Goal: Task Accomplishment & Management: Use online tool/utility

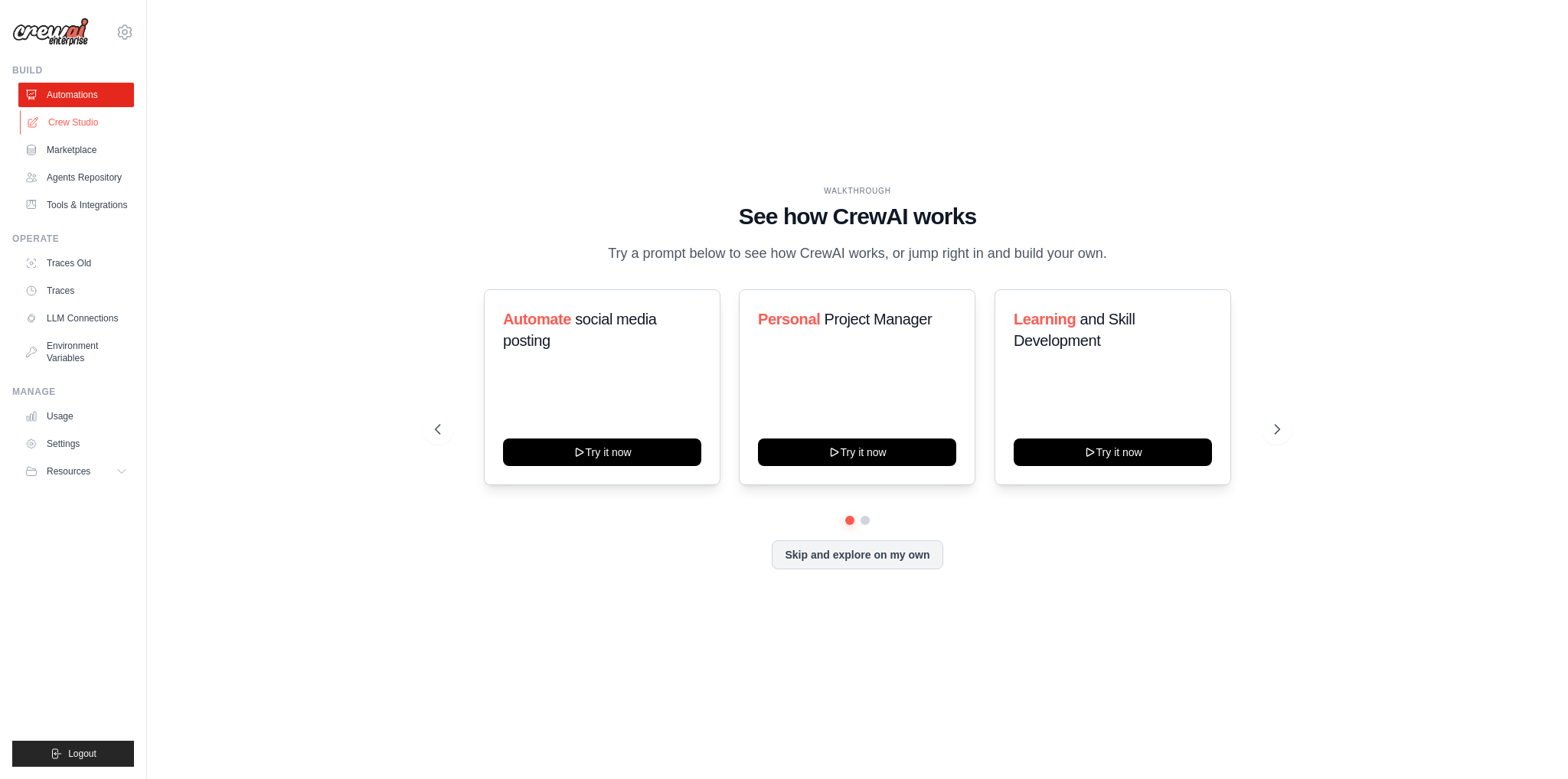
click at [88, 118] on link "Crew Studio" at bounding box center [78, 122] width 116 height 25
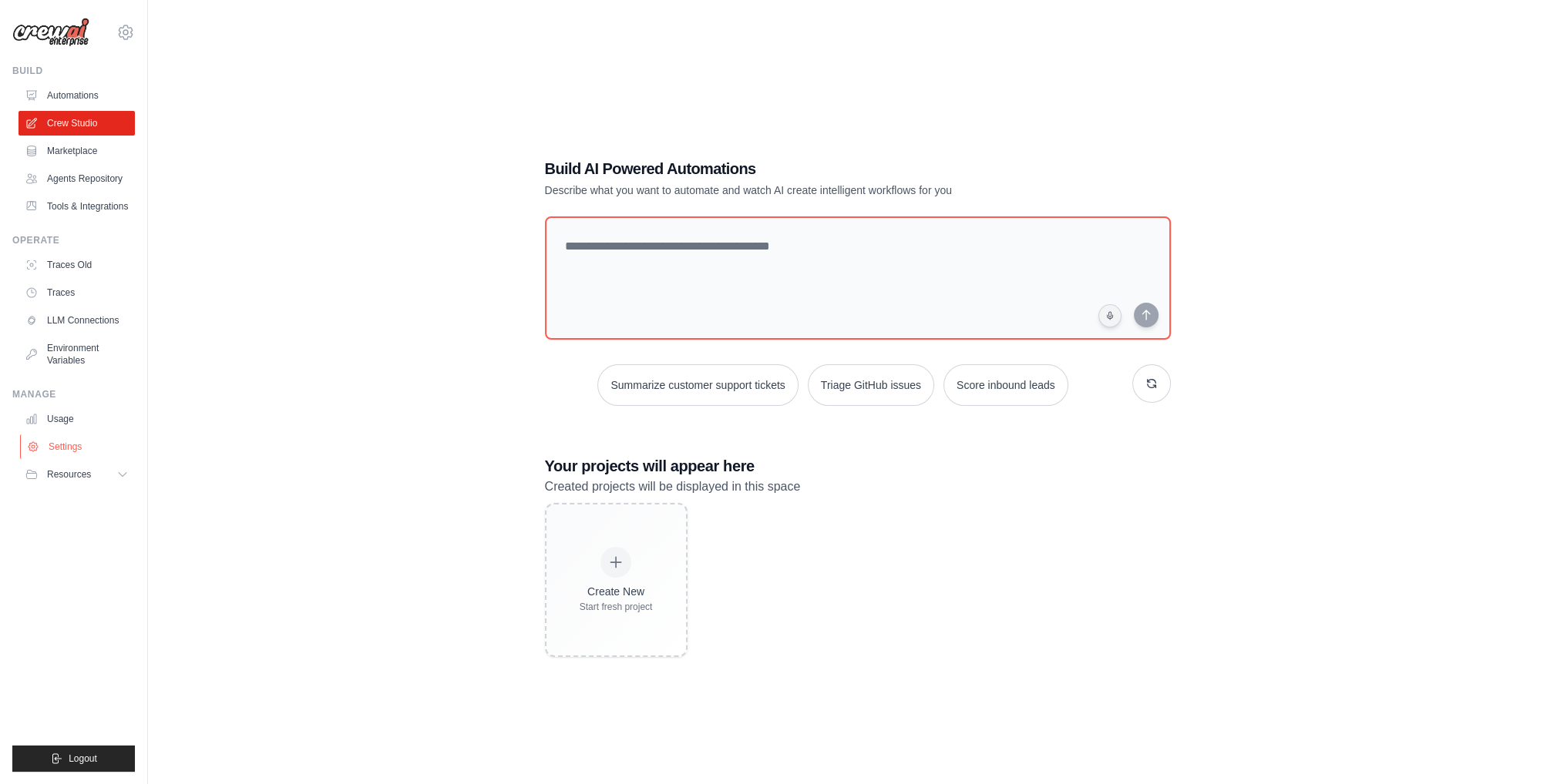
click at [67, 455] on link "Settings" at bounding box center [78, 447] width 117 height 25
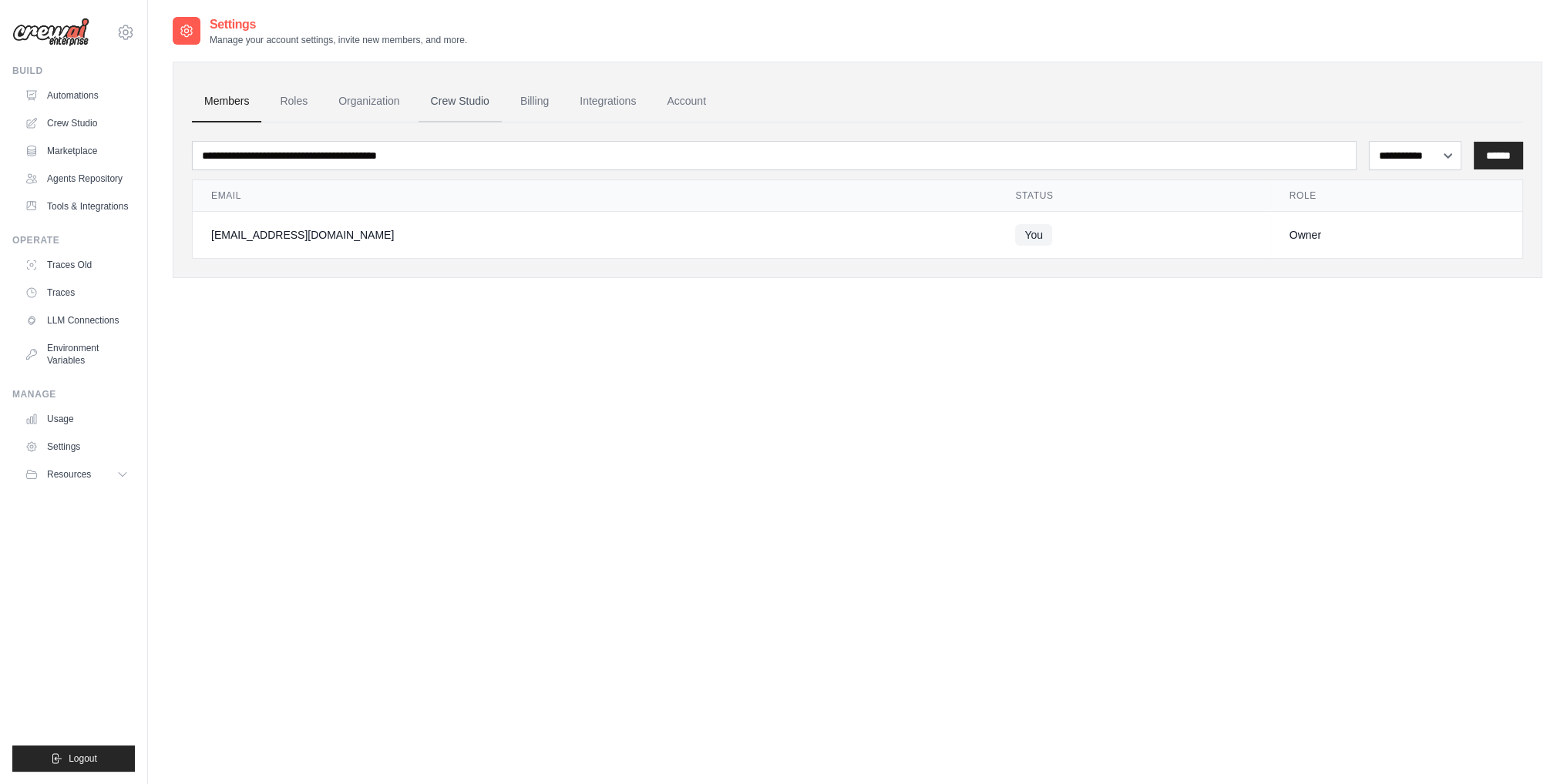
click at [465, 105] on link "Crew Studio" at bounding box center [460, 101] width 83 height 42
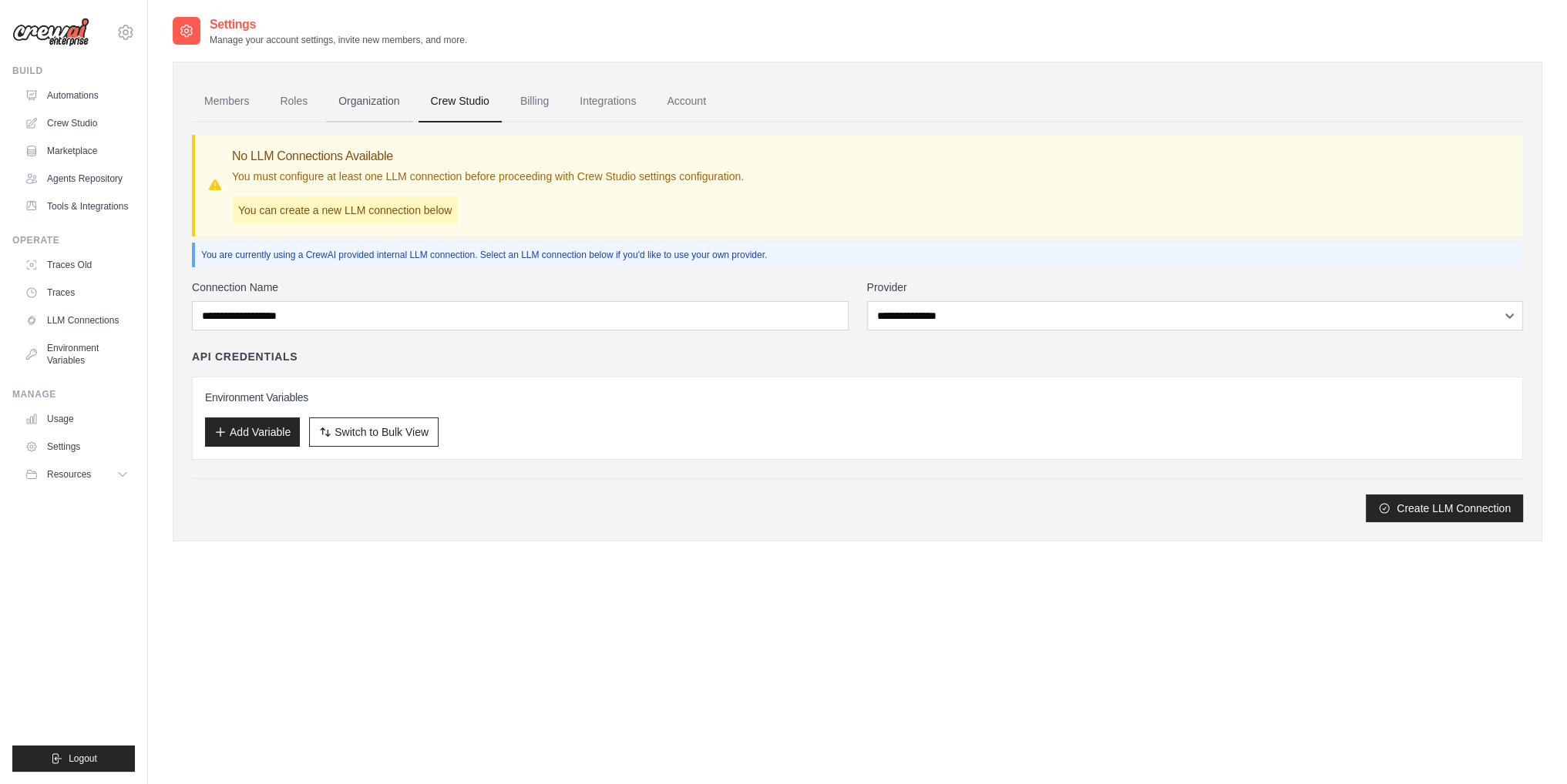
click at [392, 114] on link "Organization" at bounding box center [369, 101] width 85 height 42
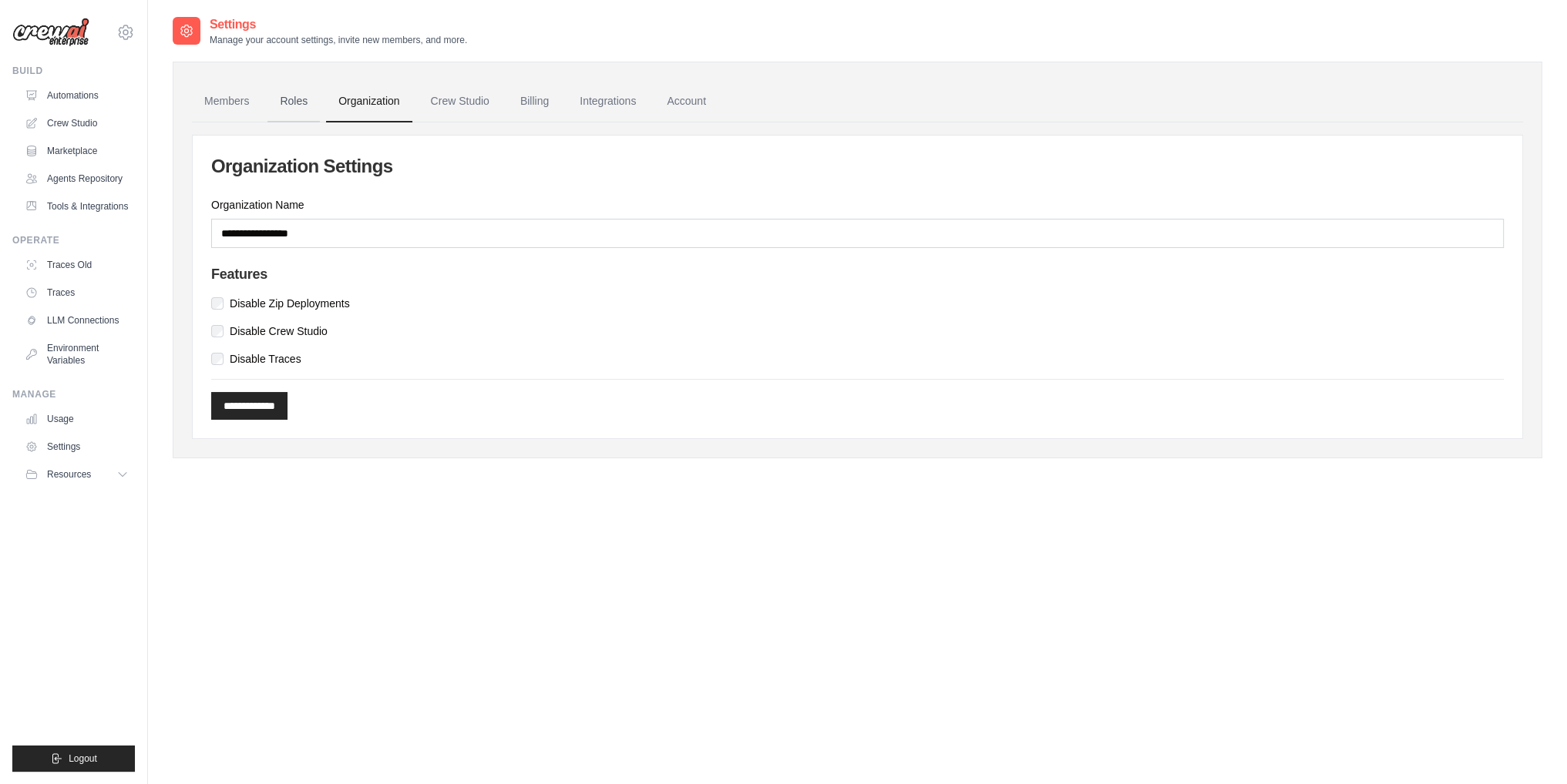
click at [304, 97] on link "Roles" at bounding box center [293, 101] width 52 height 42
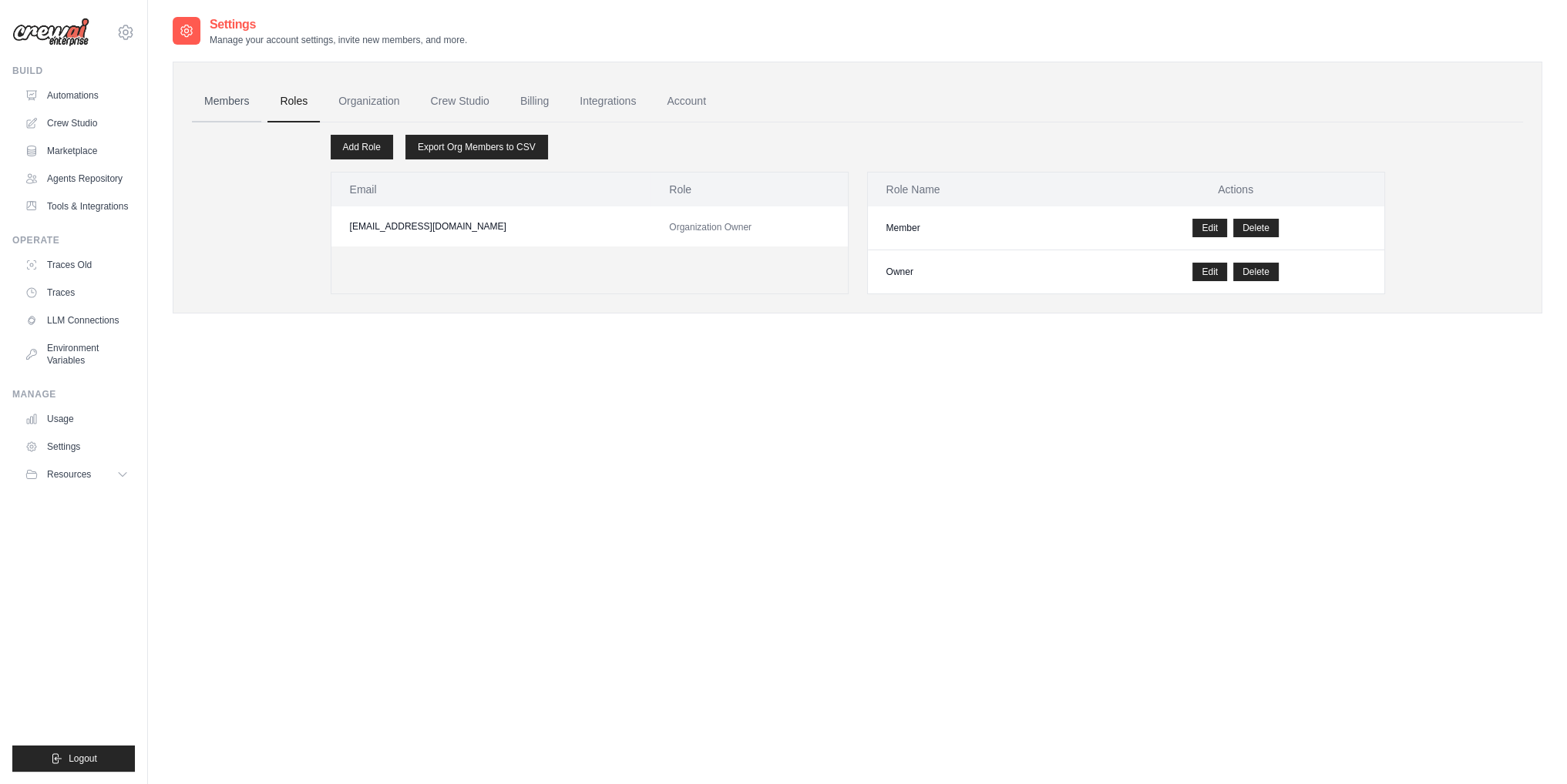
click at [236, 97] on link "Members" at bounding box center [226, 101] width 69 height 42
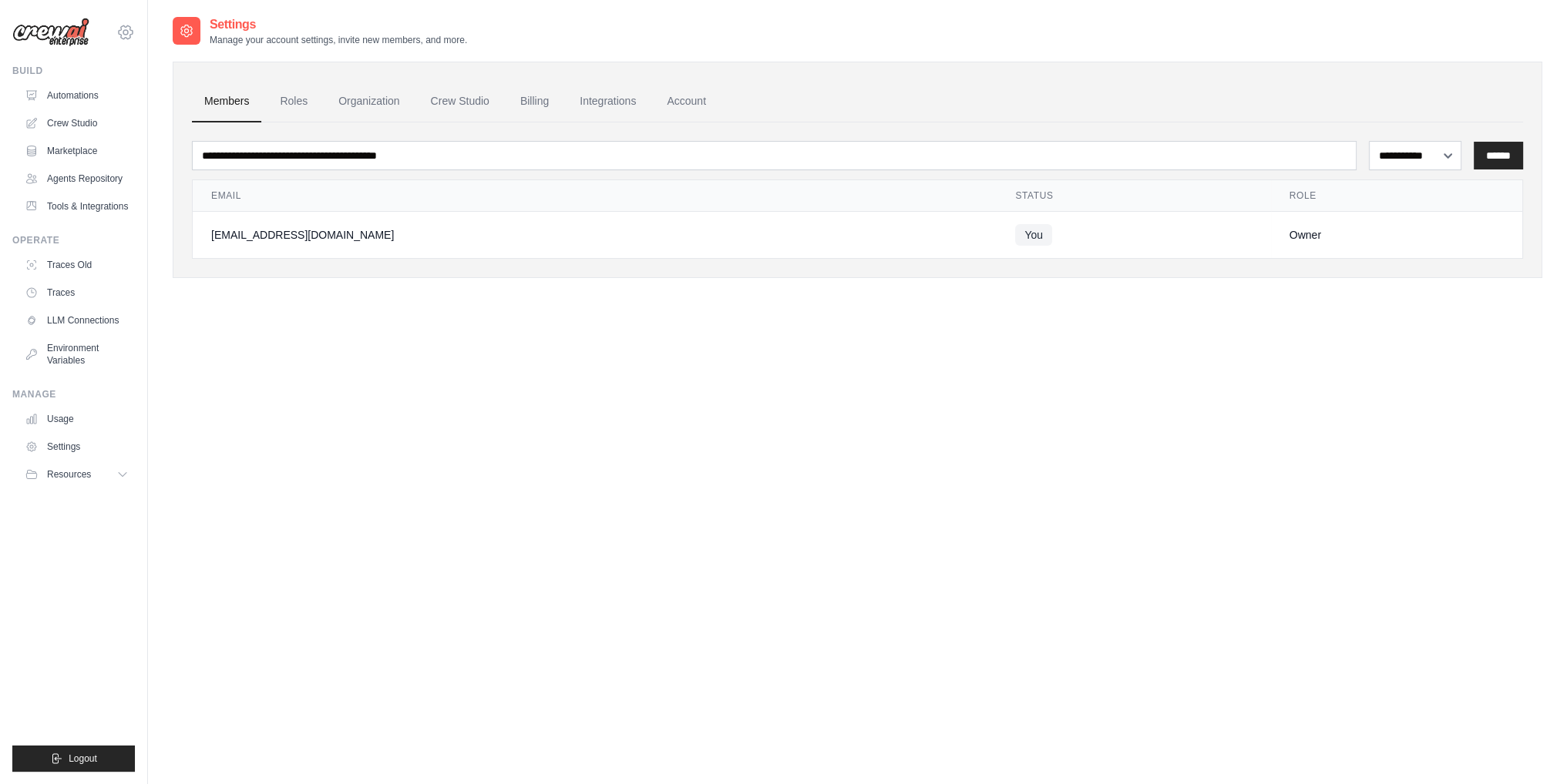
click at [121, 30] on icon at bounding box center [125, 32] width 14 height 13
click at [178, 97] on span "Settings" at bounding box center [191, 95] width 122 height 15
click at [101, 315] on link "LLM Connections" at bounding box center [78, 320] width 117 height 25
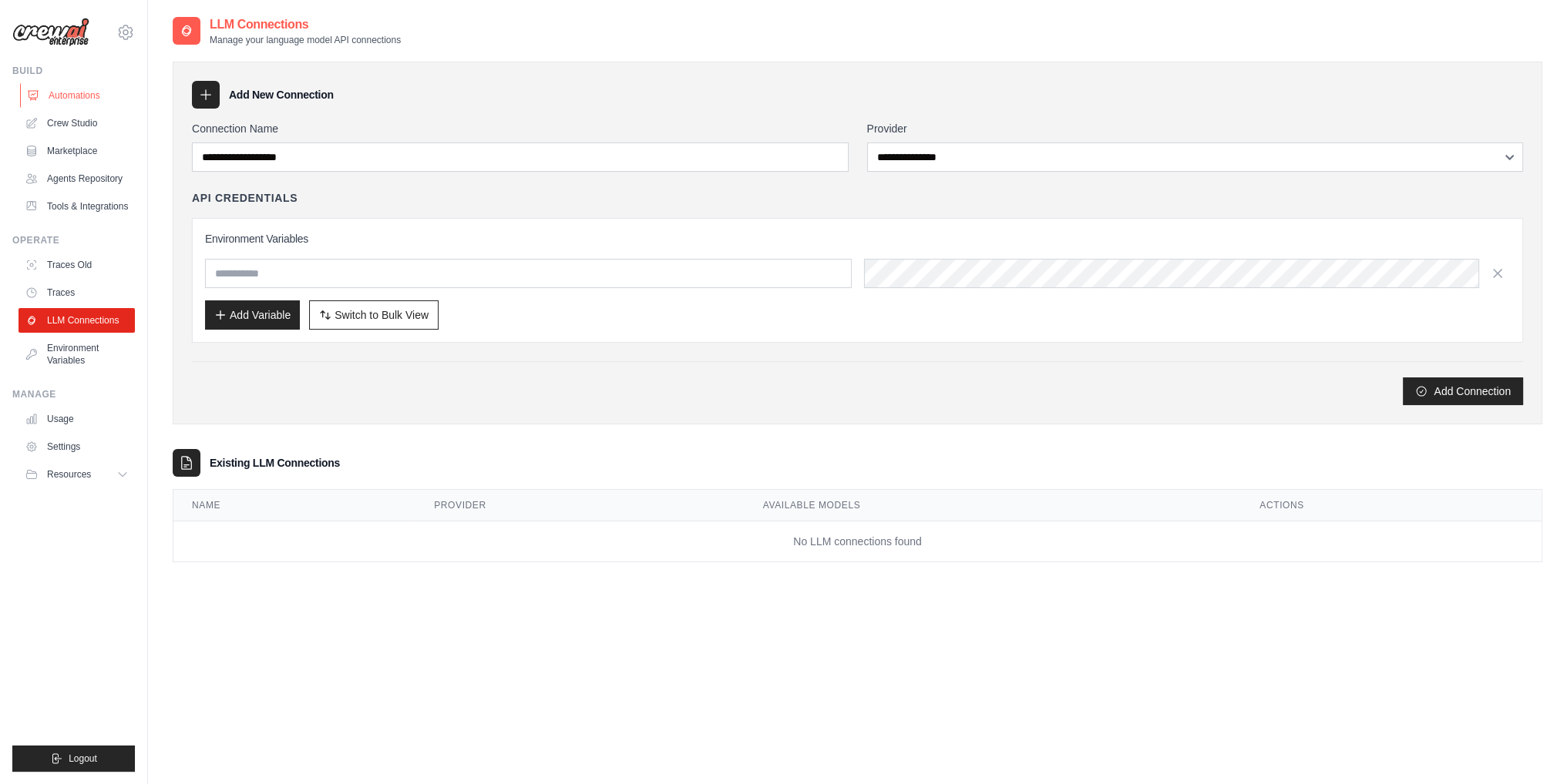
click at [43, 94] on link "Automations" at bounding box center [78, 95] width 117 height 25
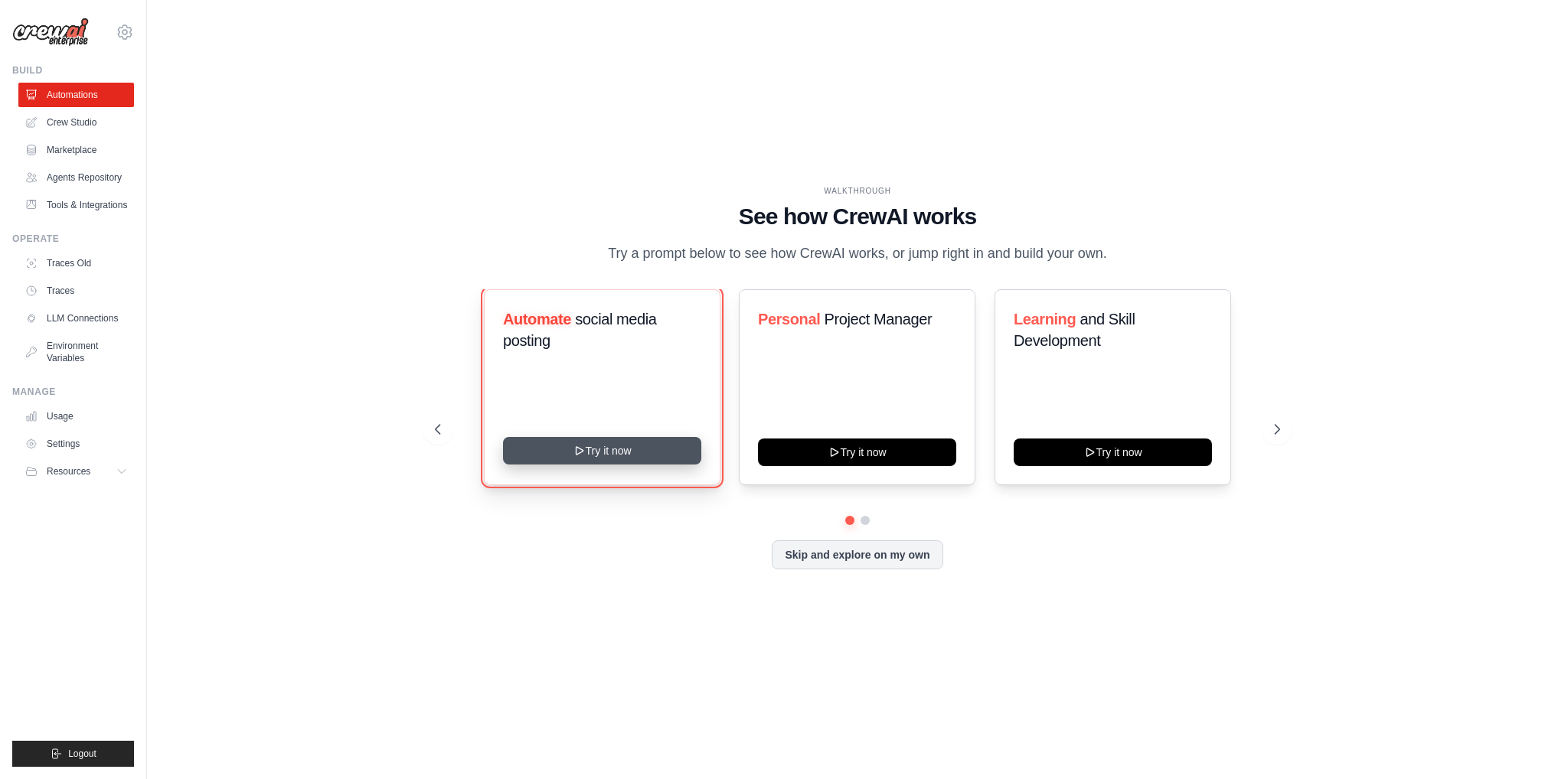
click at [571, 459] on button "Try it now" at bounding box center [602, 451] width 198 height 27
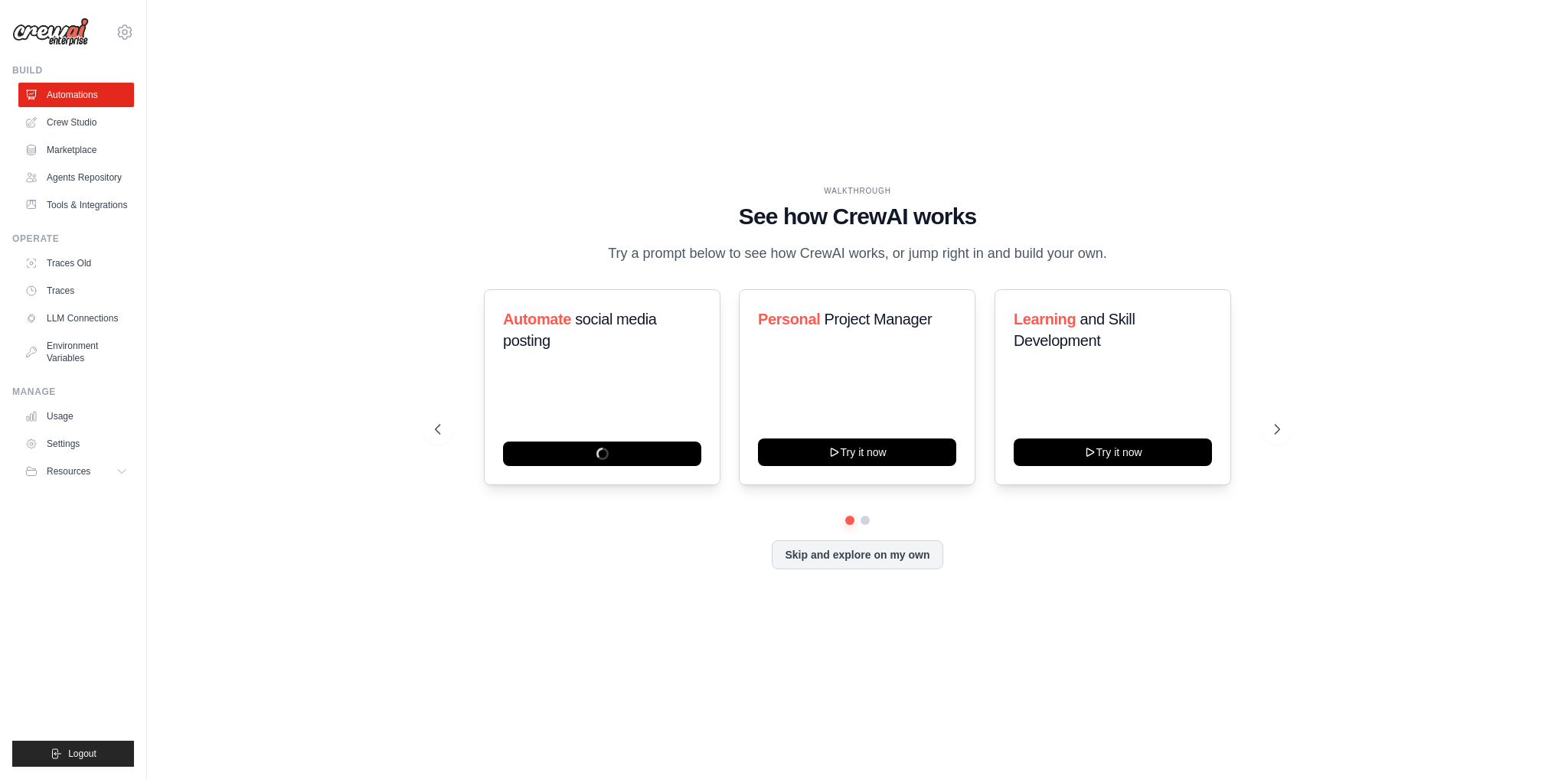
click at [867, 527] on div "Automate social media posting Personal Project Manager Try it now Learning and …" at bounding box center [858, 429] width 846 height 280
click at [866, 521] on button at bounding box center [865, 520] width 12 height 12
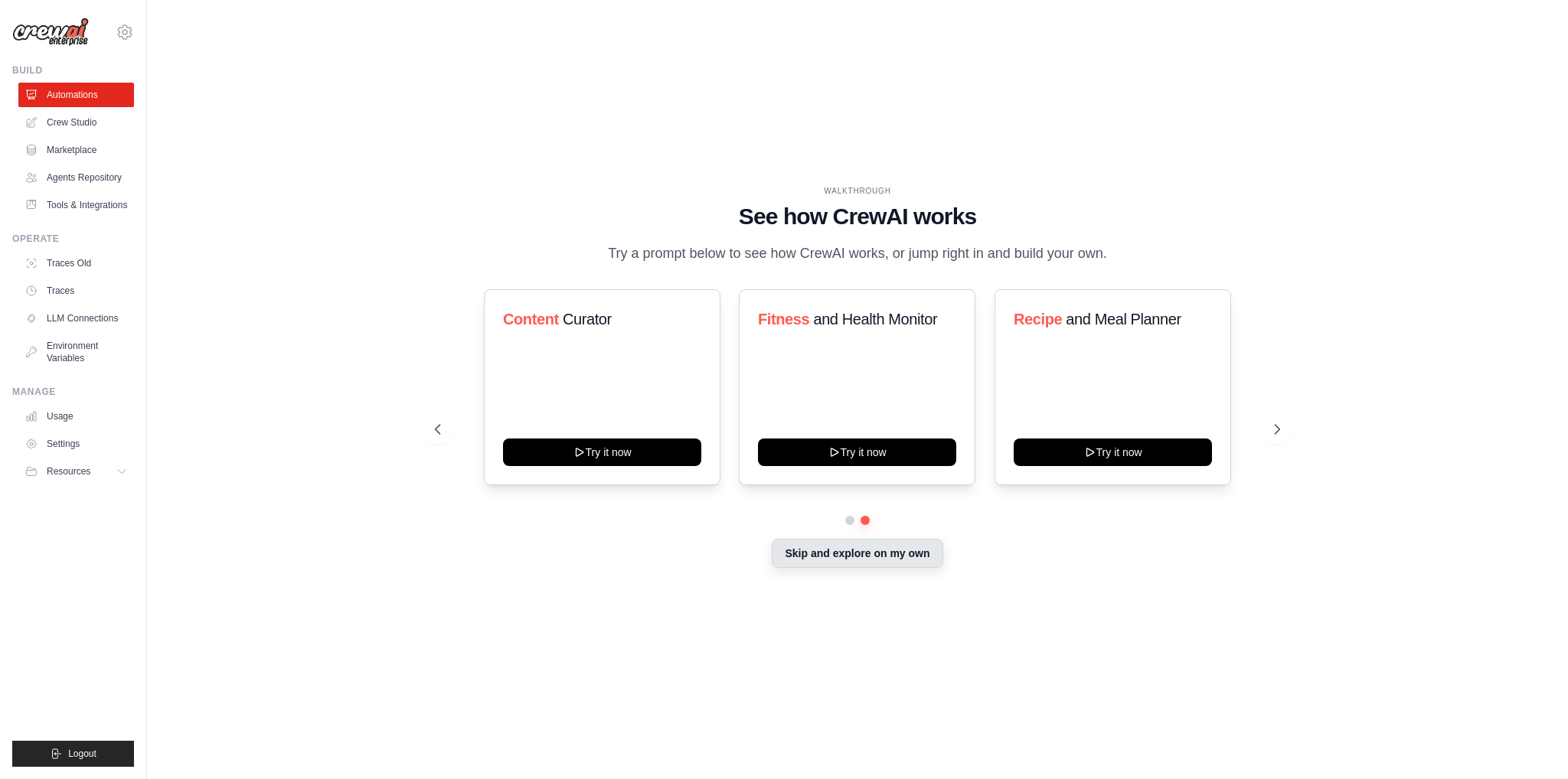
click at [864, 558] on button "Skip and explore on my own" at bounding box center [857, 553] width 170 height 29
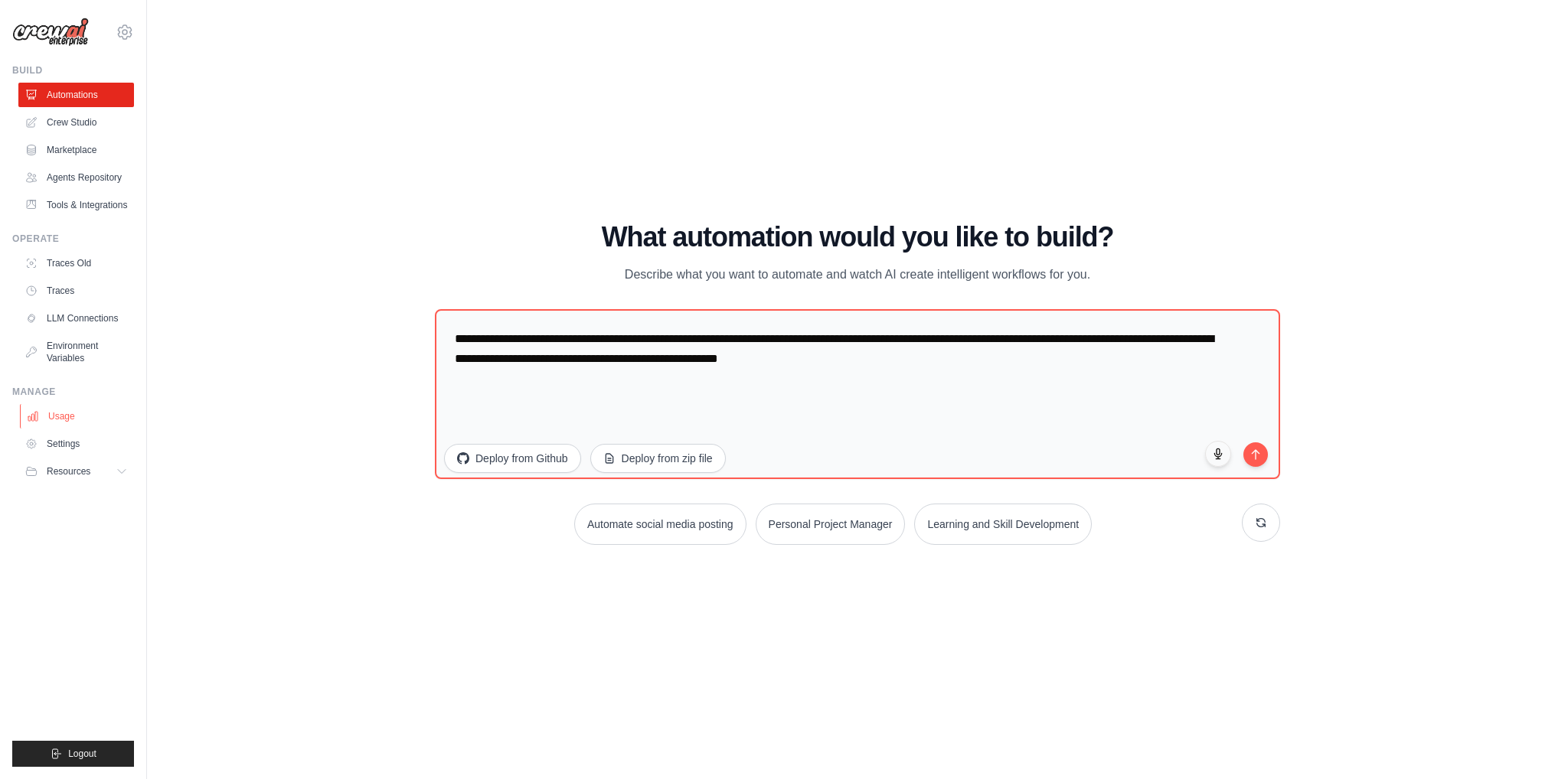
click at [71, 421] on link "Usage" at bounding box center [78, 416] width 116 height 25
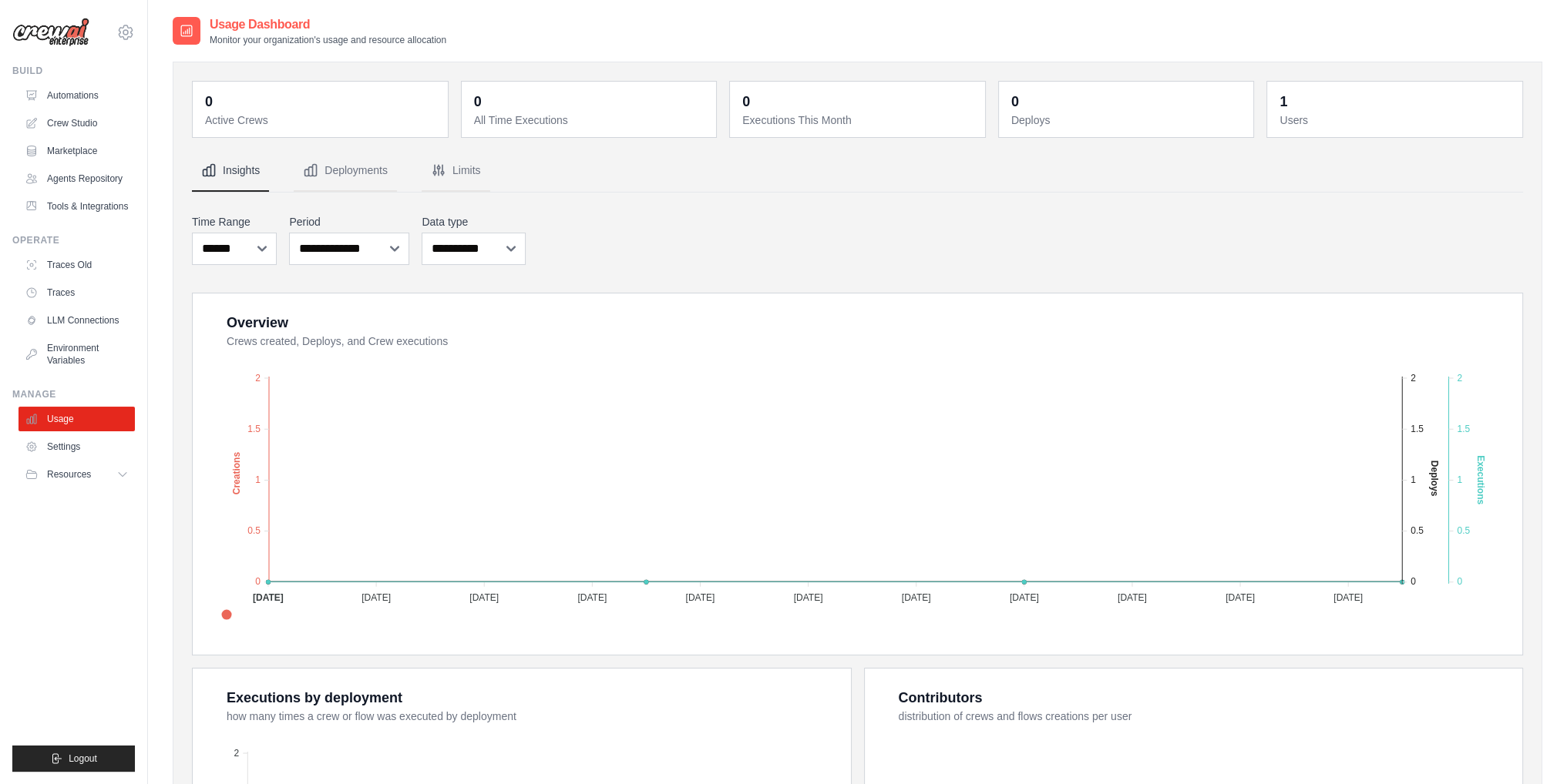
drag, startPoint x: 1298, startPoint y: 122, endPoint x: 1296, endPoint y: 130, distance: 8.2
click at [1296, 130] on div "1 Users" at bounding box center [1394, 109] width 255 height 56
drag, startPoint x: 1043, startPoint y: 110, endPoint x: 786, endPoint y: 54, distance: 263.0
click at [786, 54] on div "0 Active Crews 0 All Time Executions 0 Executions This Month 0 Deploys 1 Users" at bounding box center [857, 561] width 1370 height 1031
drag, startPoint x: 571, startPoint y: 97, endPoint x: 552, endPoint y: 97, distance: 19.0
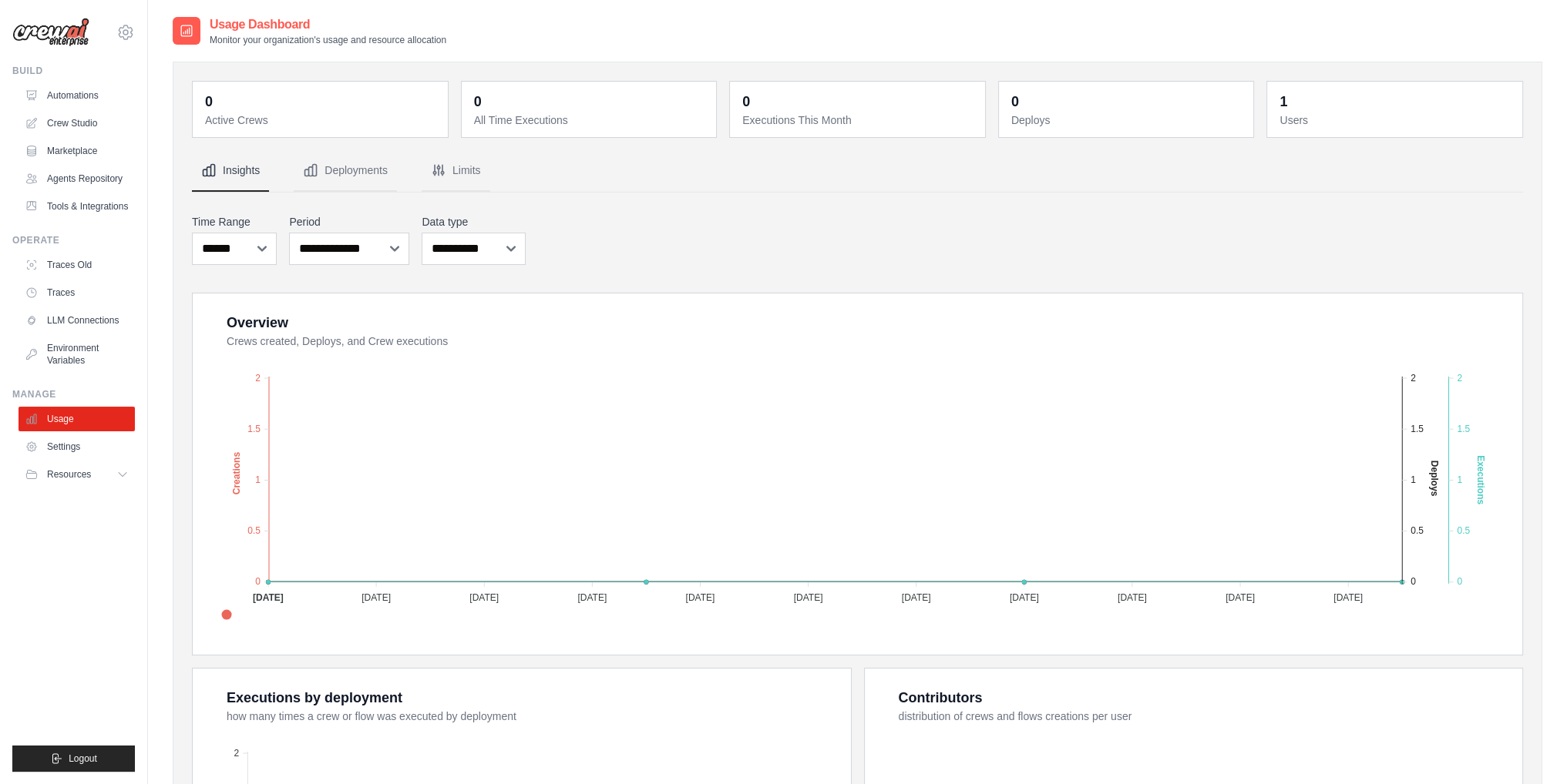
click at [560, 95] on dd "0" at bounding box center [591, 101] width 234 height 22
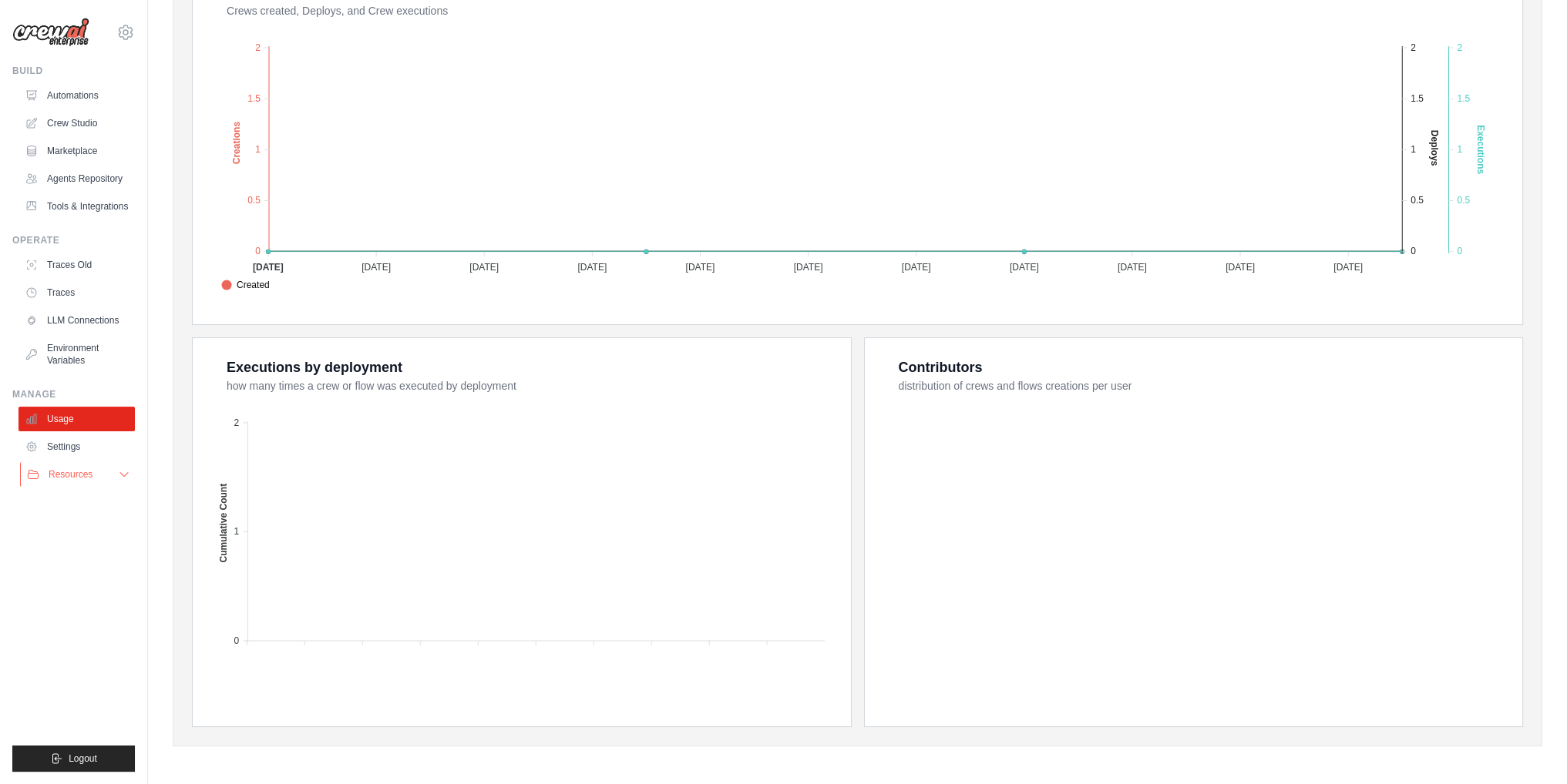
click at [76, 478] on span "Resources" at bounding box center [70, 474] width 44 height 12
click at [70, 572] on span "Video Tutorials" at bounding box center [85, 574] width 61 height 12
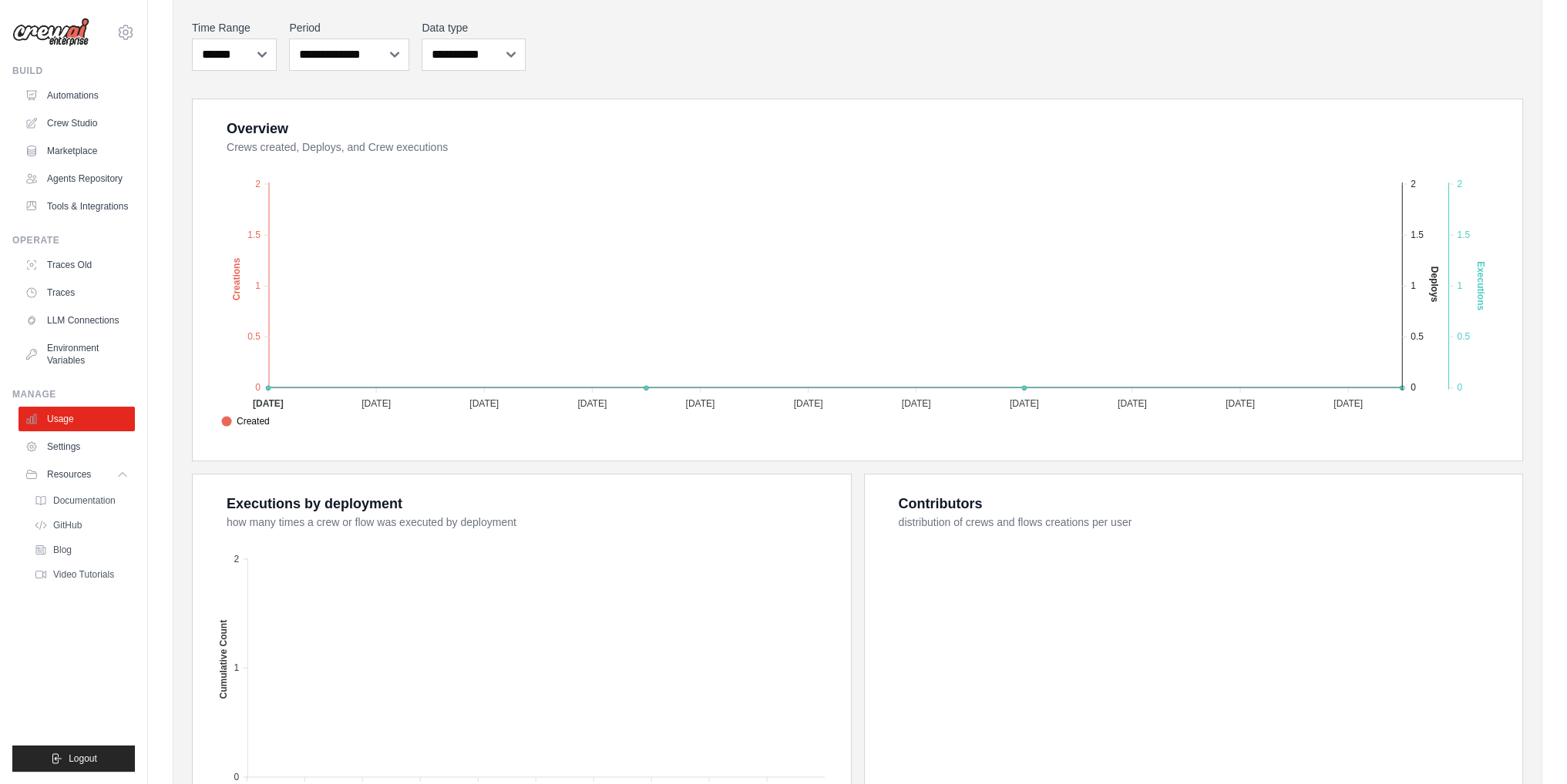
scroll to position [0, 0]
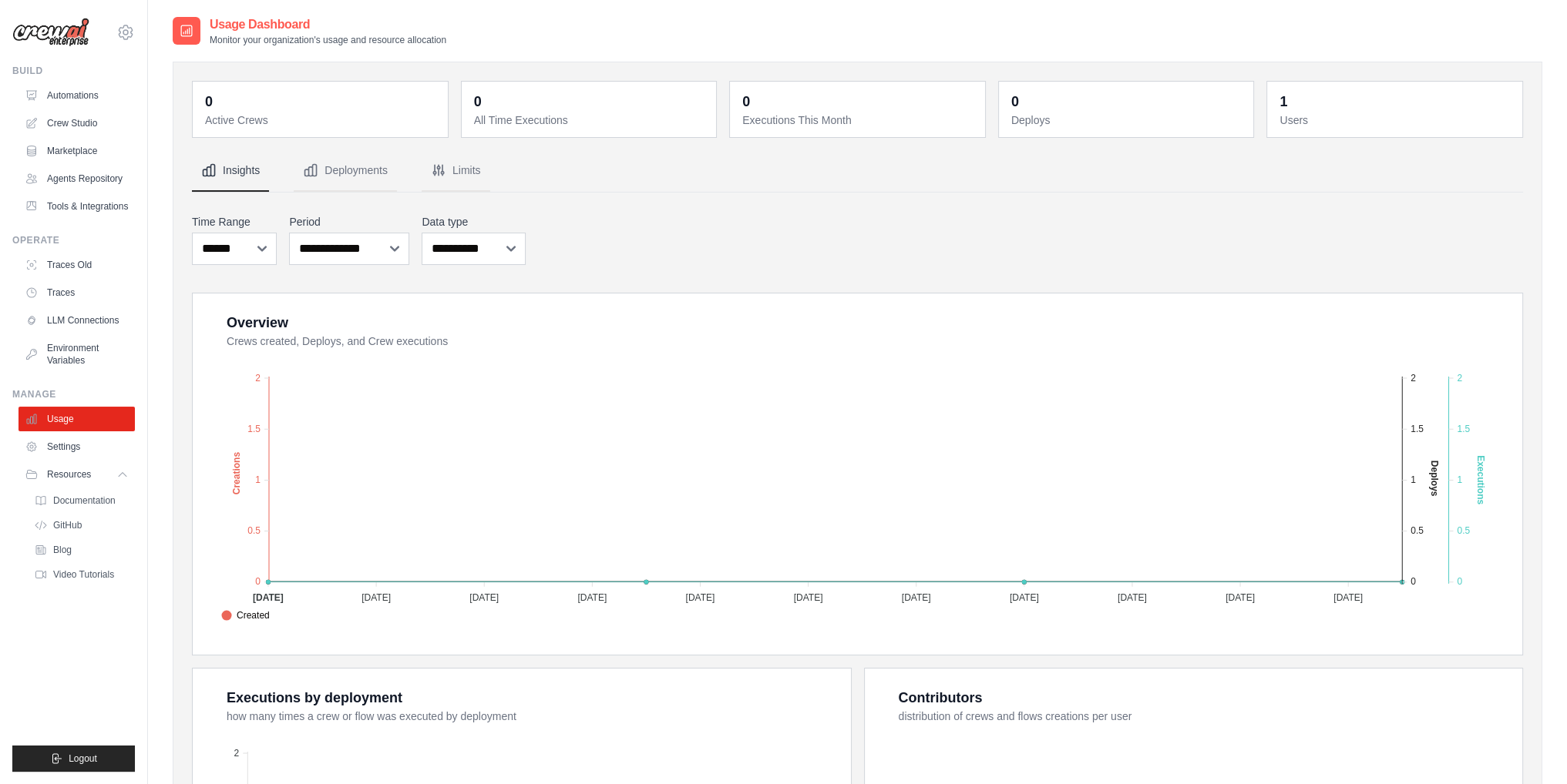
click at [491, 158] on nav "Insights Deployments Limits" at bounding box center [857, 171] width 1331 height 42
click at [465, 170] on button "Limits" at bounding box center [456, 171] width 68 height 42
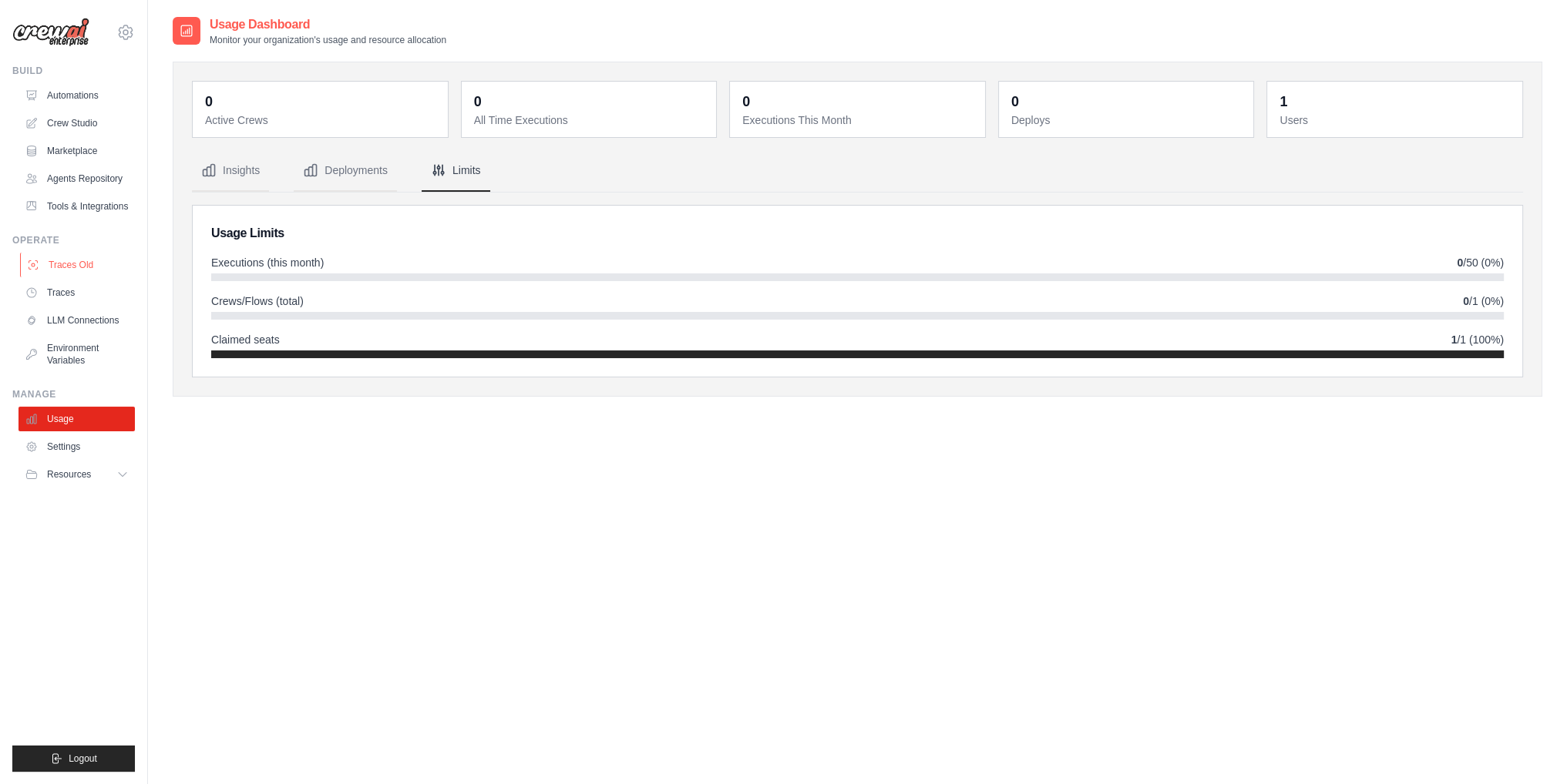
click at [89, 274] on link "Traces Old" at bounding box center [78, 265] width 117 height 25
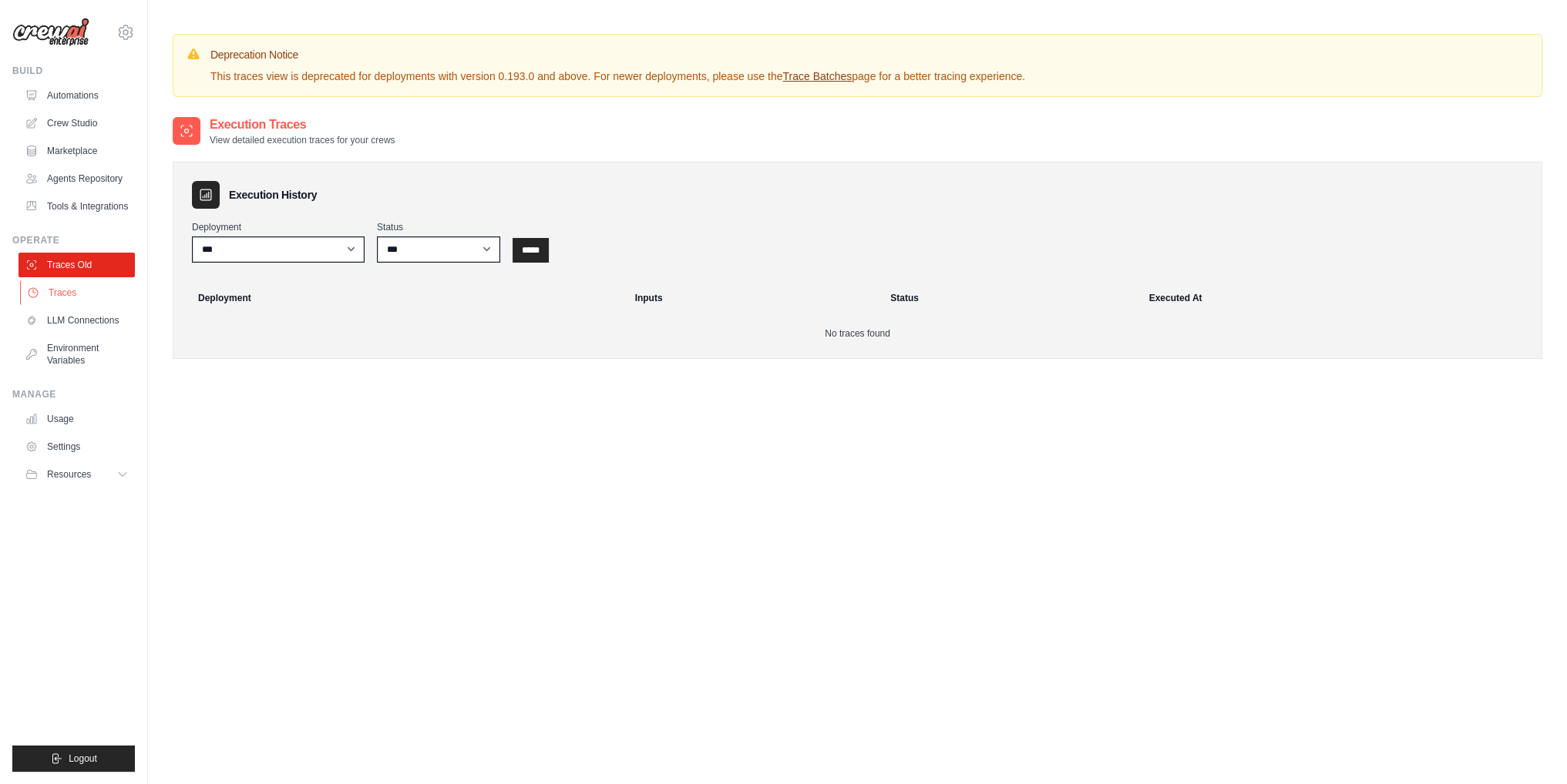
click at [88, 292] on link "Traces" at bounding box center [78, 292] width 117 height 25
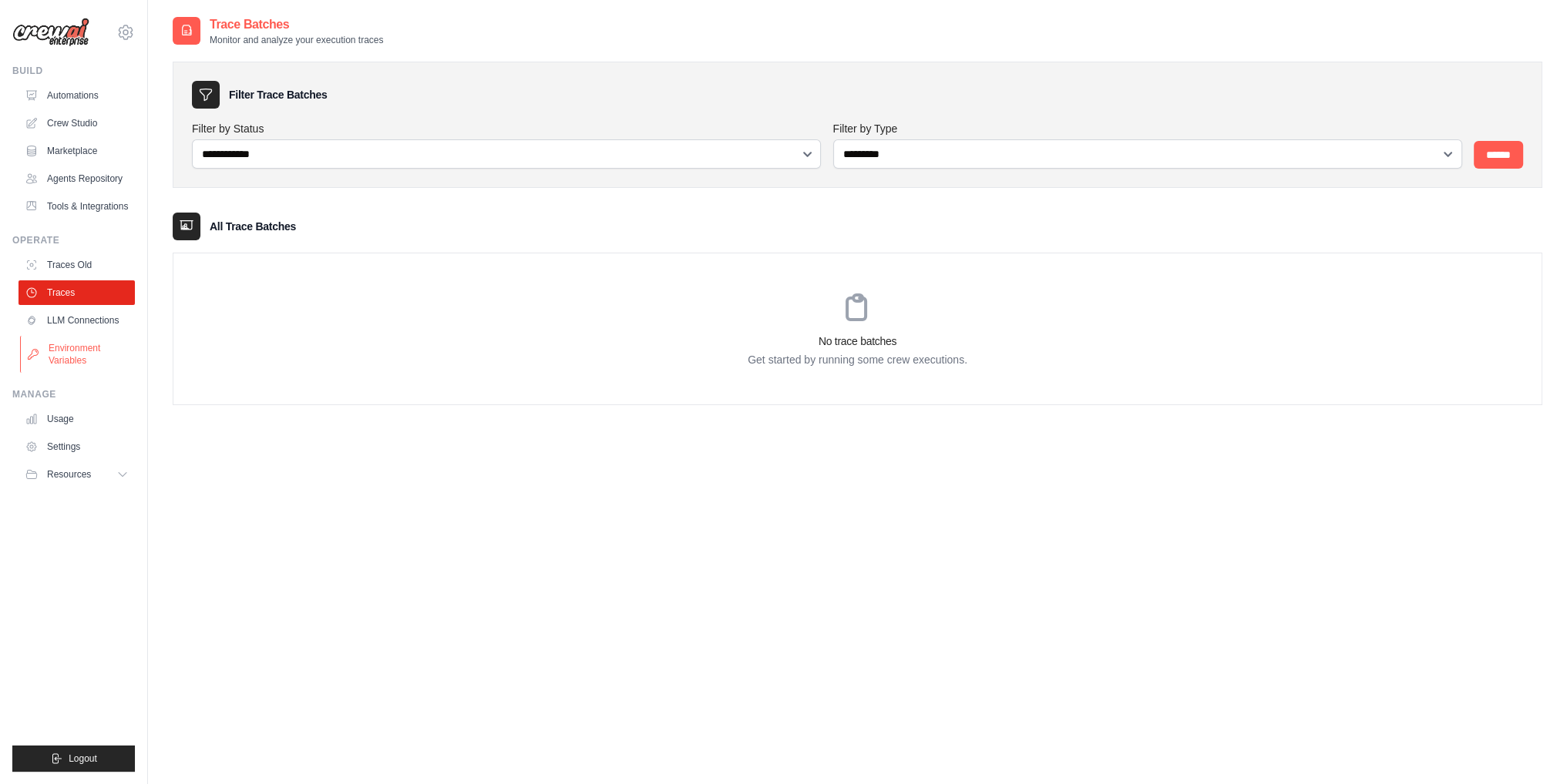
click at [96, 349] on link "Environment Variables" at bounding box center [78, 354] width 117 height 37
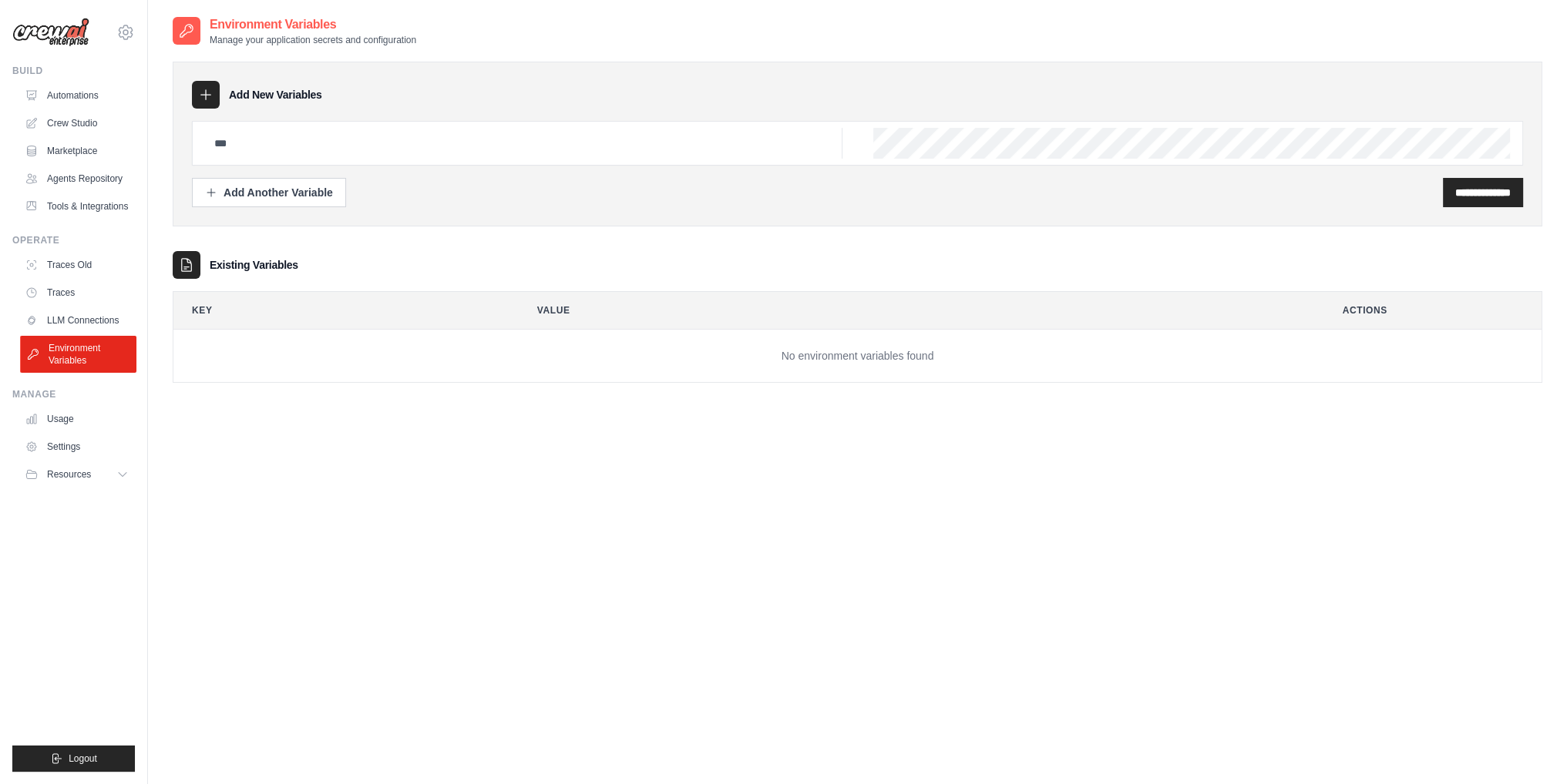
click at [85, 336] on link "Environment Variables" at bounding box center [78, 354] width 117 height 37
click at [82, 328] on link "LLM Connections" at bounding box center [78, 320] width 117 height 25
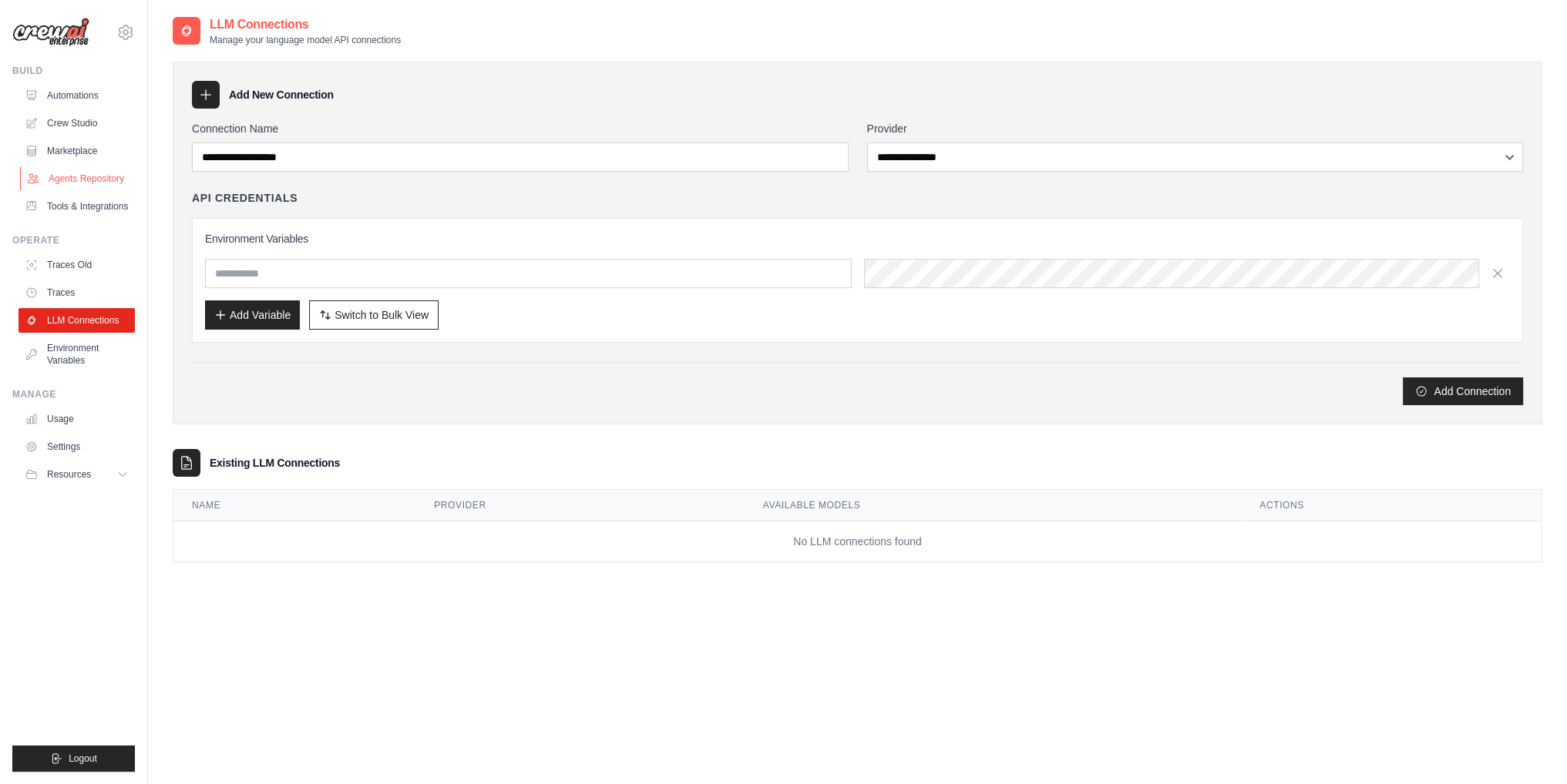
click at [99, 172] on link "Agents Repository" at bounding box center [78, 179] width 117 height 25
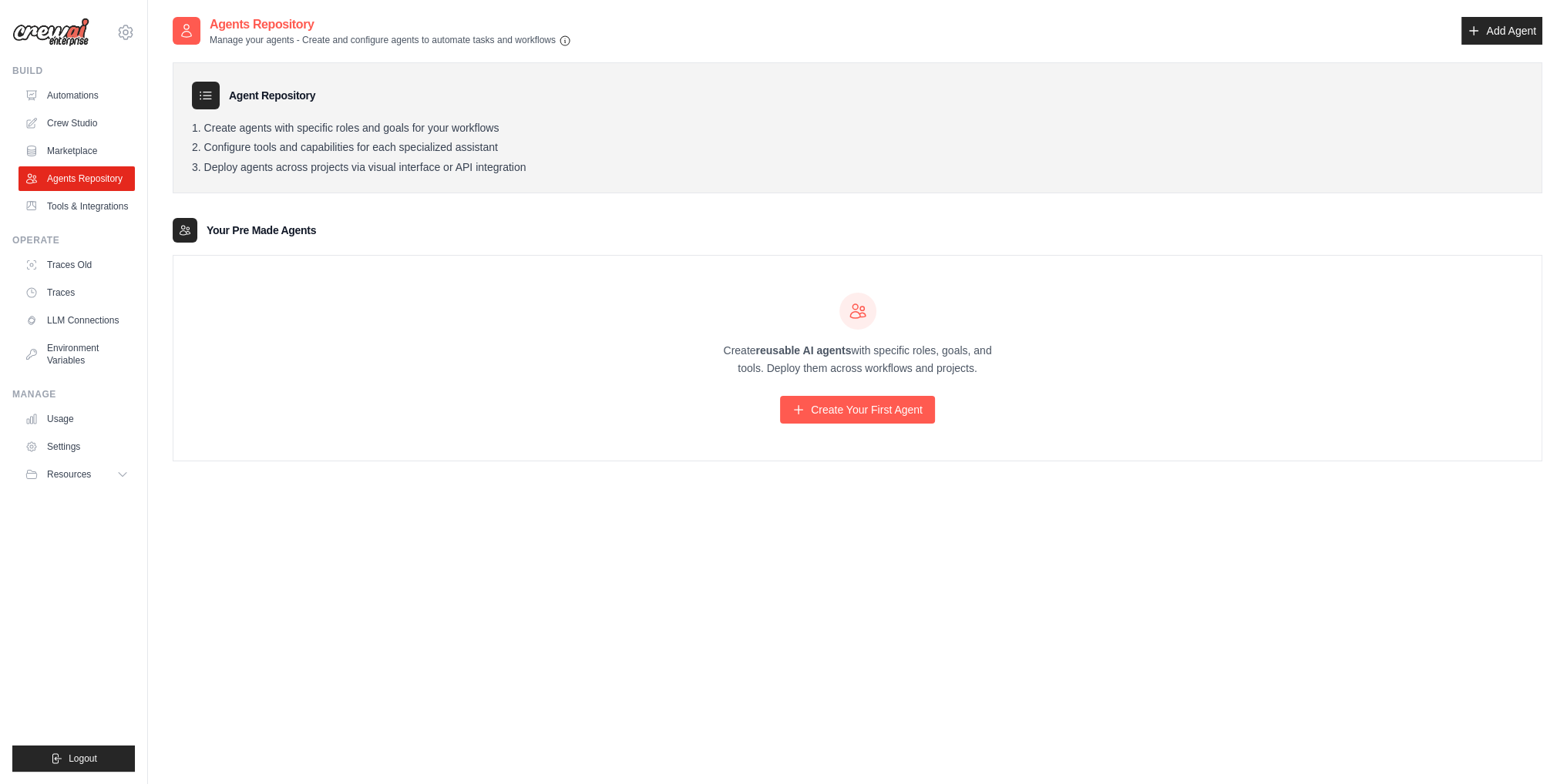
click at [864, 424] on div "Create reusable AI agents with specific roles, goals, and tools. Deploy them ac…" at bounding box center [857, 358] width 1368 height 205
click at [862, 420] on link "Create Your First Agent" at bounding box center [858, 410] width 155 height 27
click at [836, 409] on link "Create Your First Agent" at bounding box center [858, 410] width 155 height 27
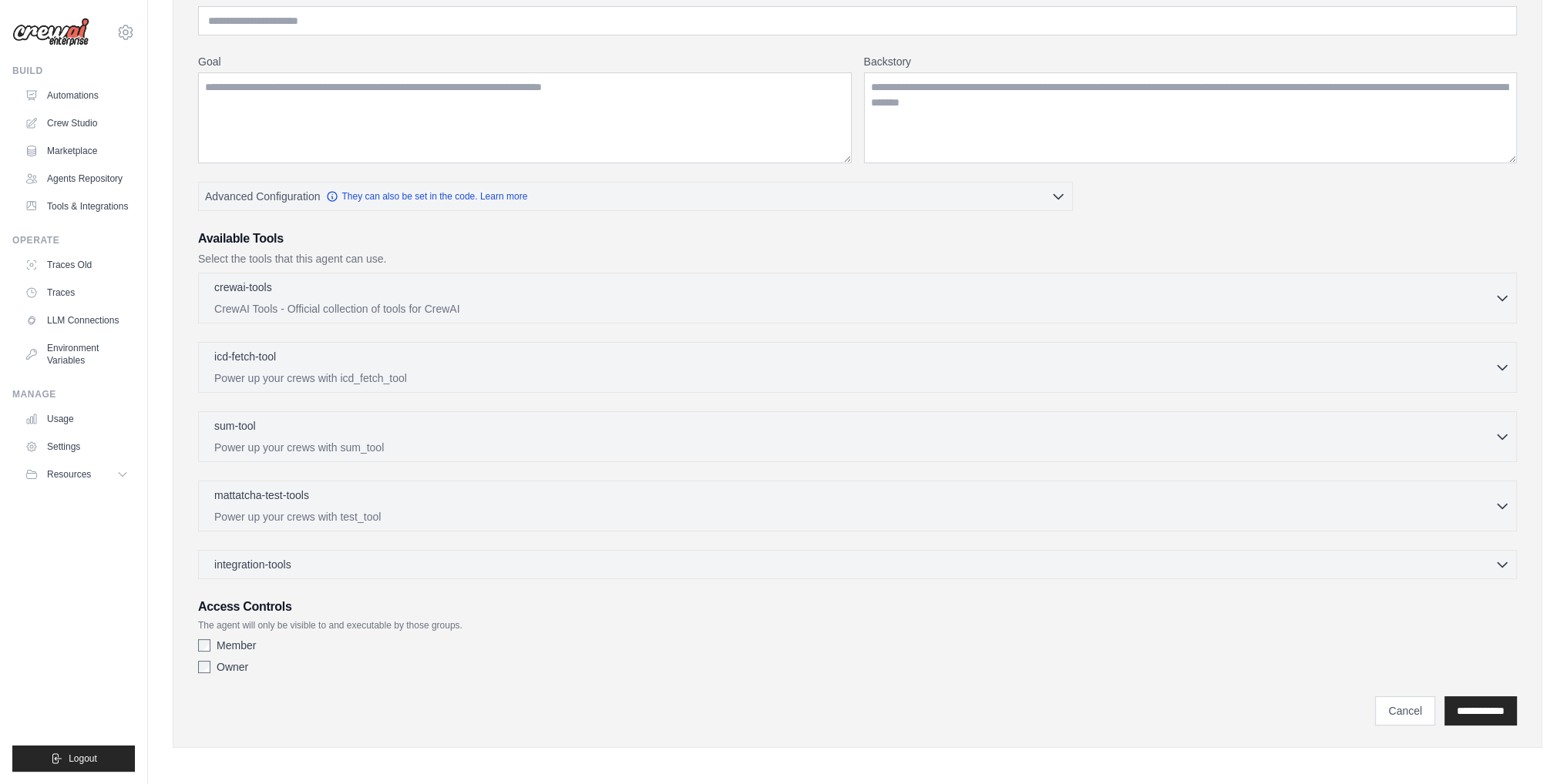
scroll to position [156, 0]
click at [523, 562] on div "integration-tools 0 selected" at bounding box center [862, 563] width 1296 height 15
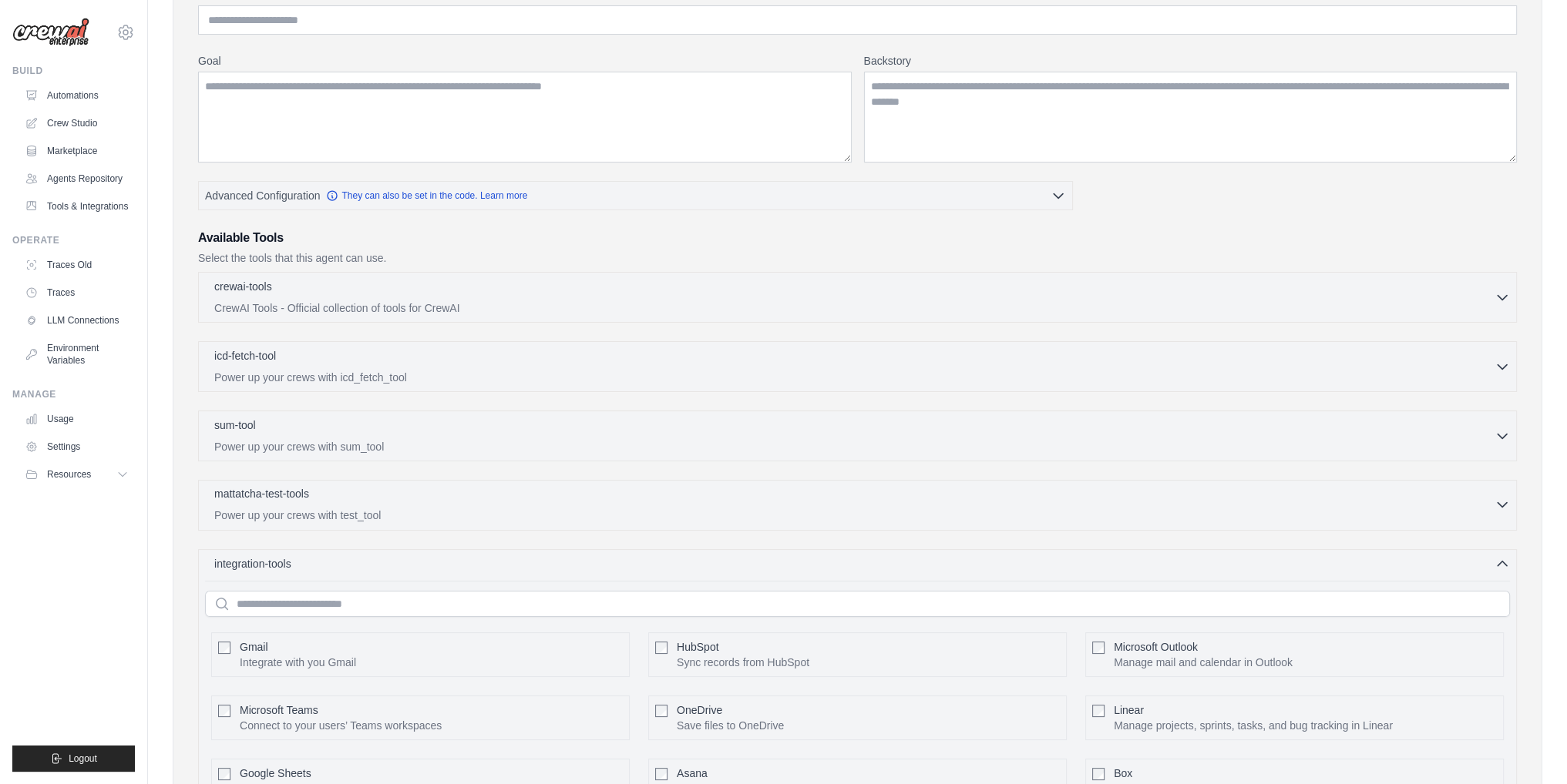
click at [506, 500] on div "mattatcha-test-tools 0 selected" at bounding box center [854, 495] width 1280 height 19
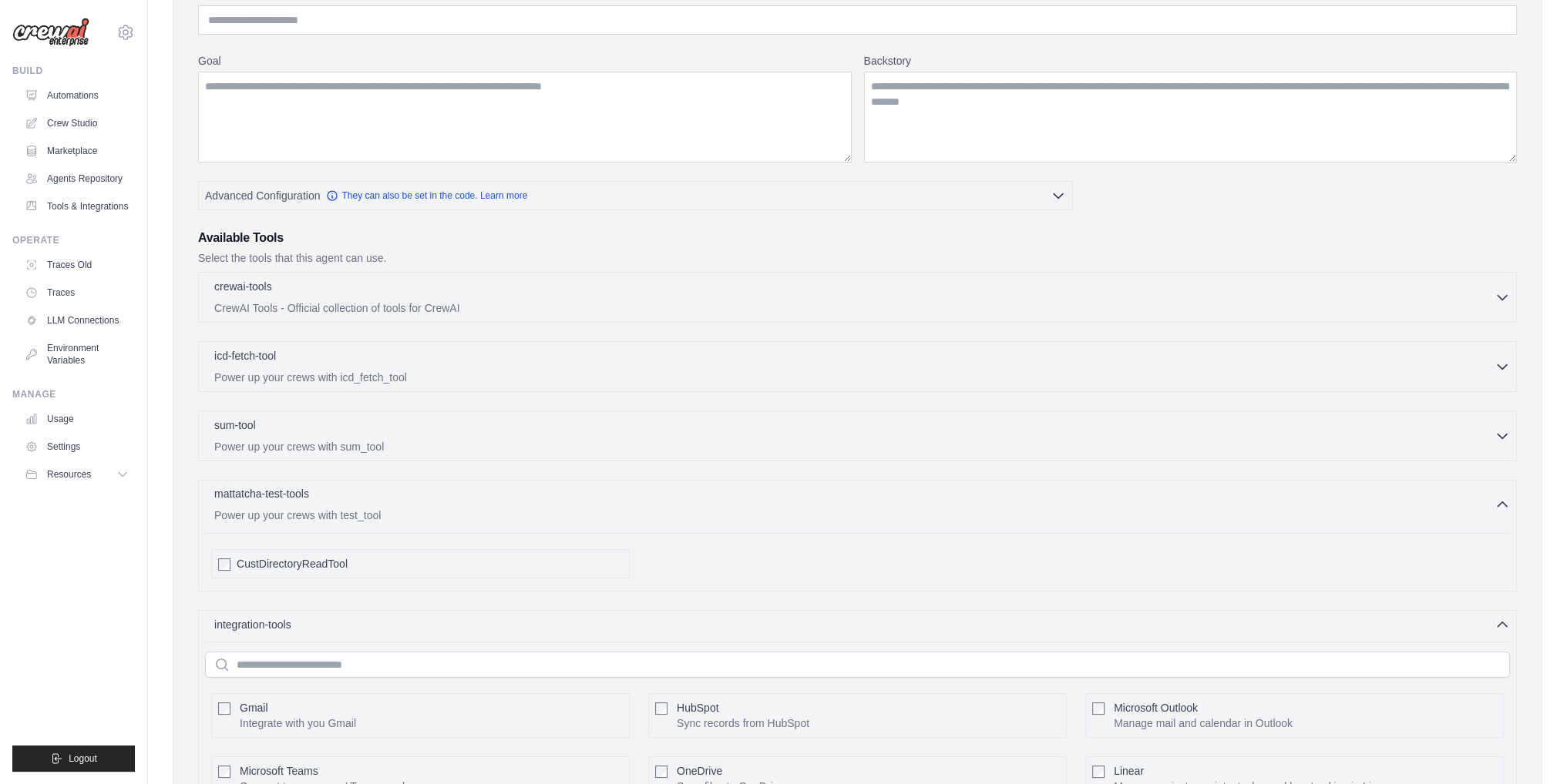
click at [506, 500] on div "mattatcha-test-tools 0 selected" at bounding box center [854, 495] width 1280 height 19
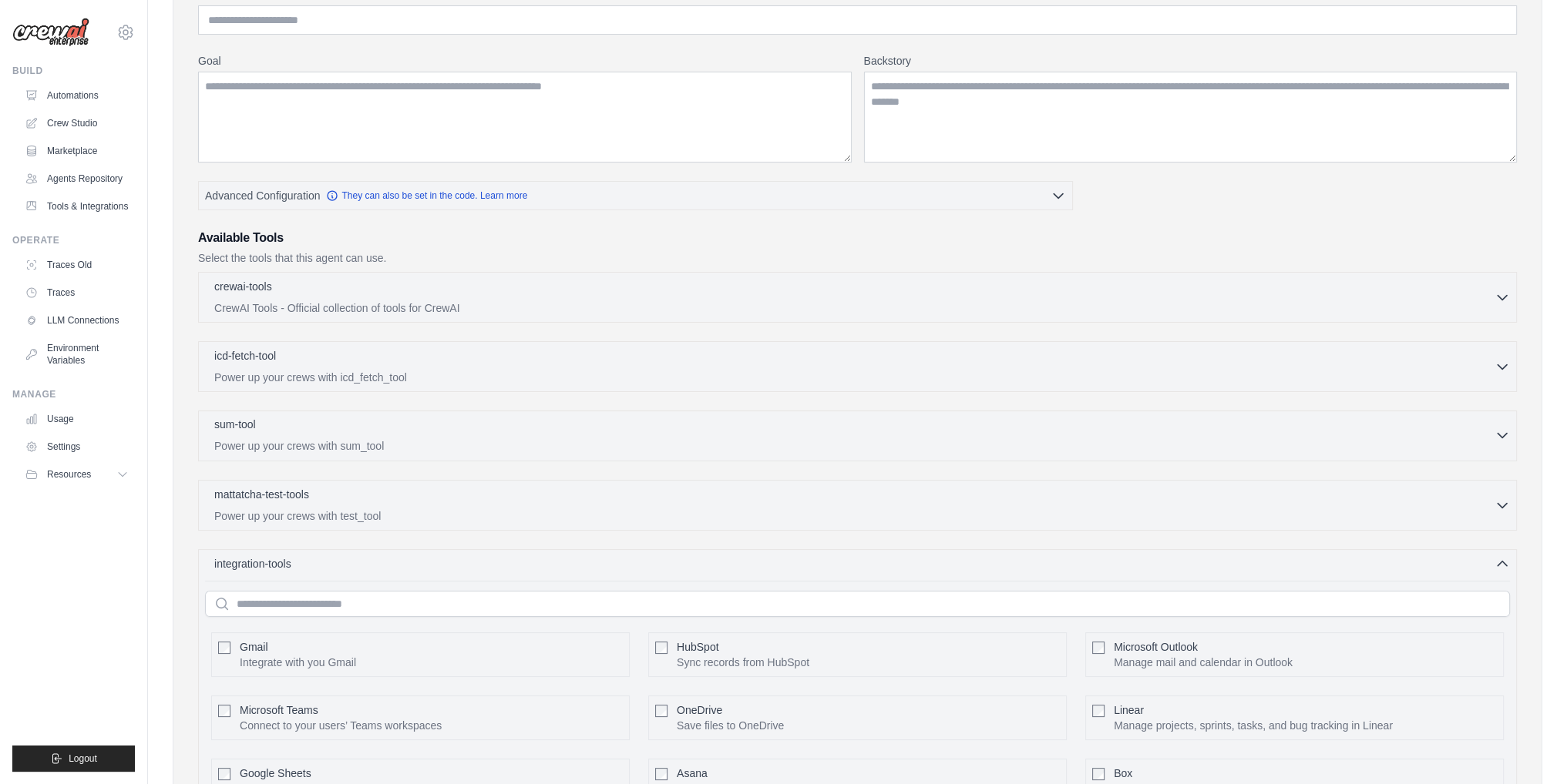
click at [486, 448] on p "Power up your crews with sum_tool" at bounding box center [854, 446] width 1280 height 15
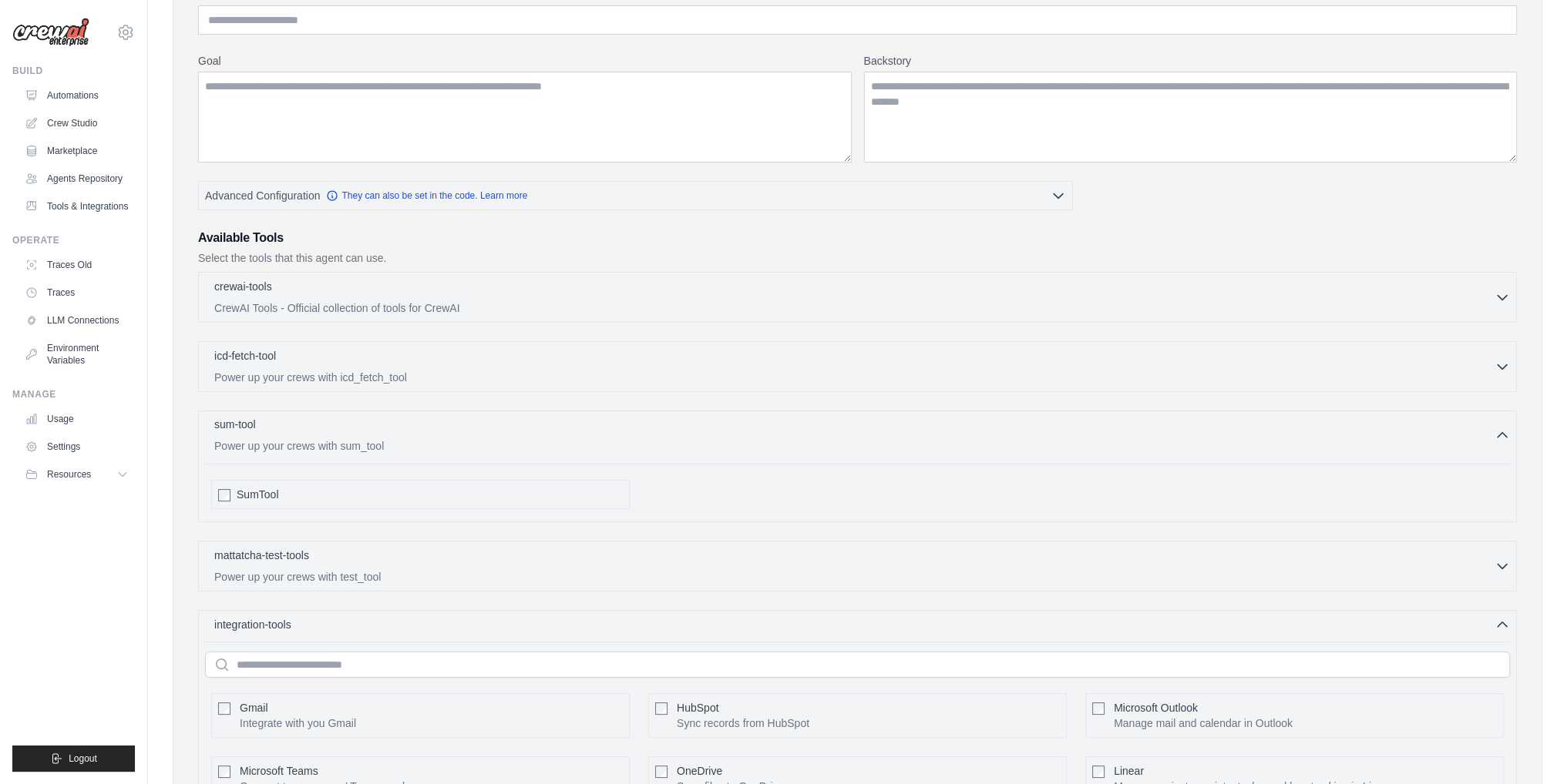
click at [486, 448] on p "Power up your crews with sum_tool" at bounding box center [854, 446] width 1280 height 15
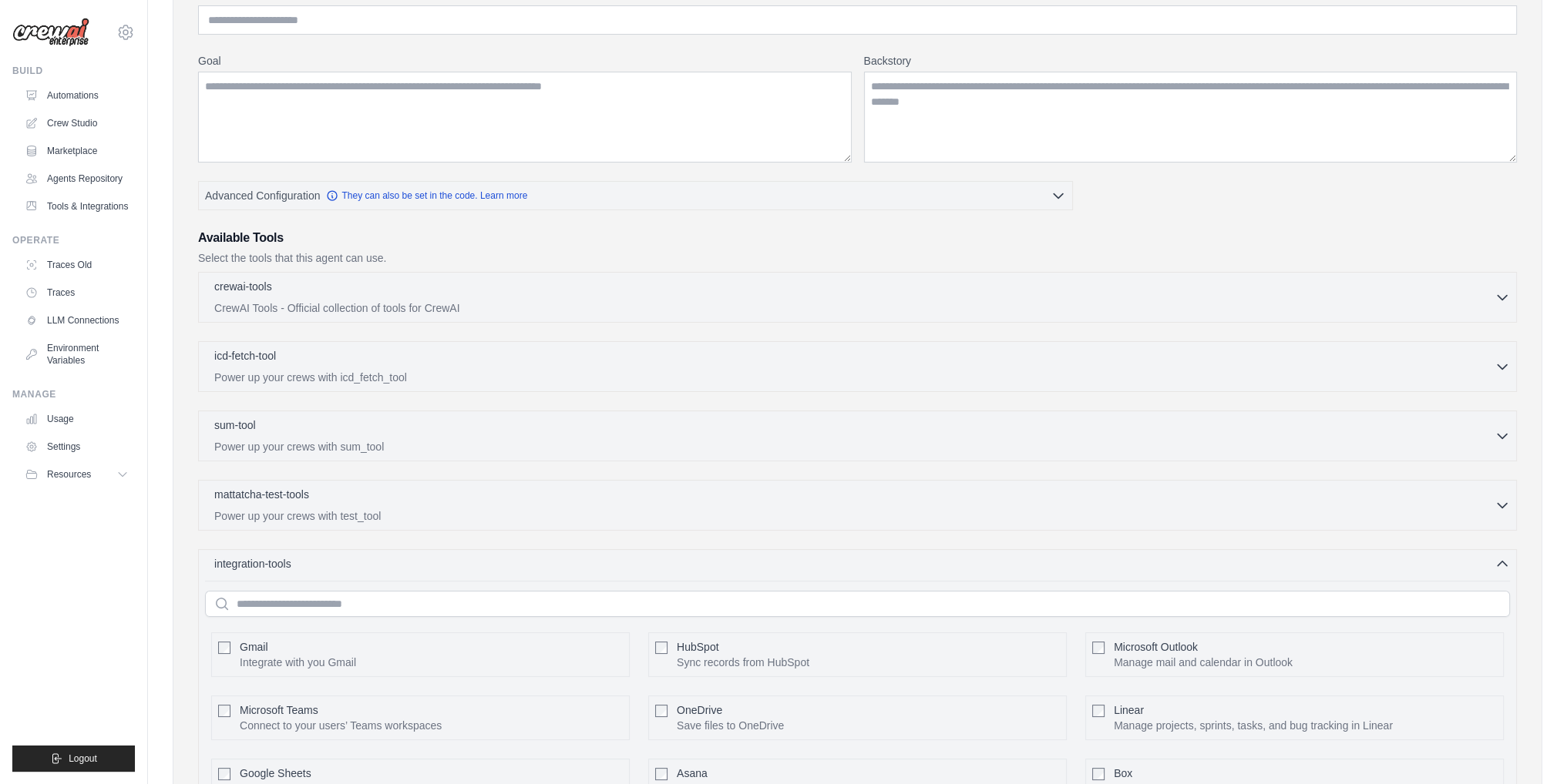
click at [473, 392] on div "crewai-tools 0 selected CrewAI Tools - Official collection of tools for CrewAI" at bounding box center [858, 639] width 1319 height 734
click at [471, 383] on div "icd-fetch-tool 0 selected Power up your crews with icd_fetch_tool IcdFetchTool" at bounding box center [858, 366] width 1319 height 51
click at [471, 378] on p "Power up your crews with icd_fetch_tool" at bounding box center [854, 376] width 1280 height 15
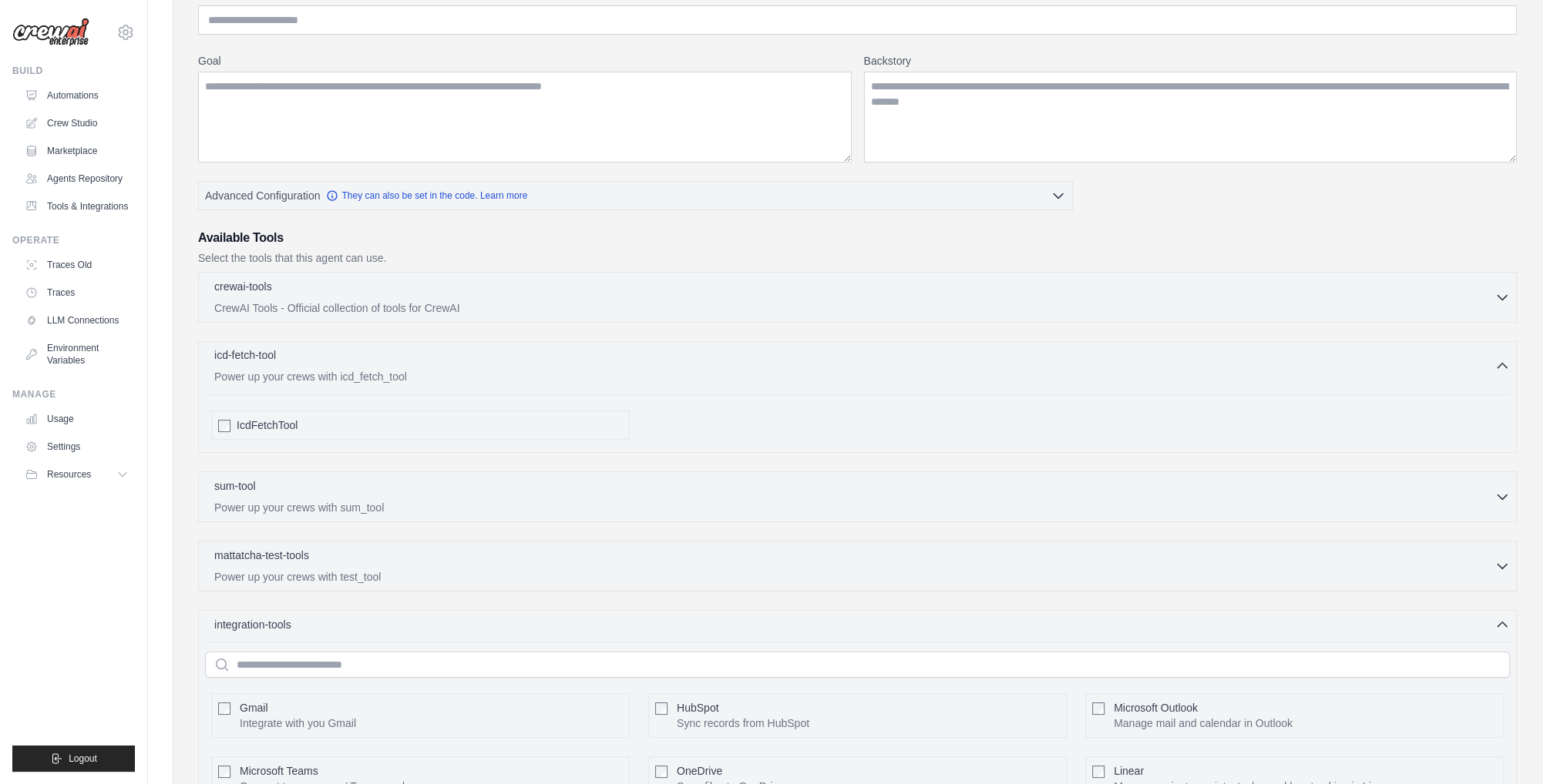
click at [471, 378] on p "Power up your crews with icd_fetch_tool" at bounding box center [854, 376] width 1280 height 15
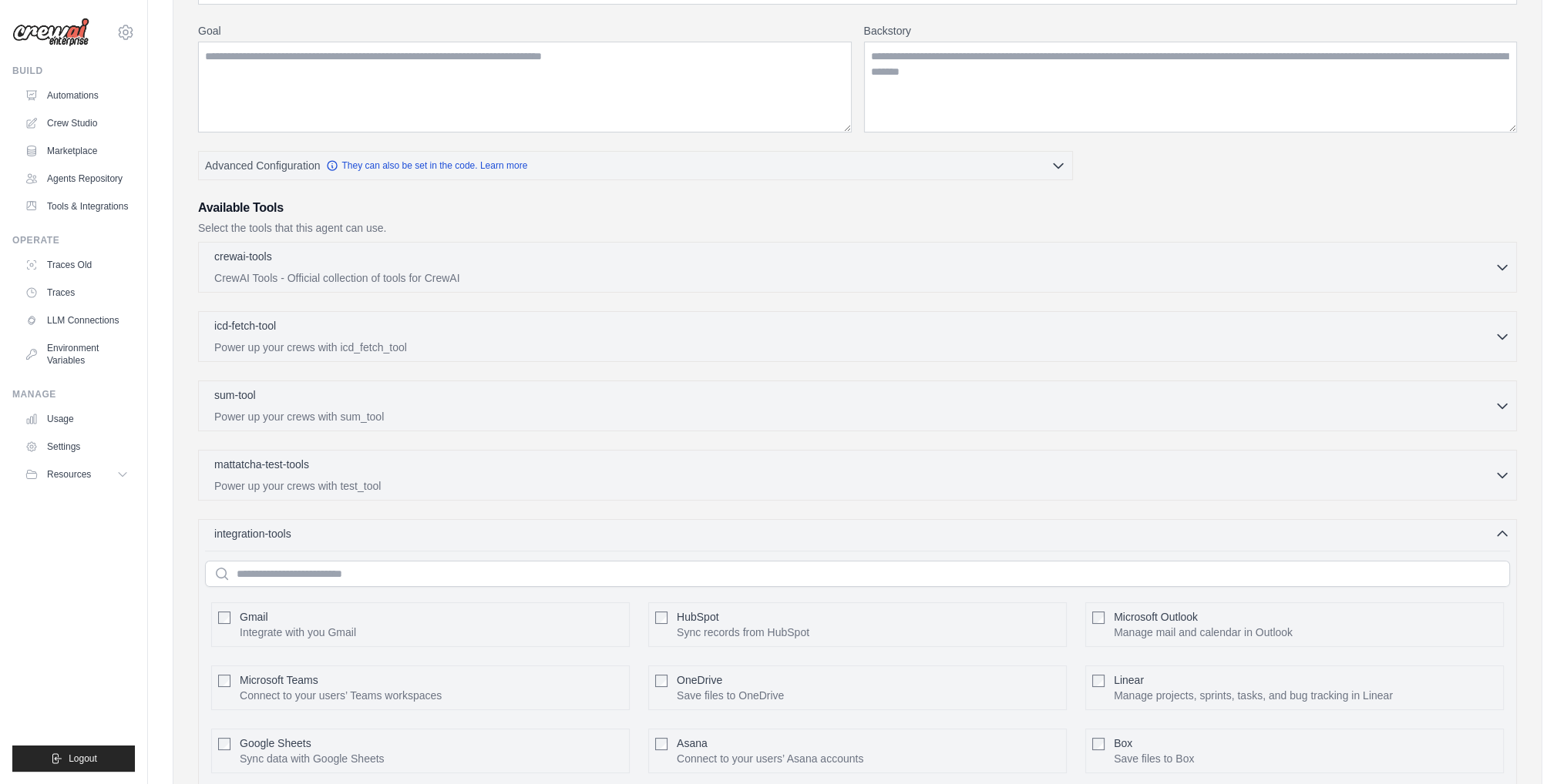
scroll to position [582, 0]
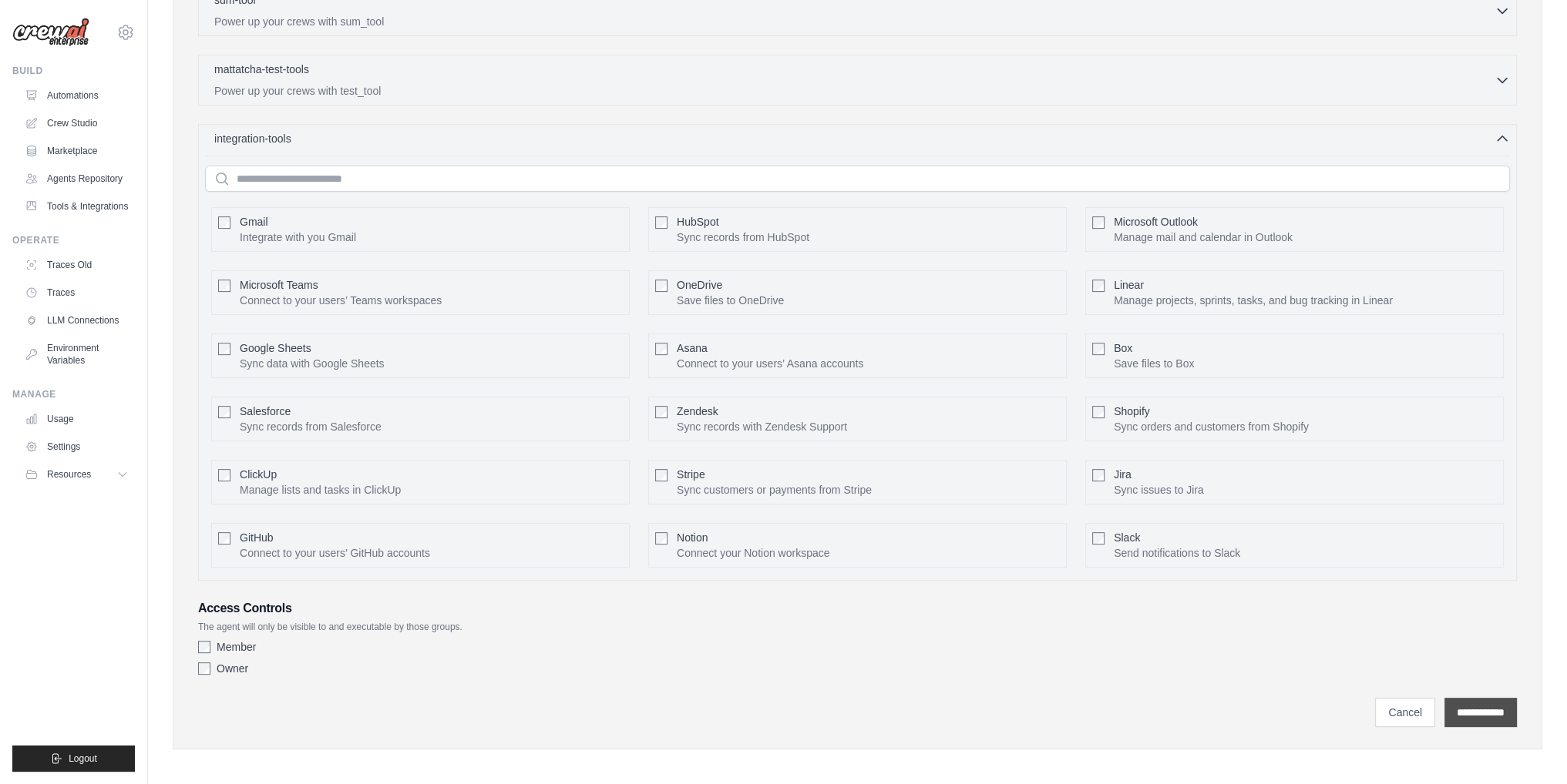
click at [1467, 716] on input "**********" at bounding box center [1481, 712] width 72 height 29
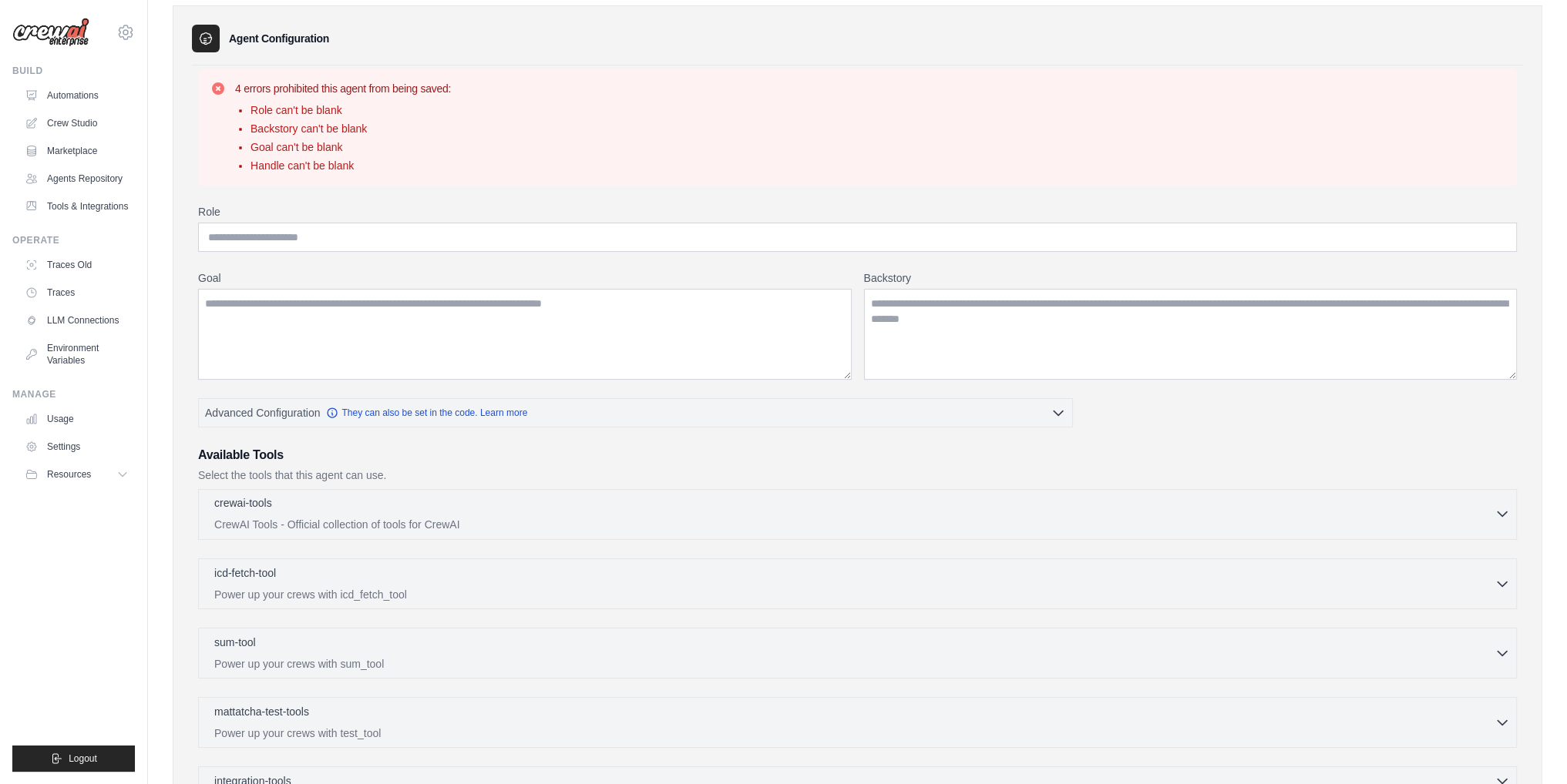
scroll to position [0, 0]
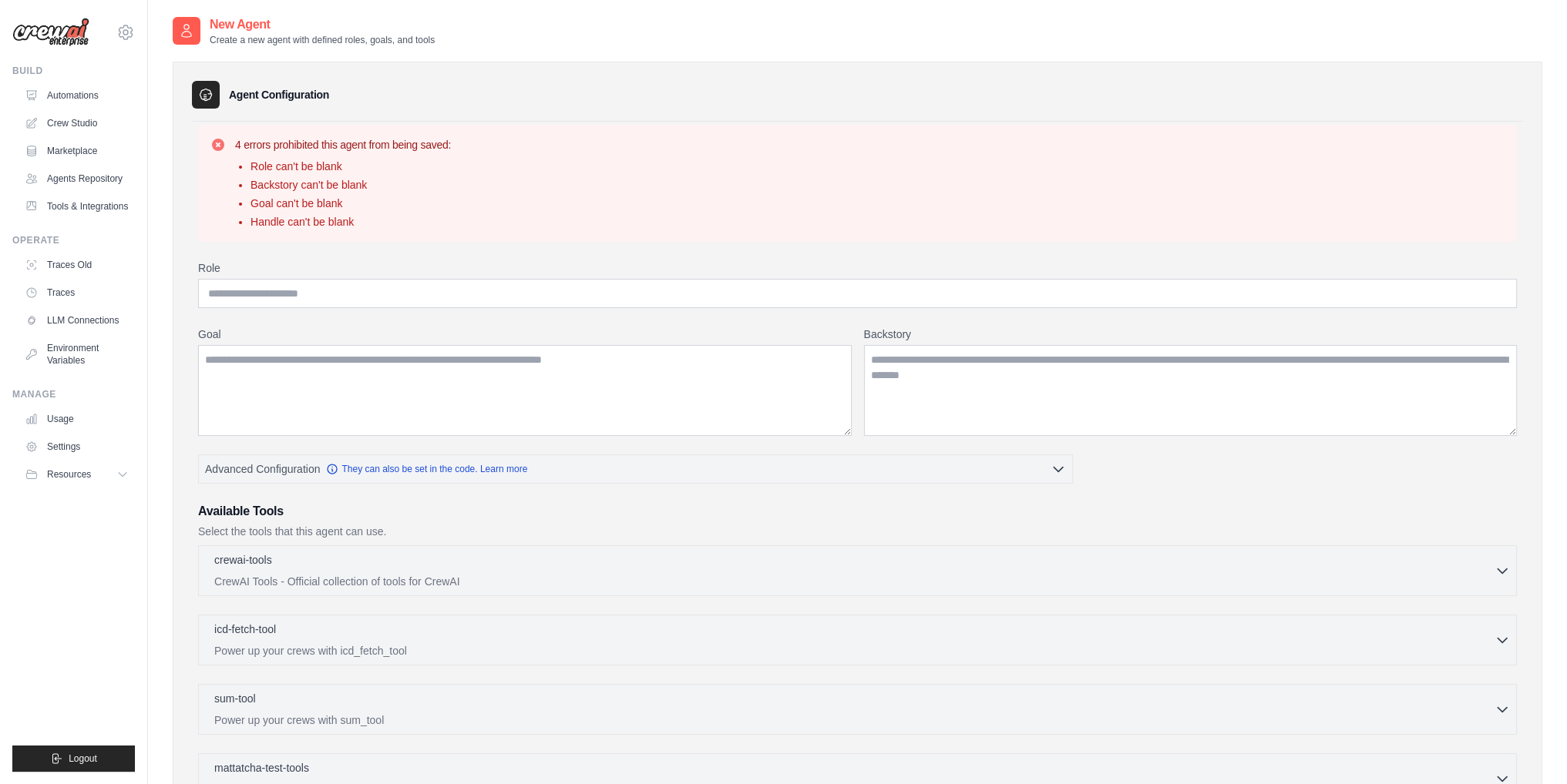
click at [348, 528] on p "Select the tools that this agent can use." at bounding box center [858, 531] width 1319 height 15
click at [333, 570] on div "crewai-tools 0 selected CrewAI Tools - Official collection of tools for CrewAI" at bounding box center [854, 570] width 1280 height 37
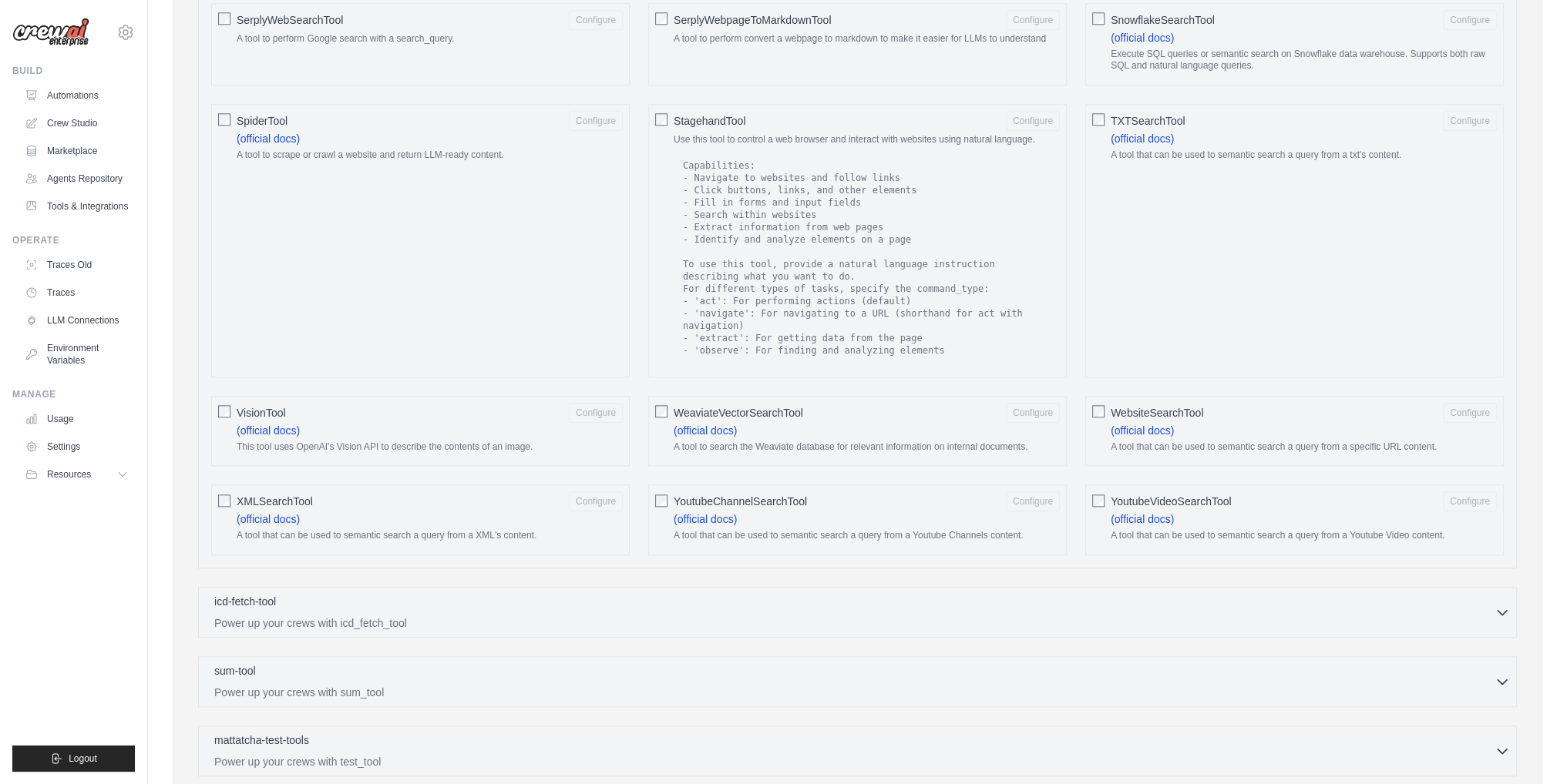
scroll to position [2234, 0]
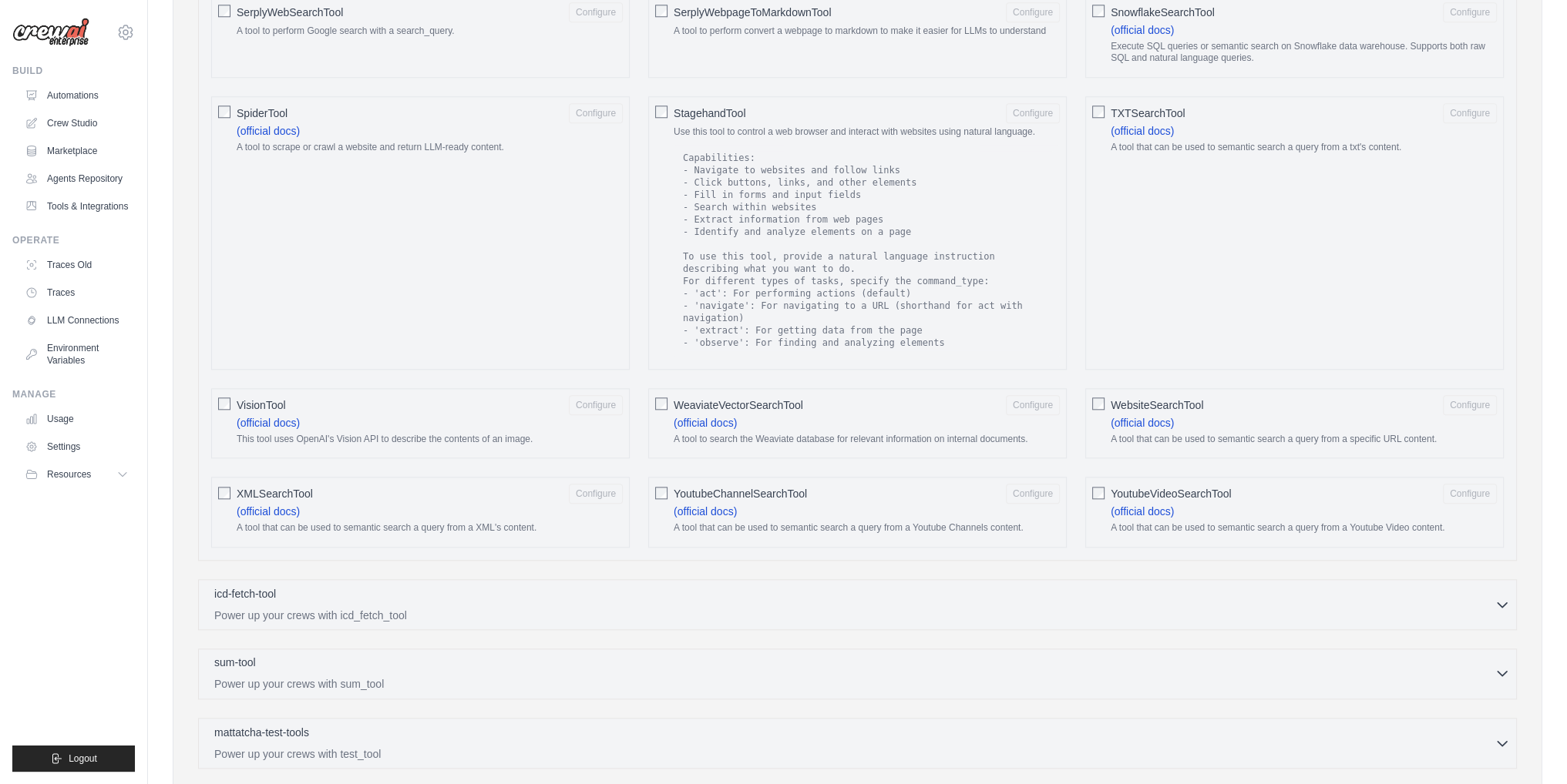
click at [271, 657] on div "sum-tool 0 selected" at bounding box center [854, 664] width 1280 height 19
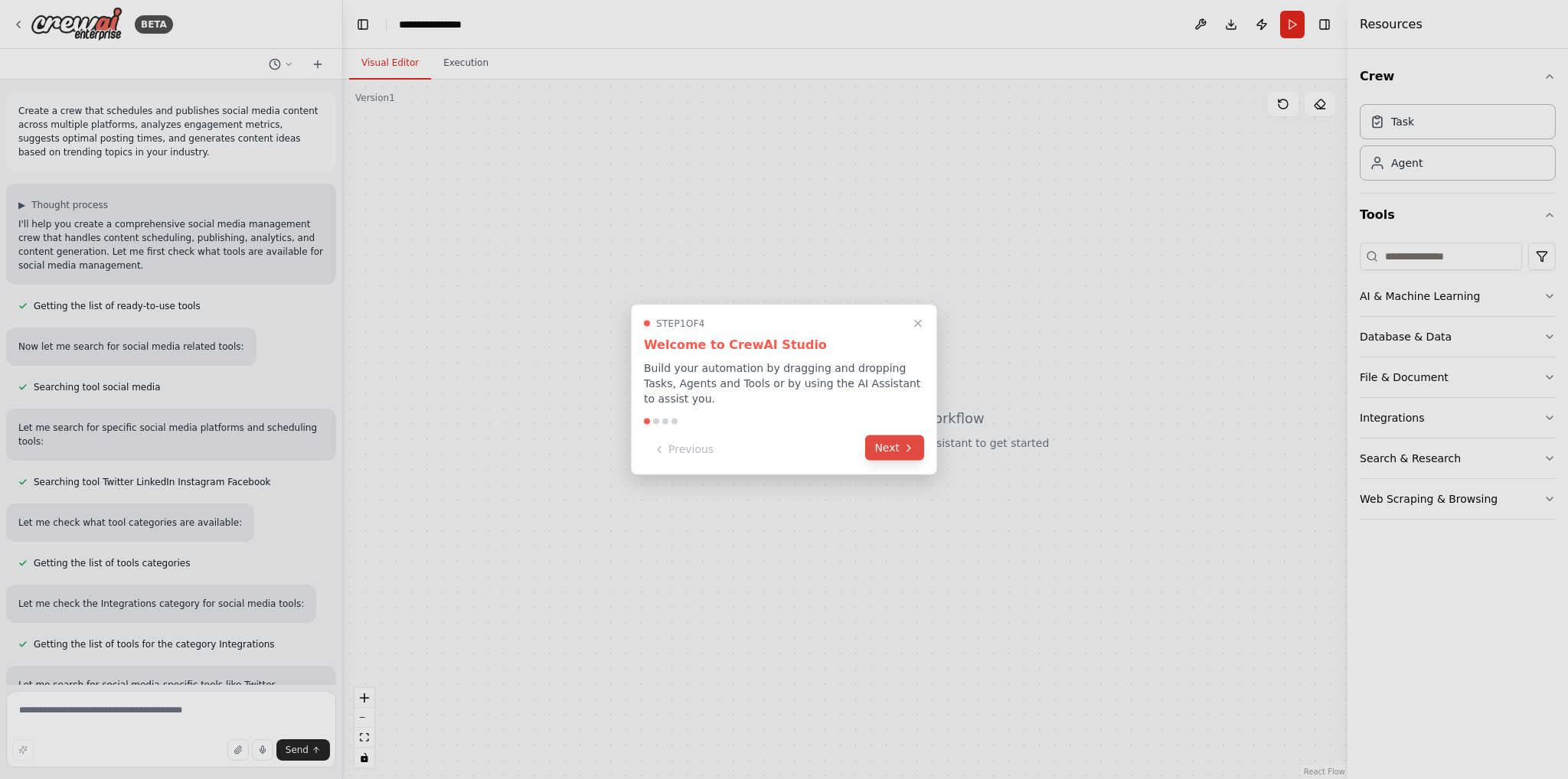
click at [894, 438] on button "Next" at bounding box center [895, 449] width 59 height 26
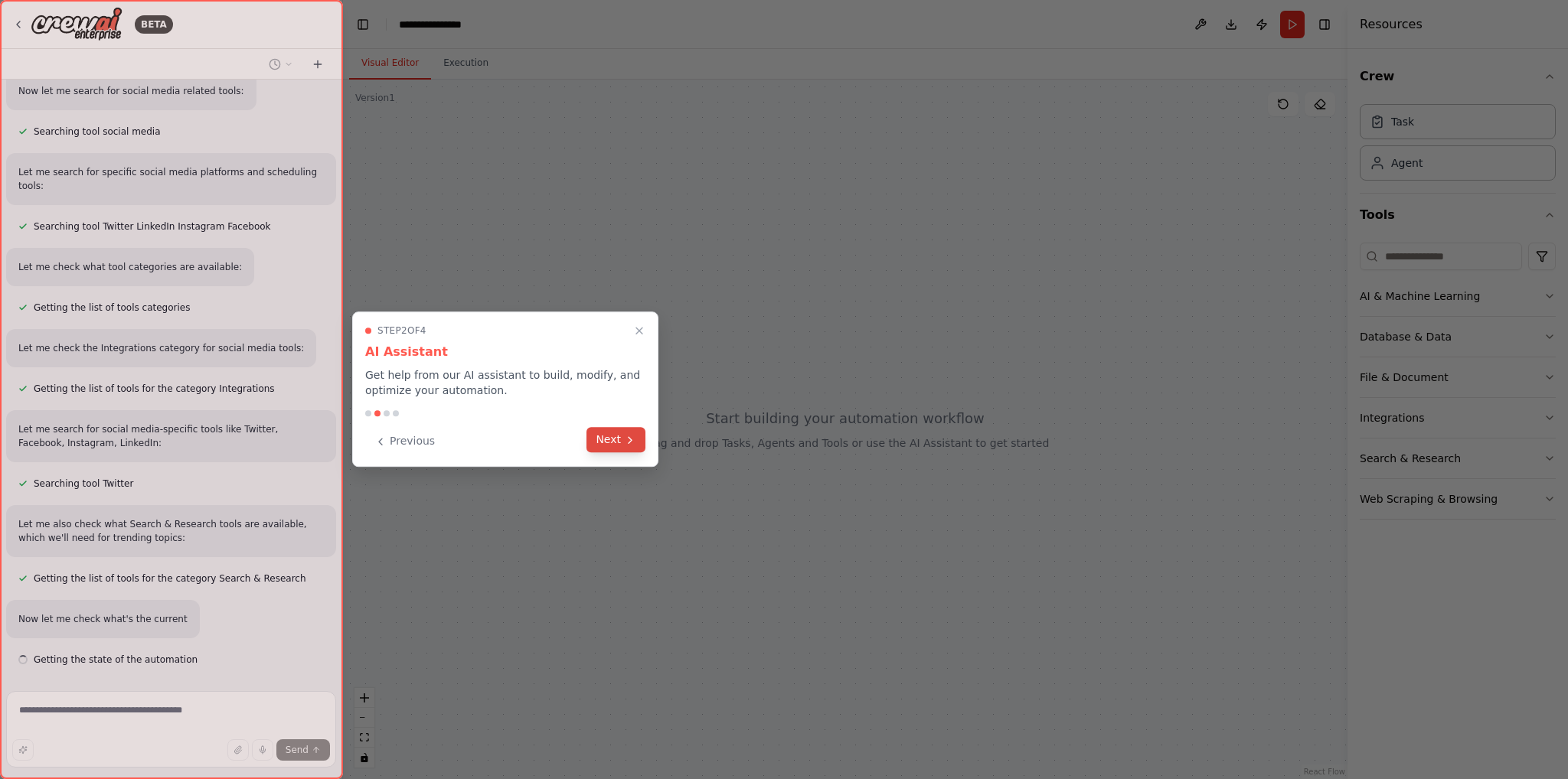
scroll to position [286, 0]
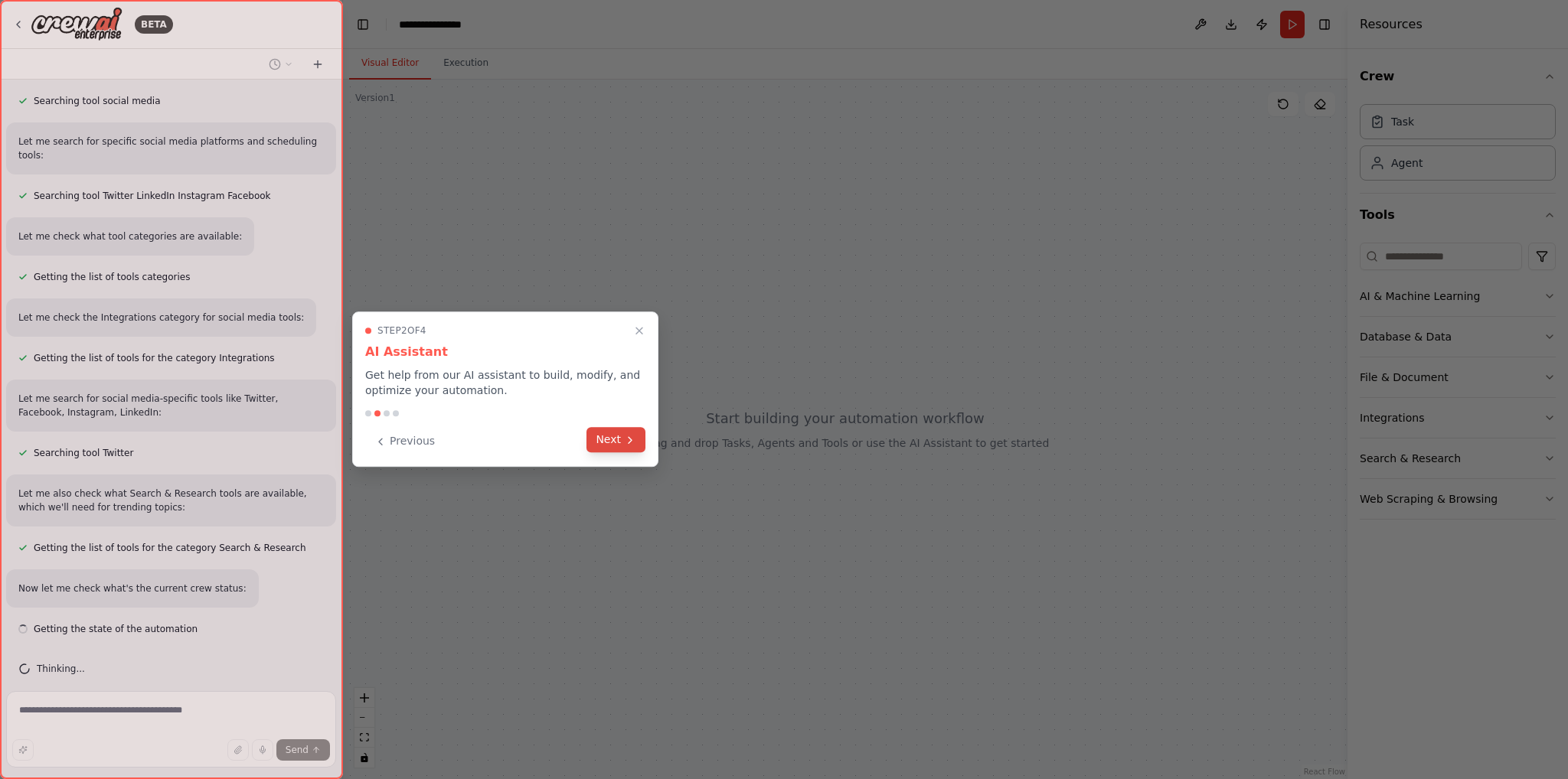
click at [613, 435] on button "Next" at bounding box center [616, 440] width 59 height 26
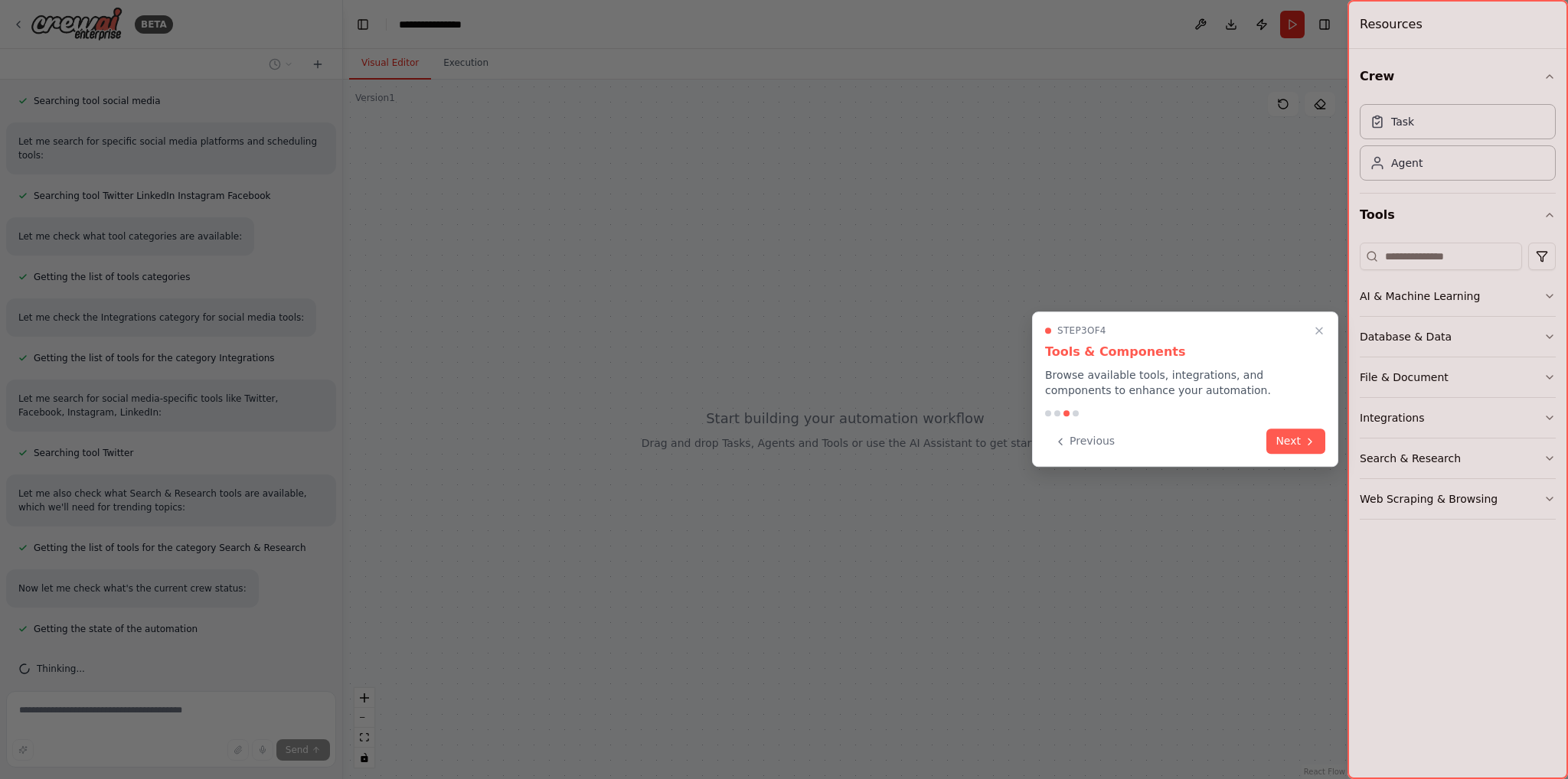
click at [1277, 437] on button "Next" at bounding box center [1296, 441] width 59 height 26
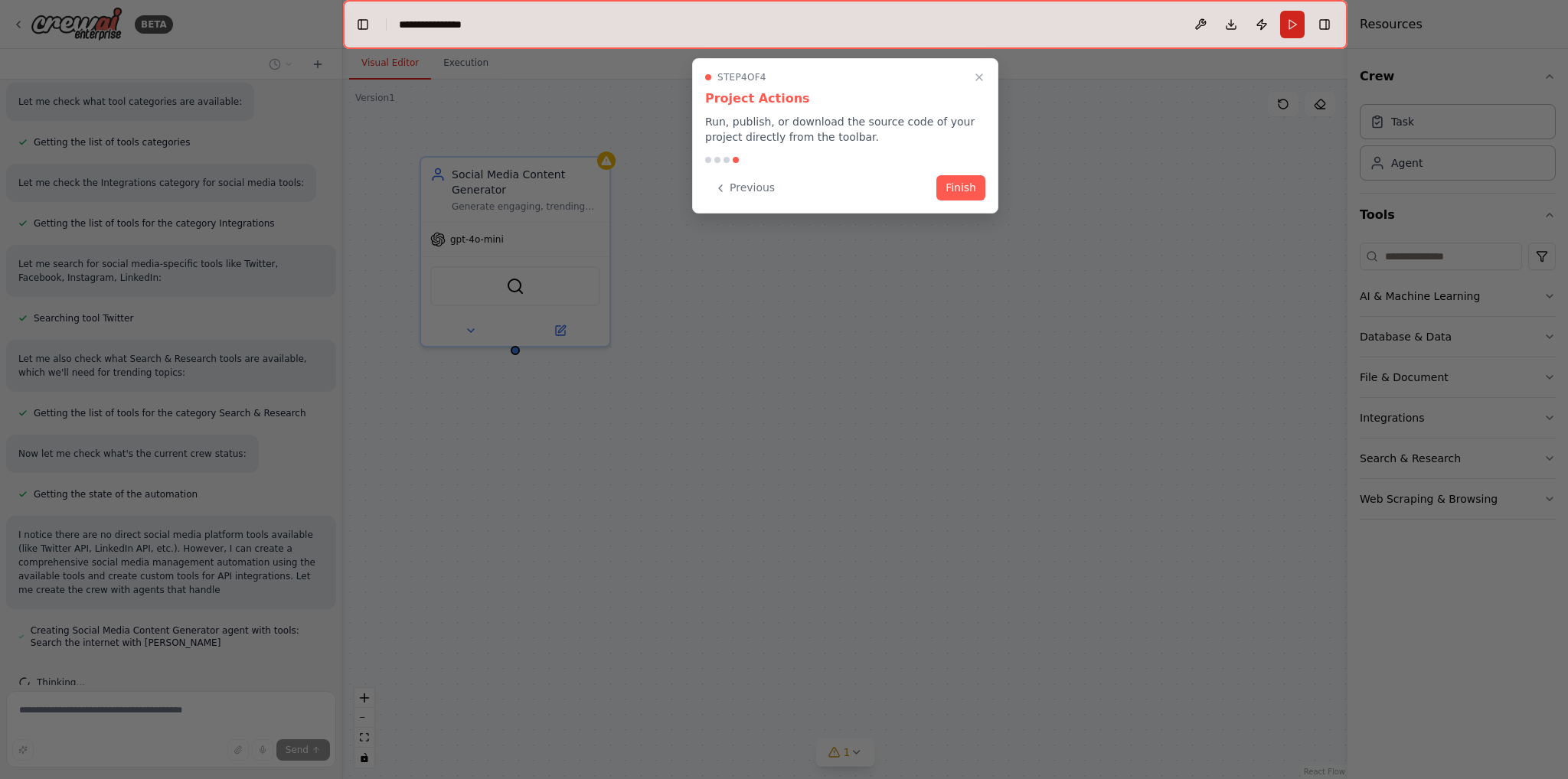
scroll to position [435, 0]
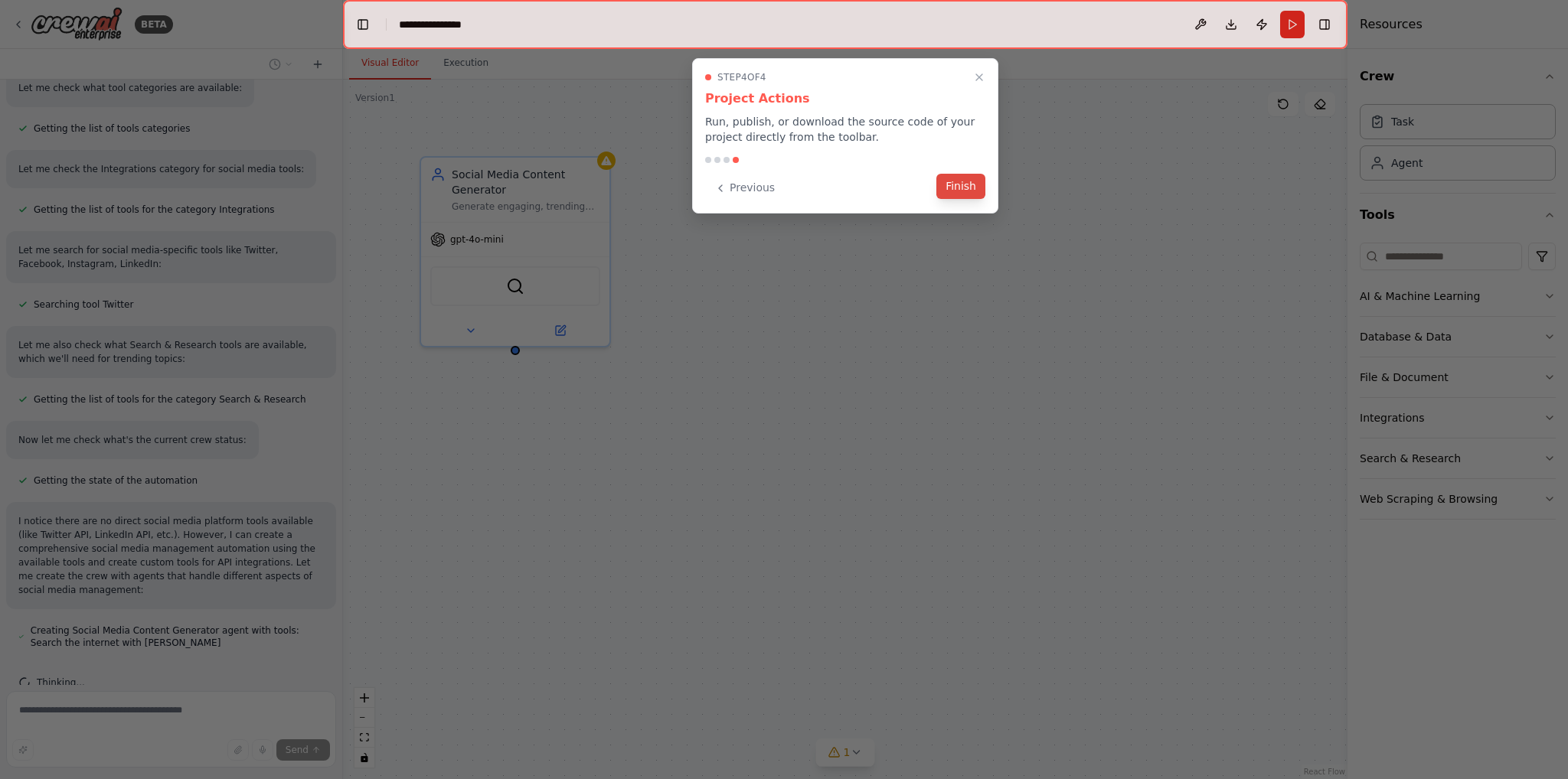
click at [959, 187] on button "Finish" at bounding box center [961, 186] width 49 height 26
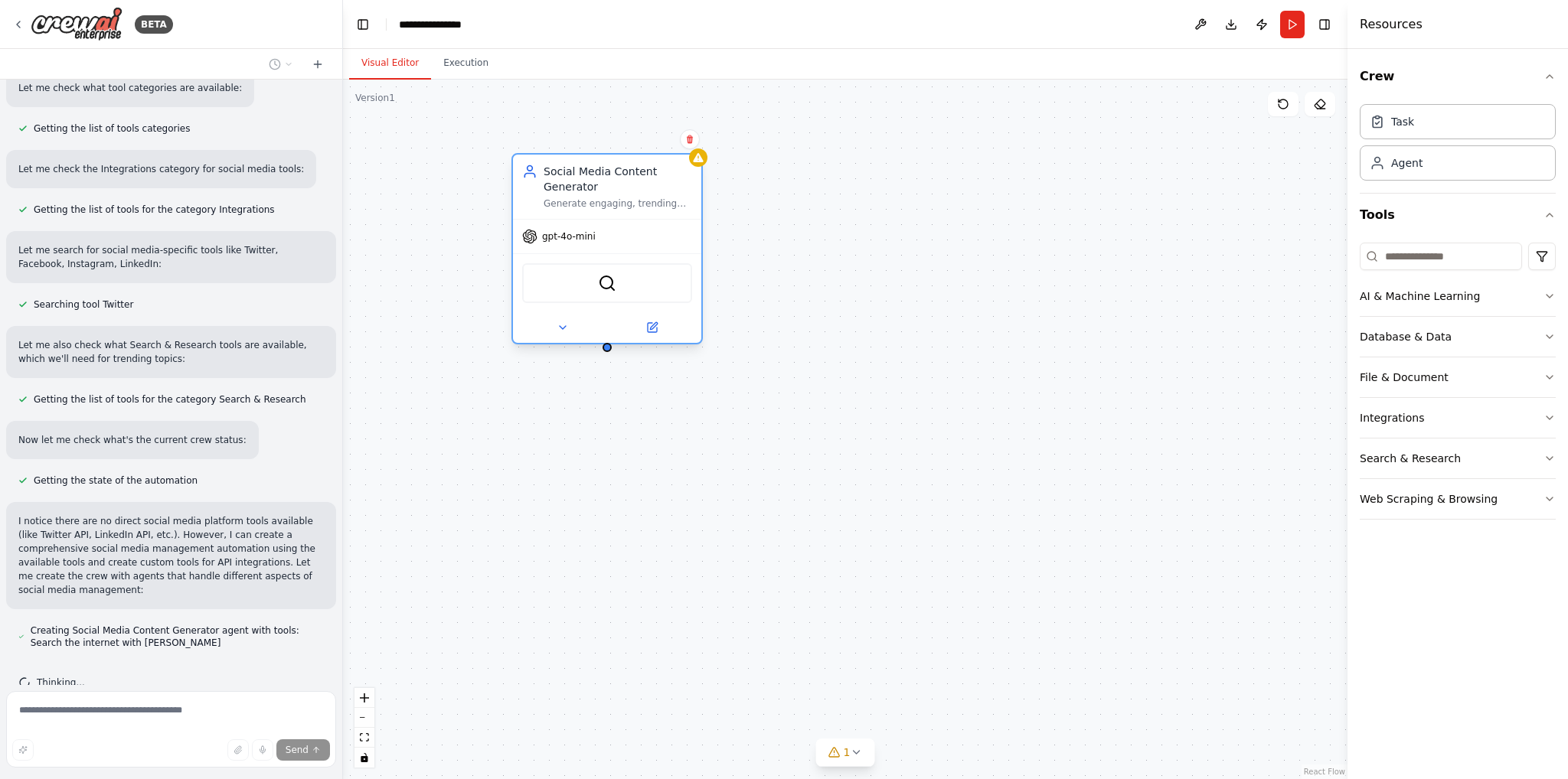
drag, startPoint x: 549, startPoint y: 197, endPoint x: 646, endPoint y: 198, distance: 97.0
click at [646, 198] on div "Generate engaging, trending social media content ideas and posts tailored to {i…" at bounding box center [618, 203] width 149 height 12
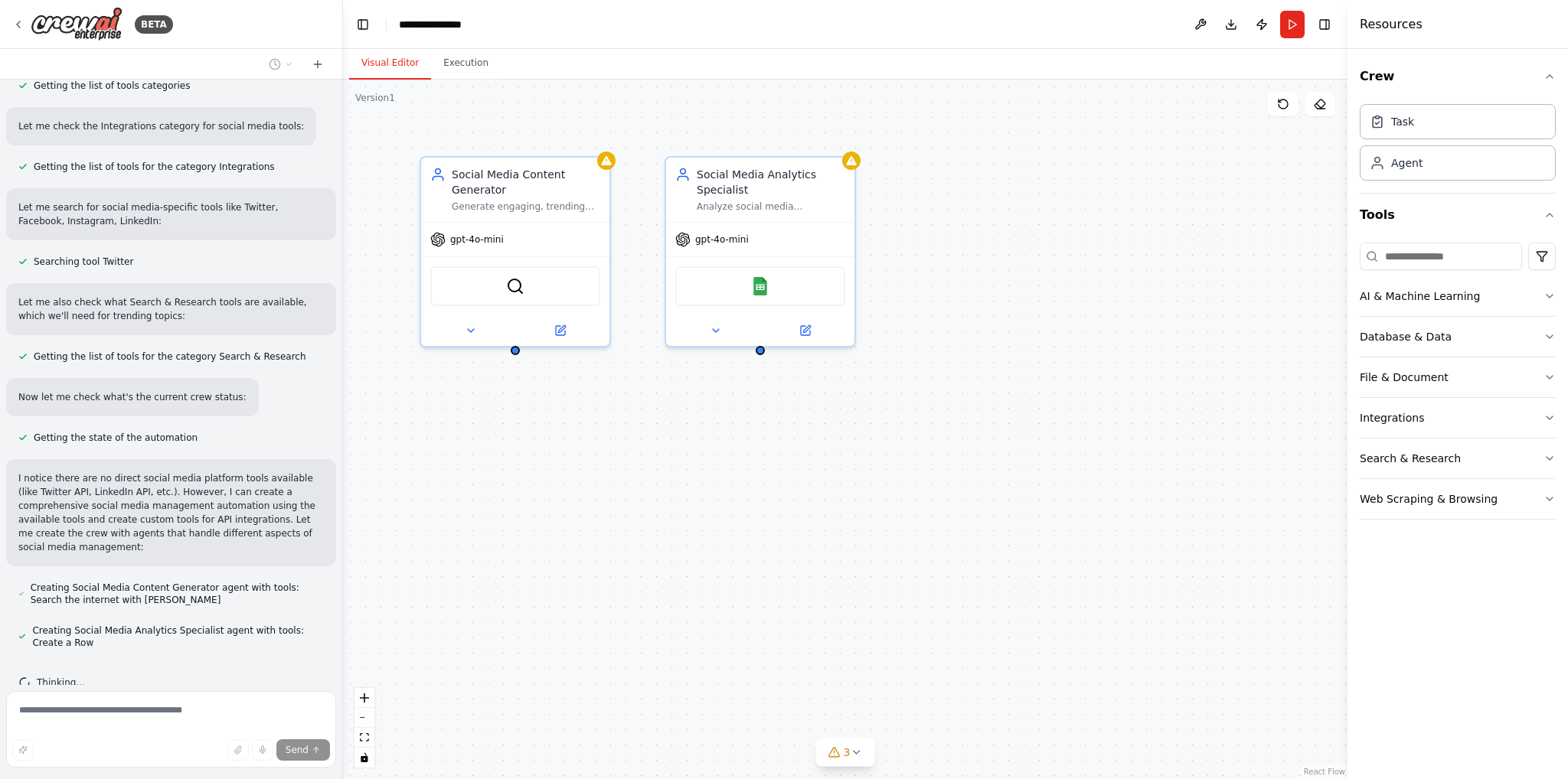
scroll to position [509, 0]
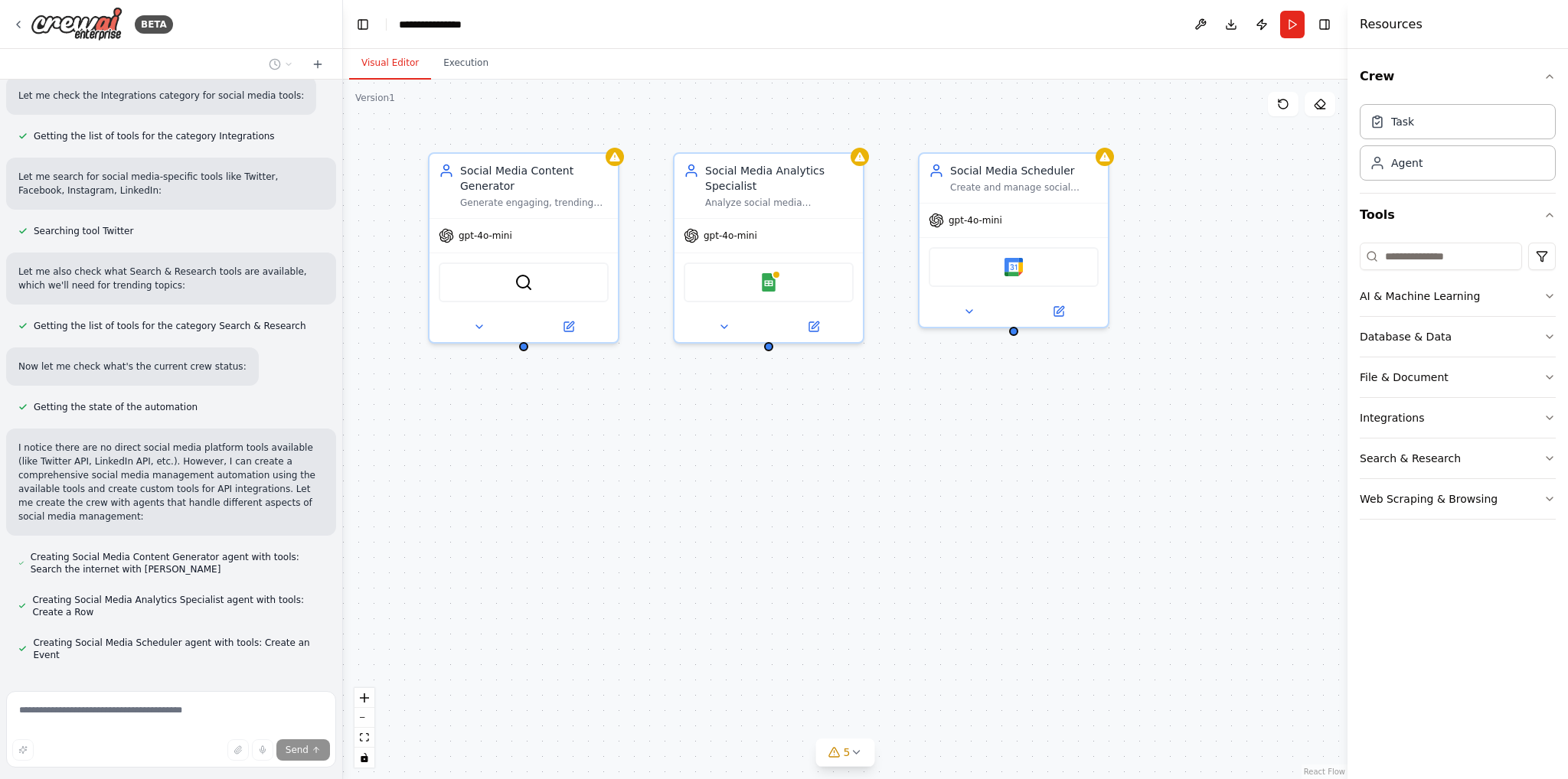
drag, startPoint x: 759, startPoint y: 358, endPoint x: 768, endPoint y: 354, distance: 9.8
click at [768, 354] on div "Social Media Content Generator Generate engaging, trending social media content…" at bounding box center [846, 429] width 1005 height 700
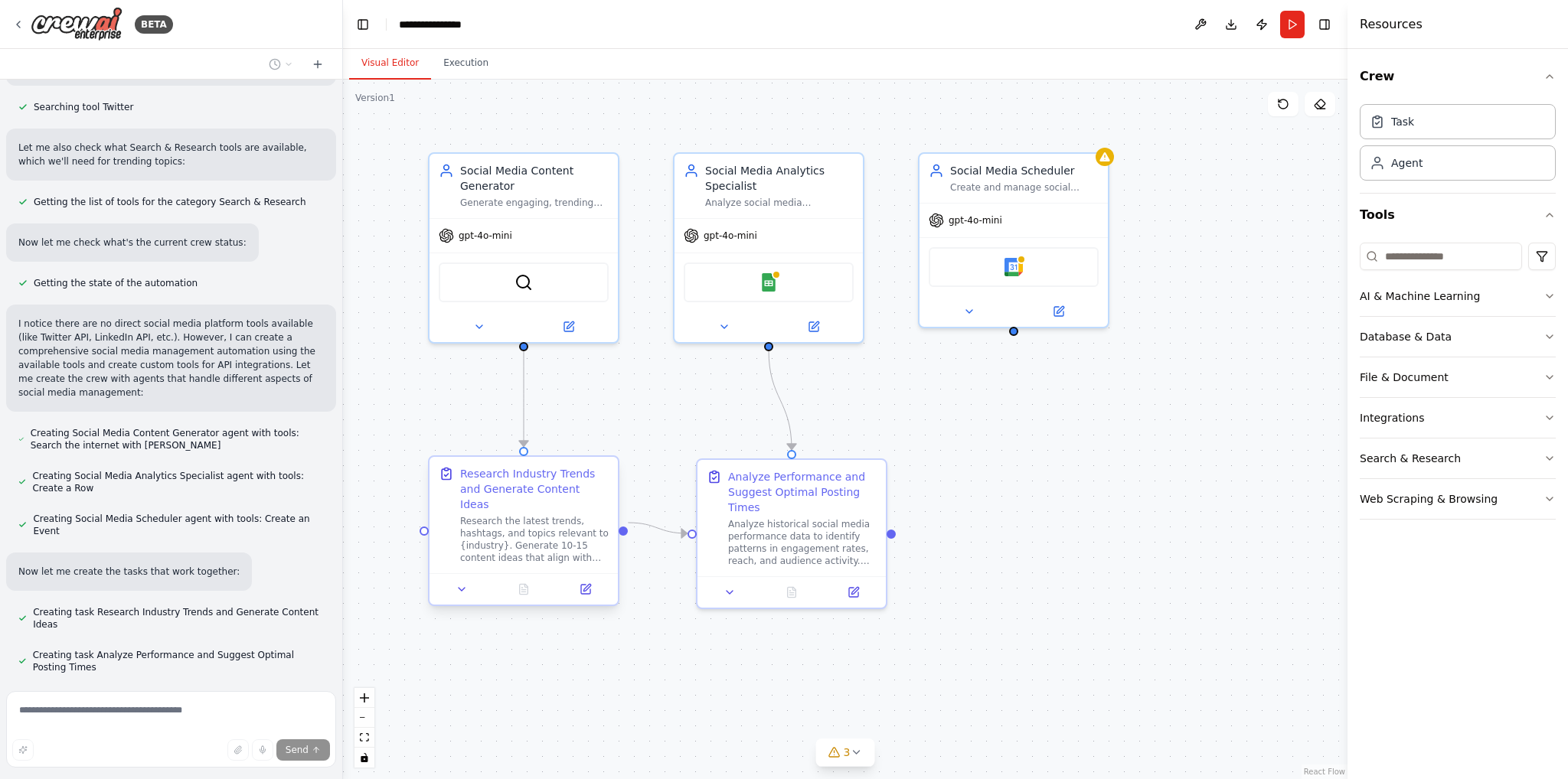
scroll to position [663, 0]
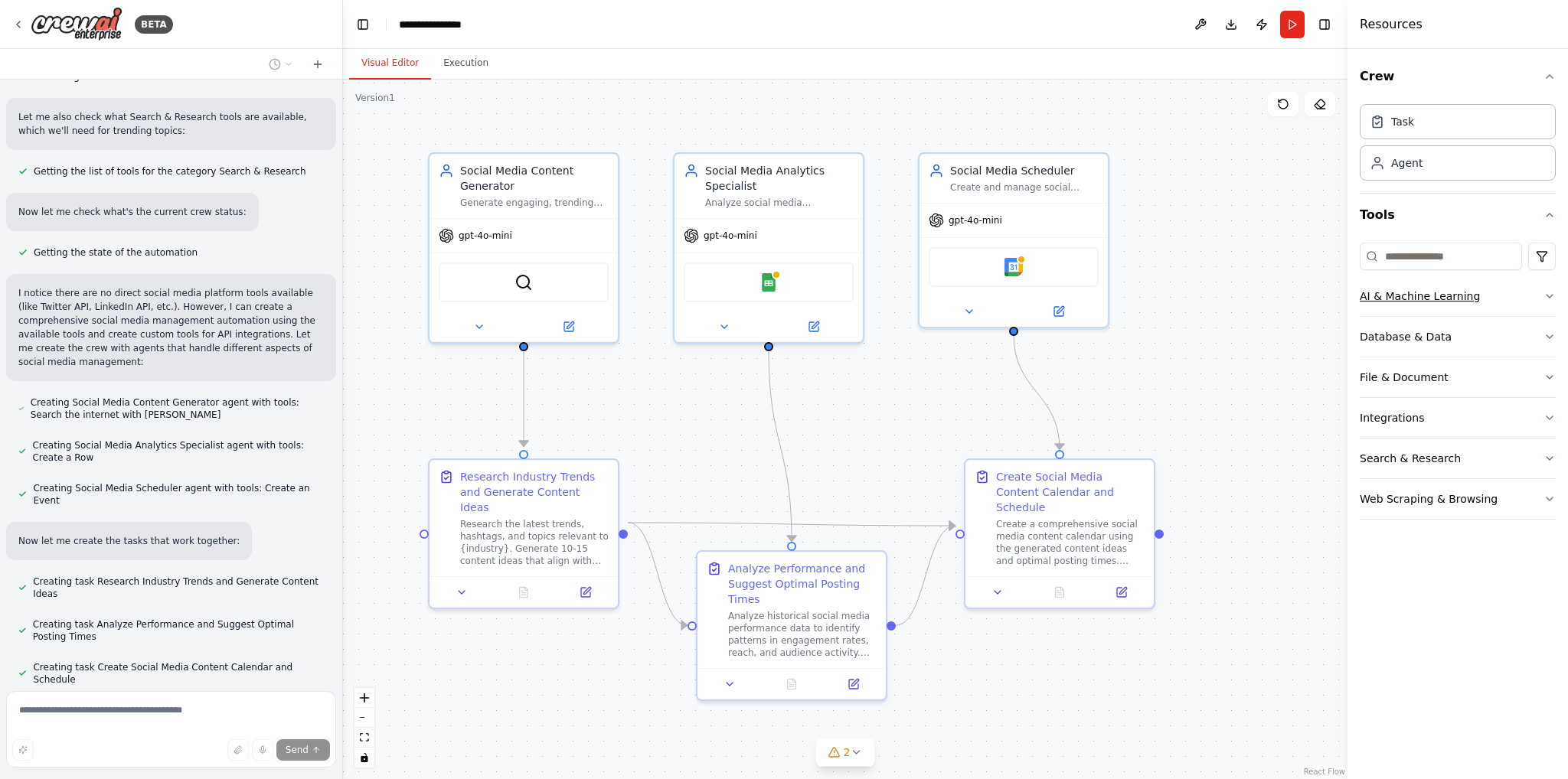
click at [1405, 303] on button "AI & Machine Learning" at bounding box center [1458, 297] width 196 height 40
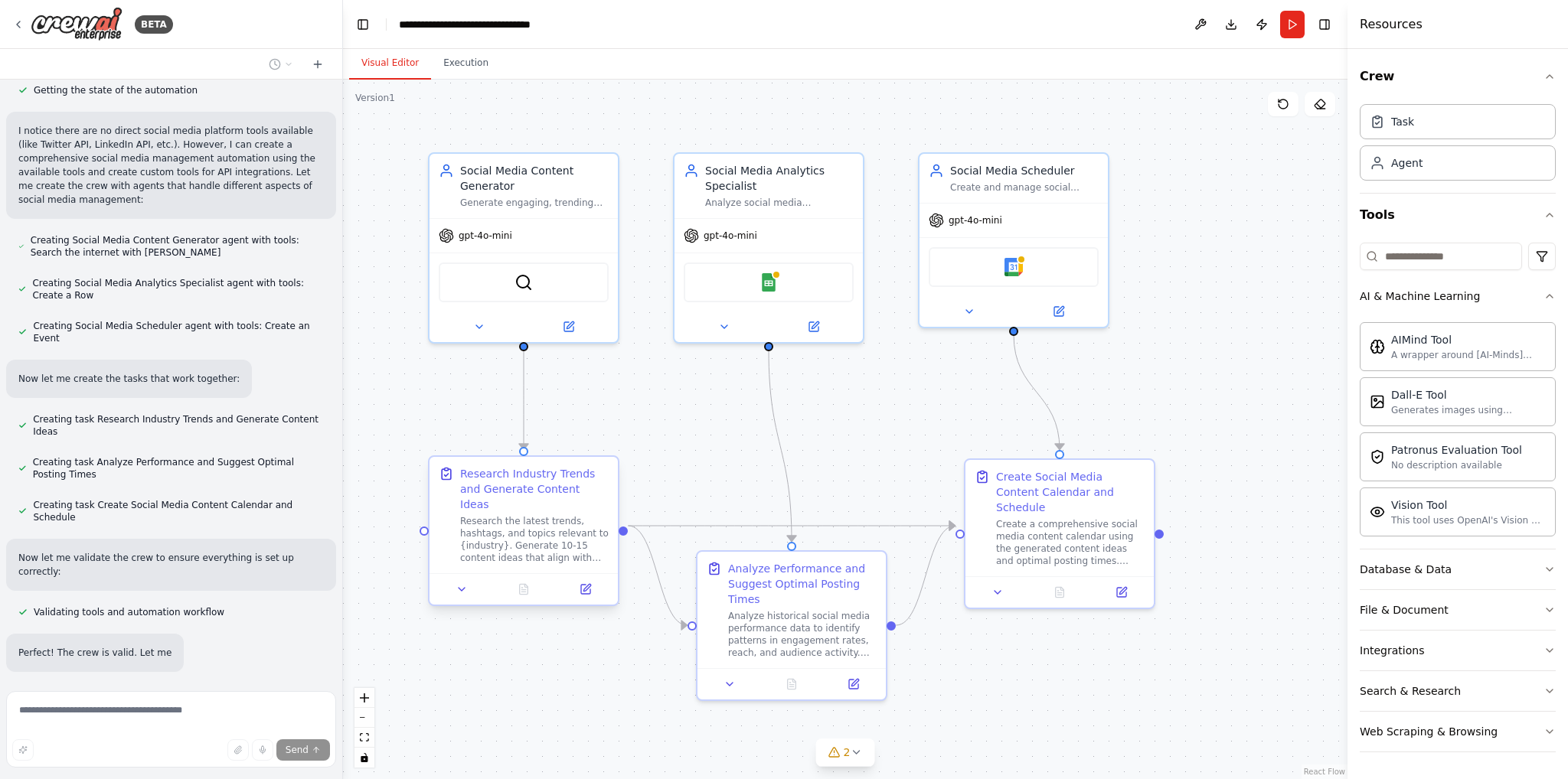
scroll to position [839, 0]
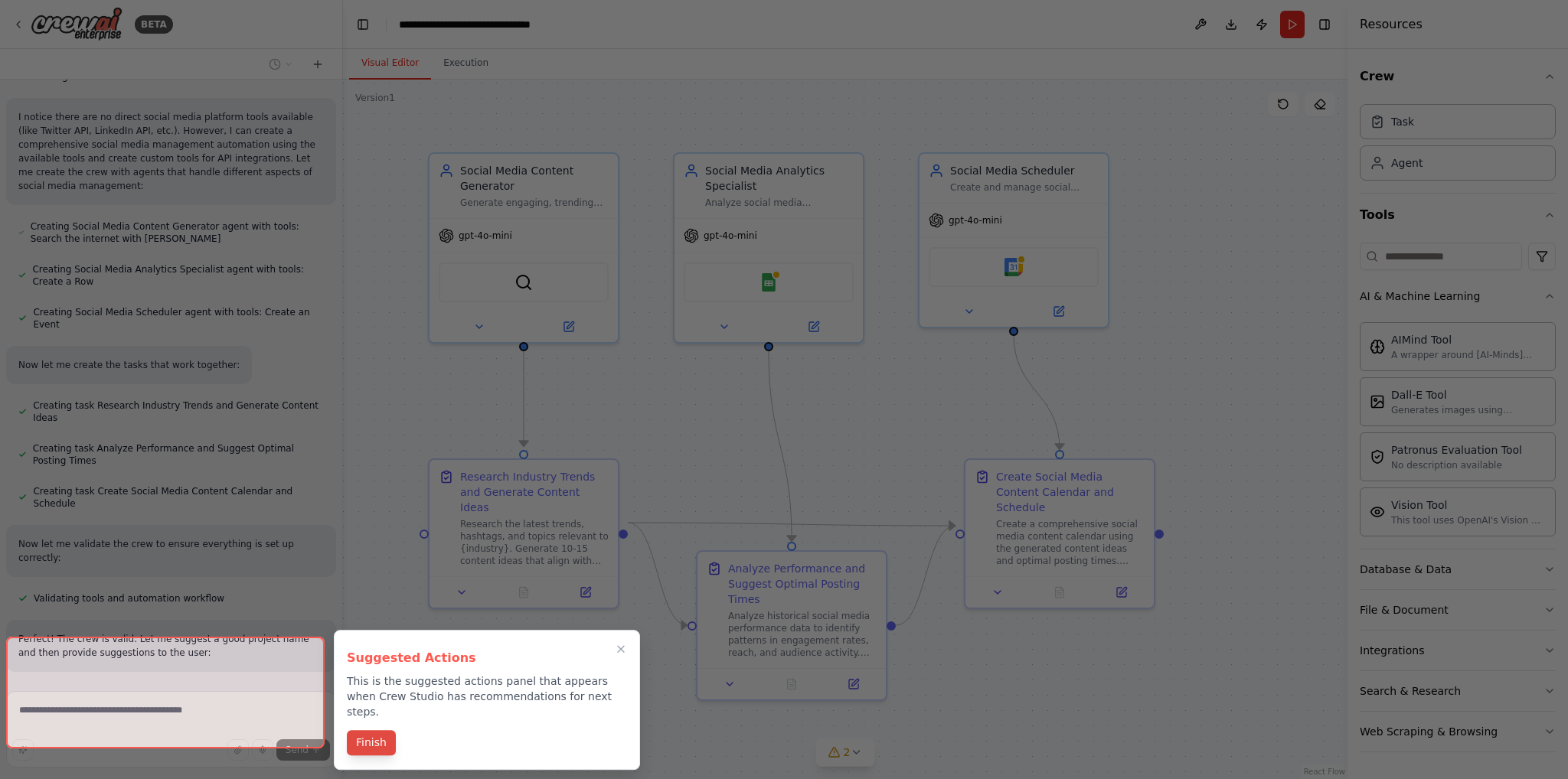
click at [363, 730] on button "Finish" at bounding box center [371, 743] width 49 height 26
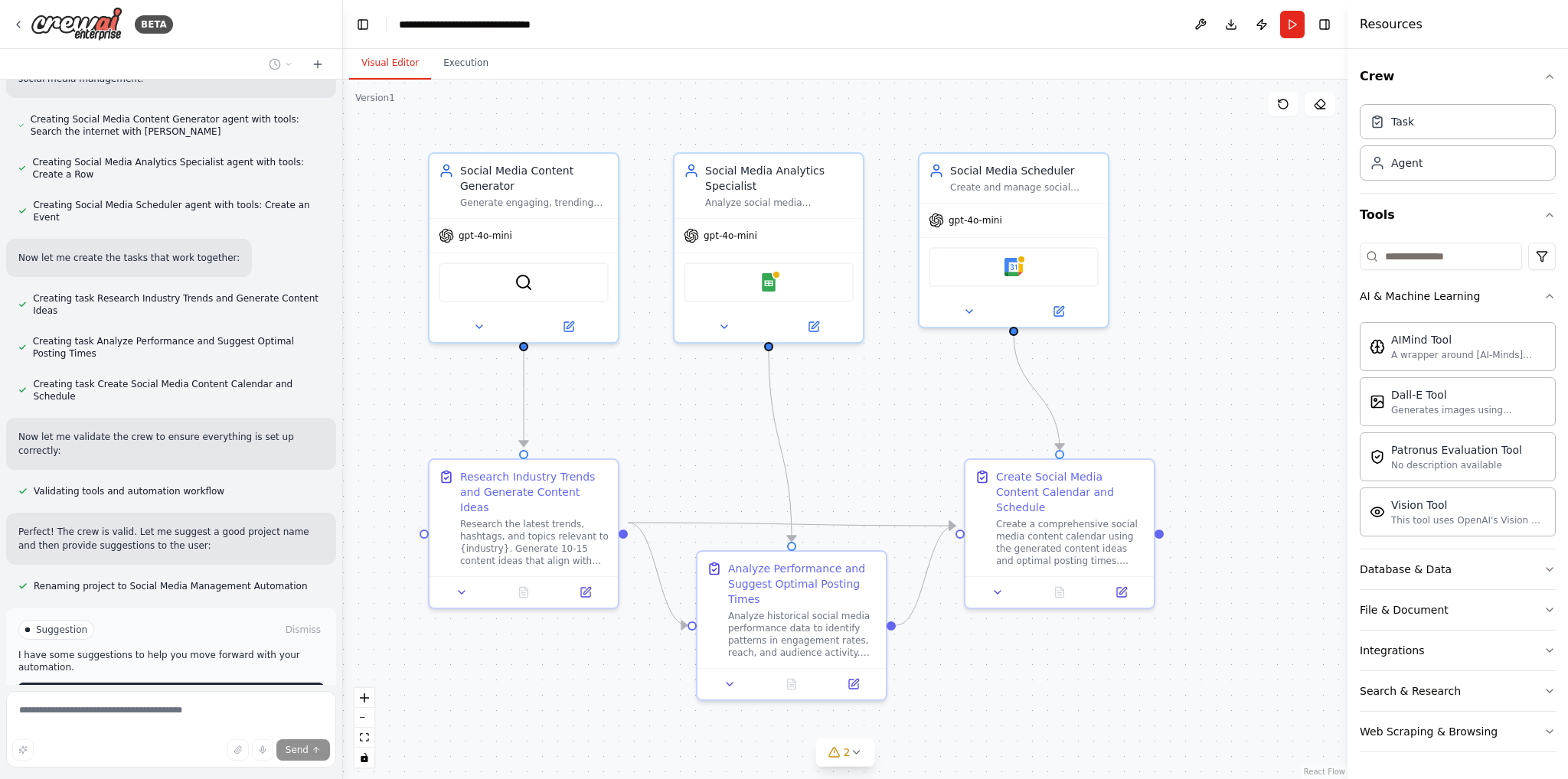
scroll to position [962, 0]
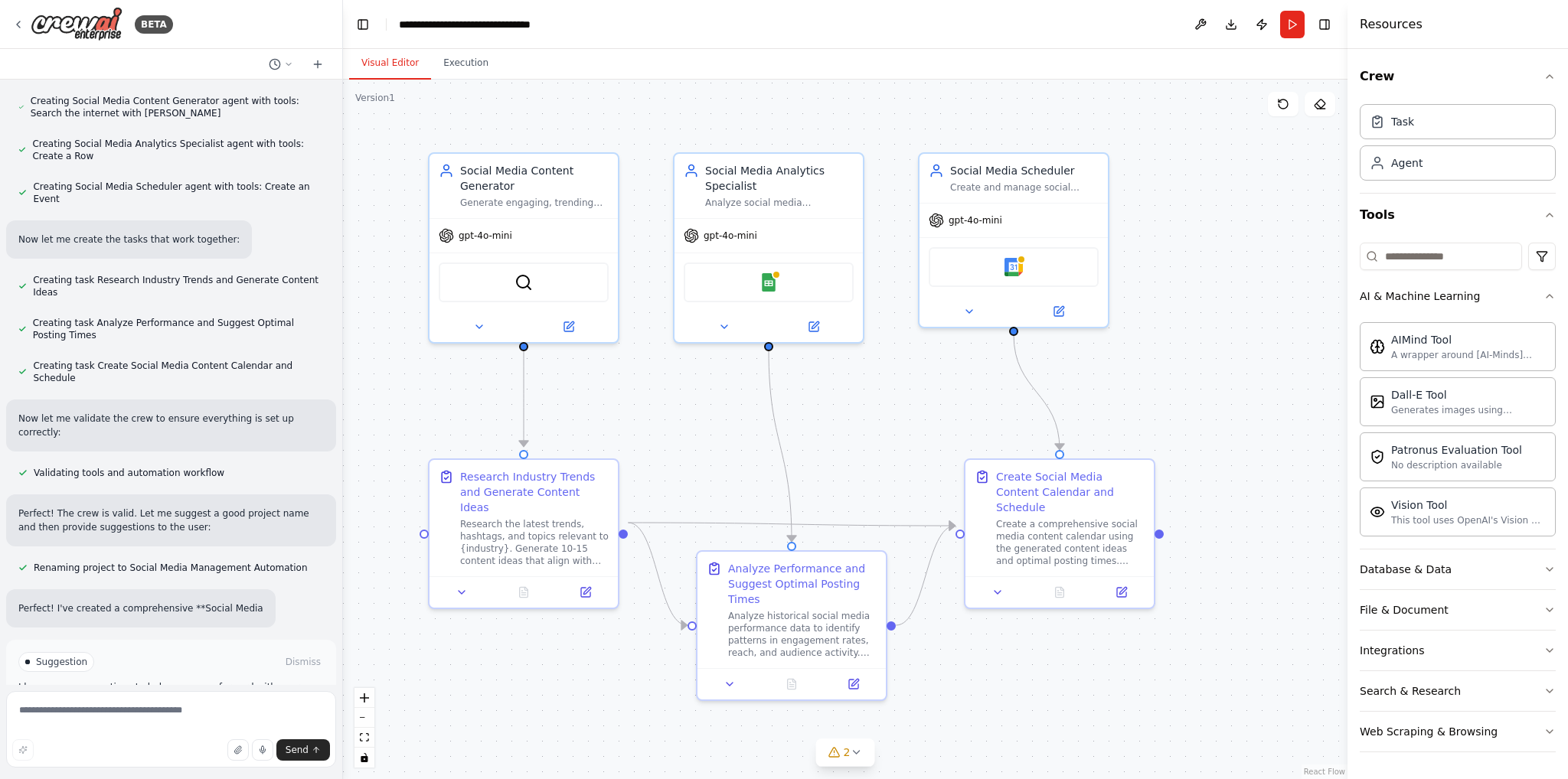
click at [206, 652] on div "Suggestion Dismiss I have some suggestions to help you move forward with your a…" at bounding box center [171, 695] width 306 height 87
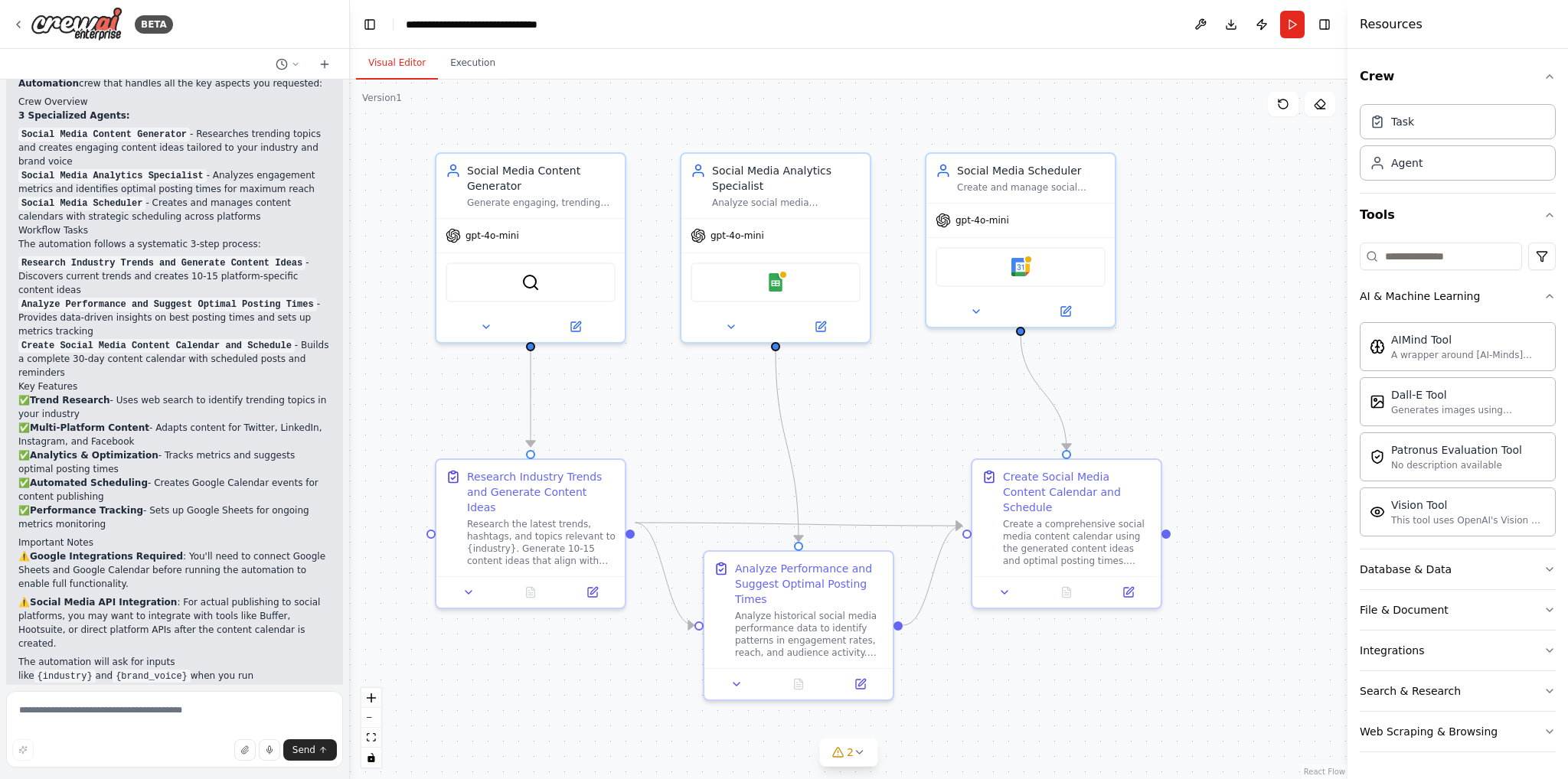
drag, startPoint x: 338, startPoint y: 527, endPoint x: 350, endPoint y: 433, distance: 94.8
click at [350, 433] on div "BETA Create a crew that schedules and publishes social media content across mul…" at bounding box center [784, 390] width 1568 height 779
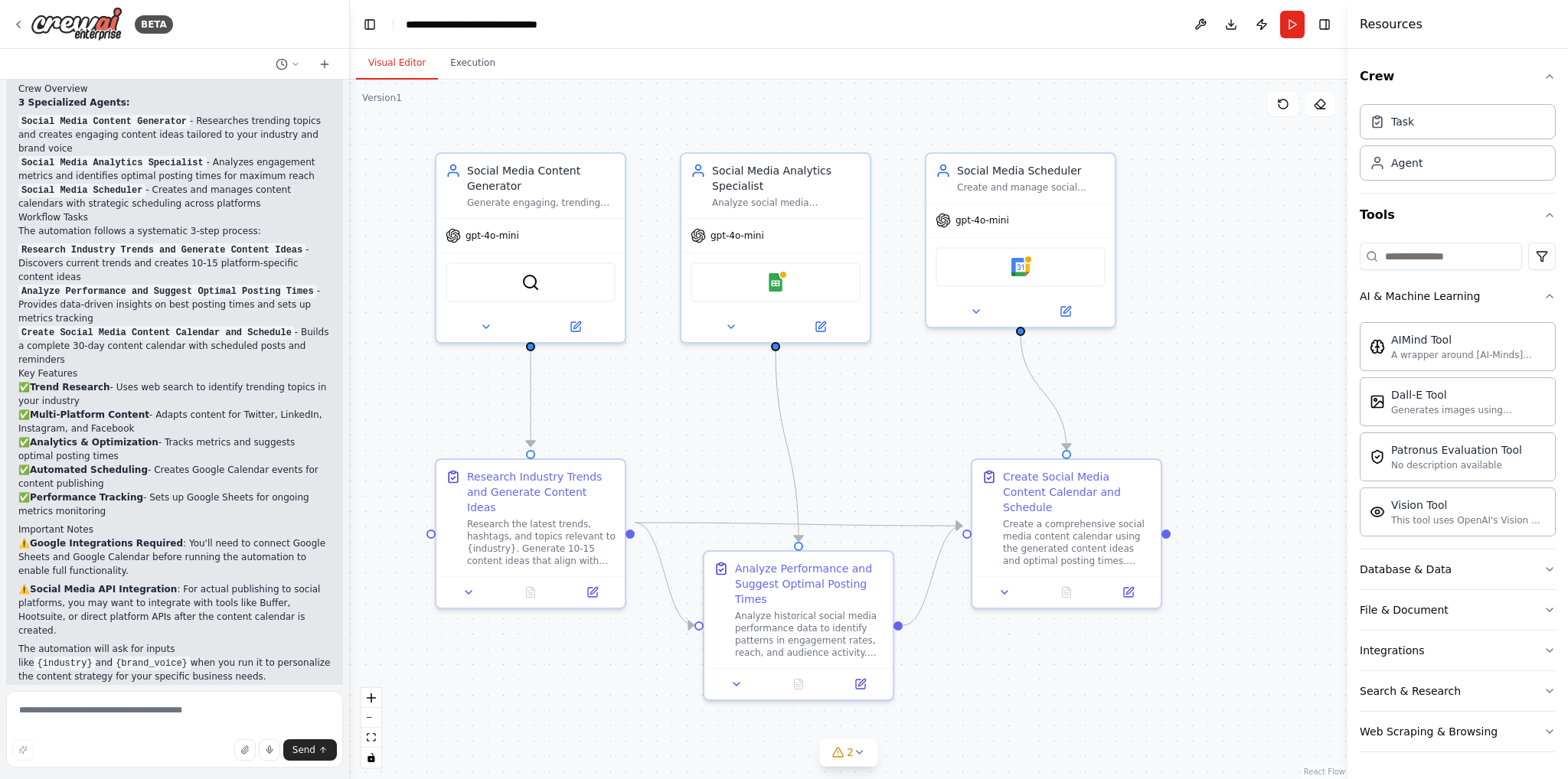
scroll to position [1516, 0]
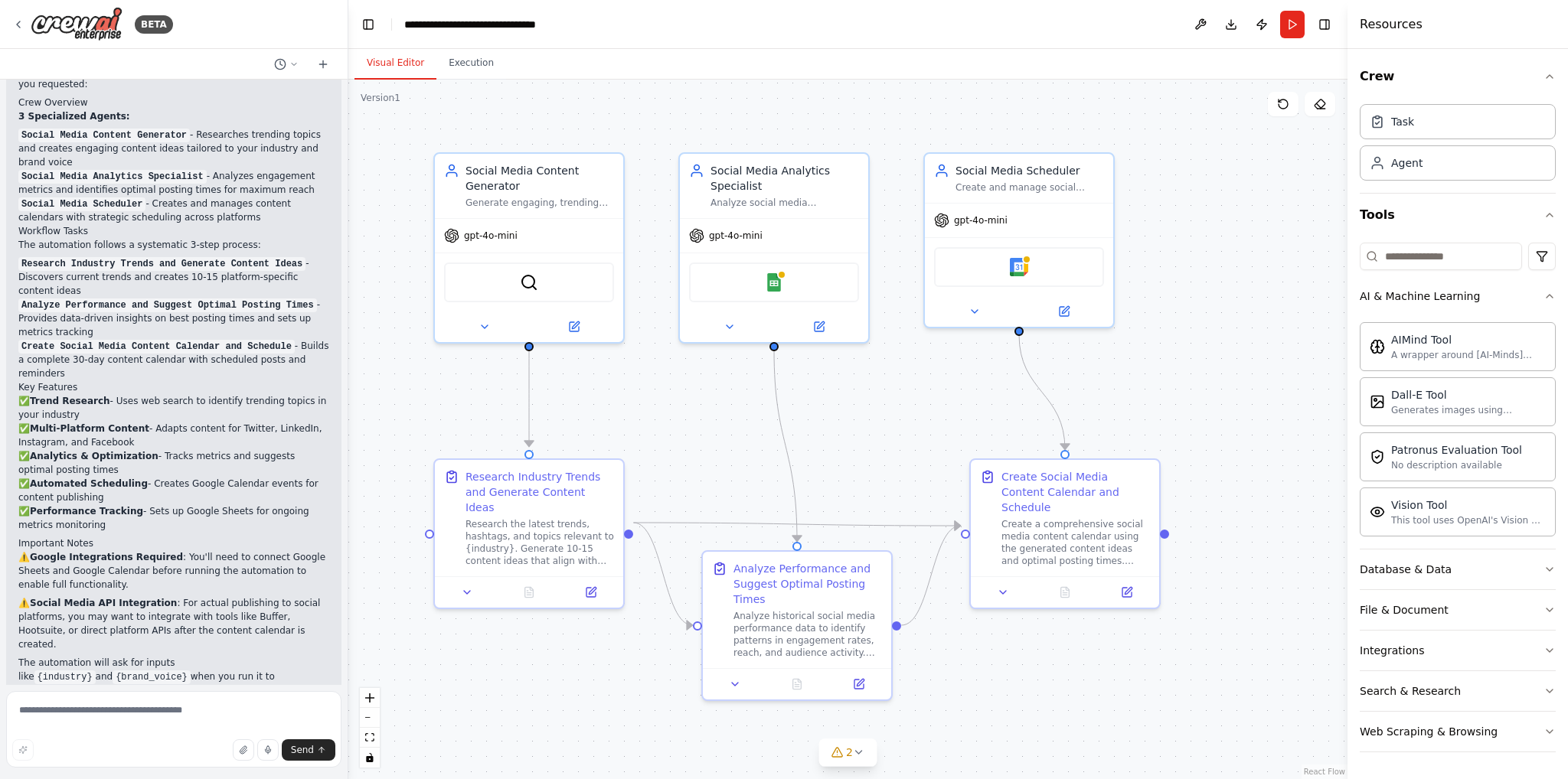
drag, startPoint x: 343, startPoint y: 533, endPoint x: 348, endPoint y: 517, distance: 16.8
click at [348, 510] on div "BETA Create a crew that schedules and publishes social media content across mul…" at bounding box center [784, 390] width 1568 height 779
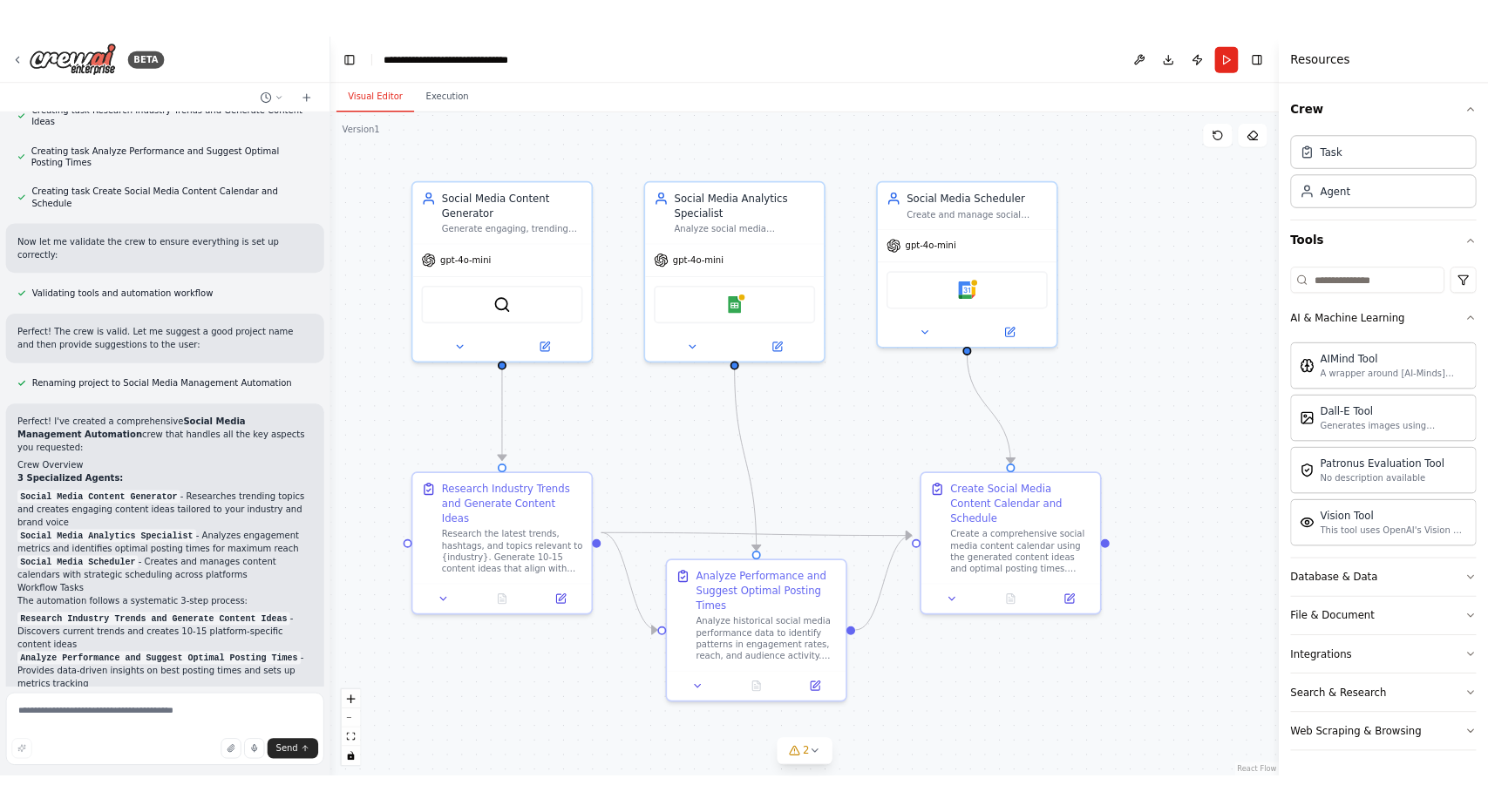
scroll to position [1313, 0]
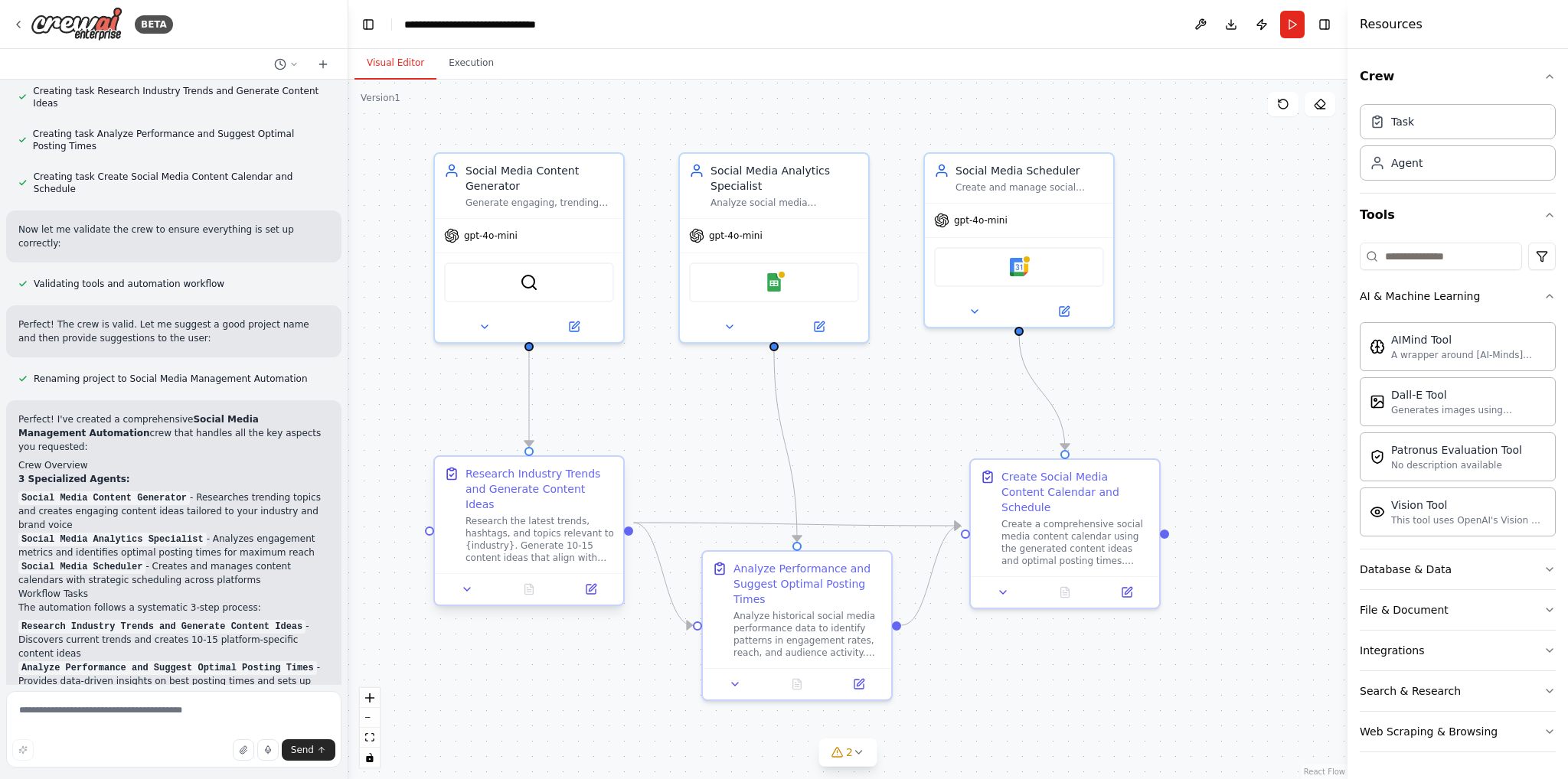
click at [284, 619] on li "Research Industry Trends and Generate Content Ideas - Discovers current trends …" at bounding box center [174, 640] width 311 height 42
click at [545, 516] on div "Research the latest trends, hashtags, and topics relevant to {industry}. Genera…" at bounding box center [540, 539] width 149 height 49
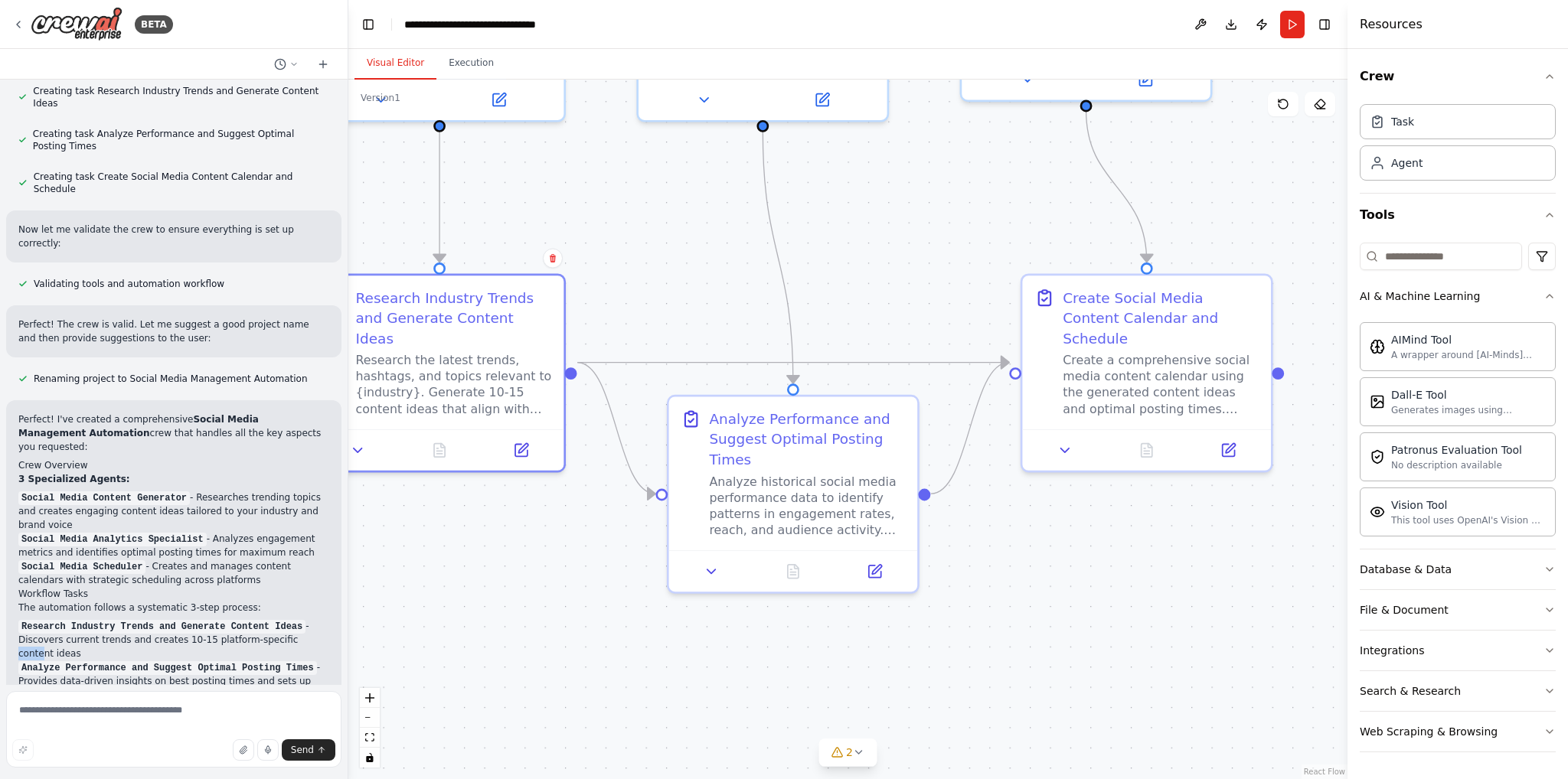
drag, startPoint x: 983, startPoint y: 686, endPoint x: 992, endPoint y: 570, distance: 116.3
click at [996, 557] on div ".deletable-edge-delete-btn { width: 20px; height: 20px; border: 0px solid #ffff…" at bounding box center [847, 429] width 999 height 700
click at [857, 751] on icon at bounding box center [859, 753] width 6 height 3
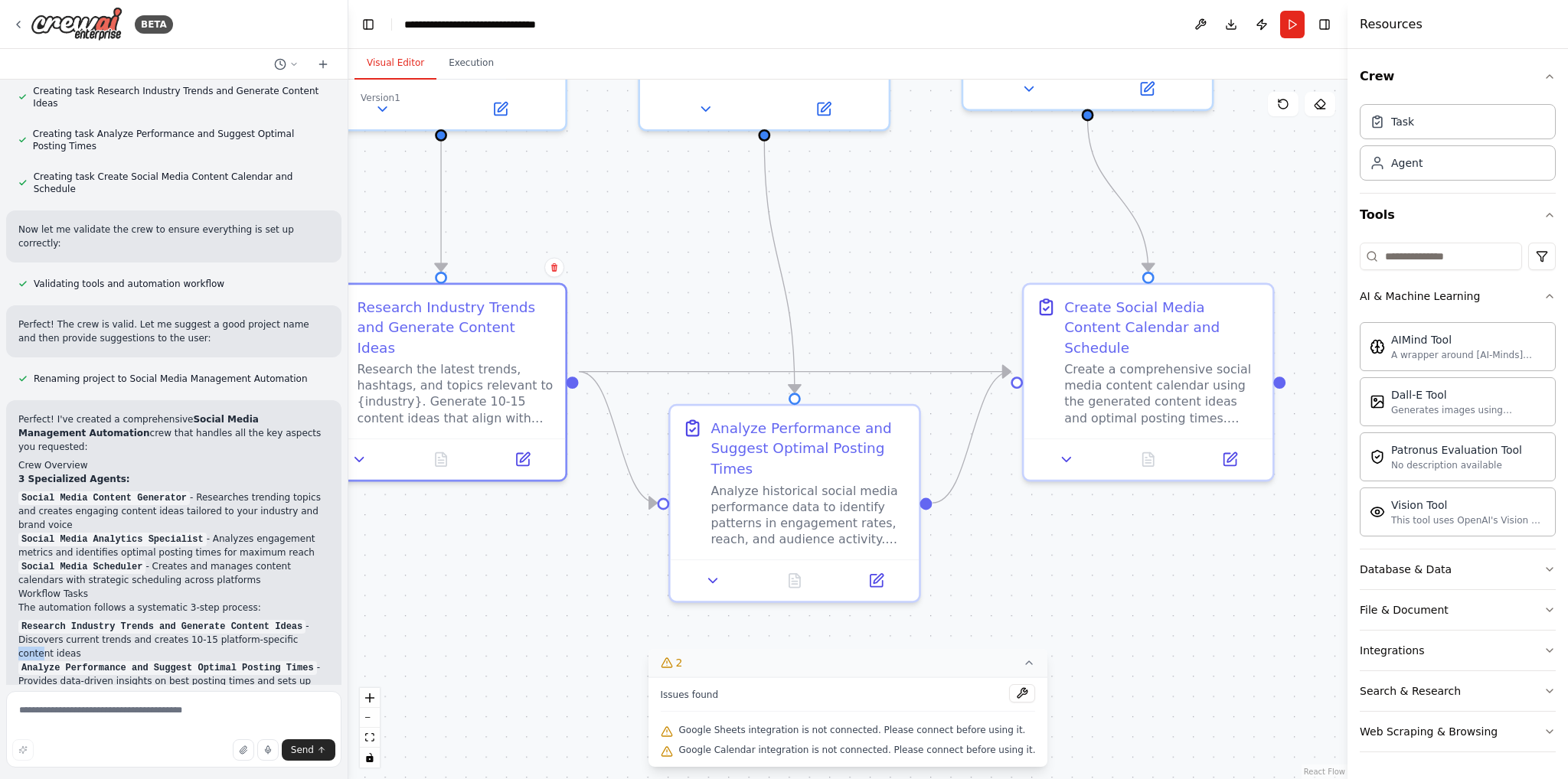
drag, startPoint x: 1054, startPoint y: 610, endPoint x: 1046, endPoint y: 656, distance: 46.7
click at [1046, 656] on div ".deletable-edge-delete-btn { width: 20px; height: 20px; border: 0px solid #ffff…" at bounding box center [847, 429] width 999 height 700
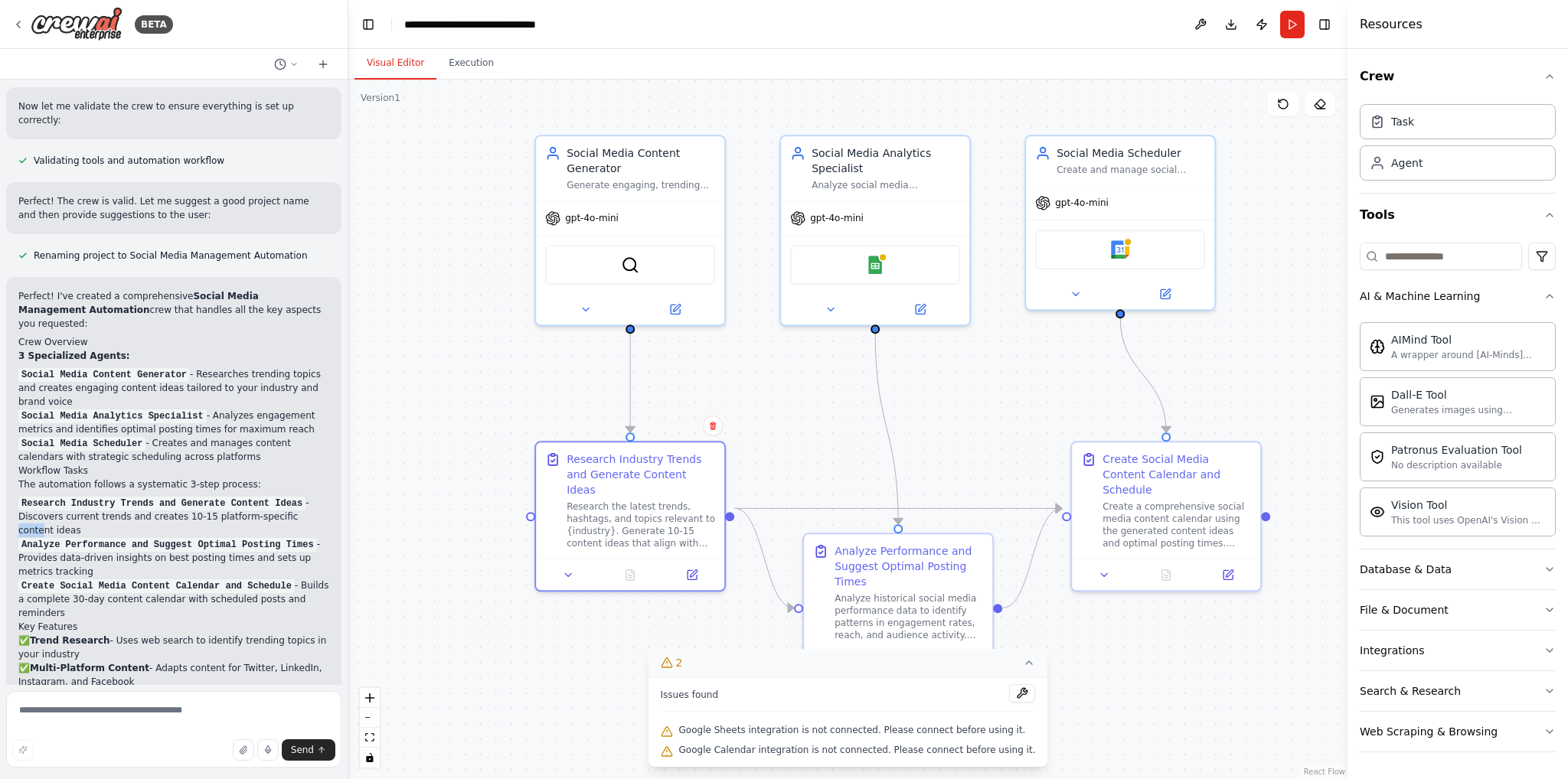
scroll to position [1383, 0]
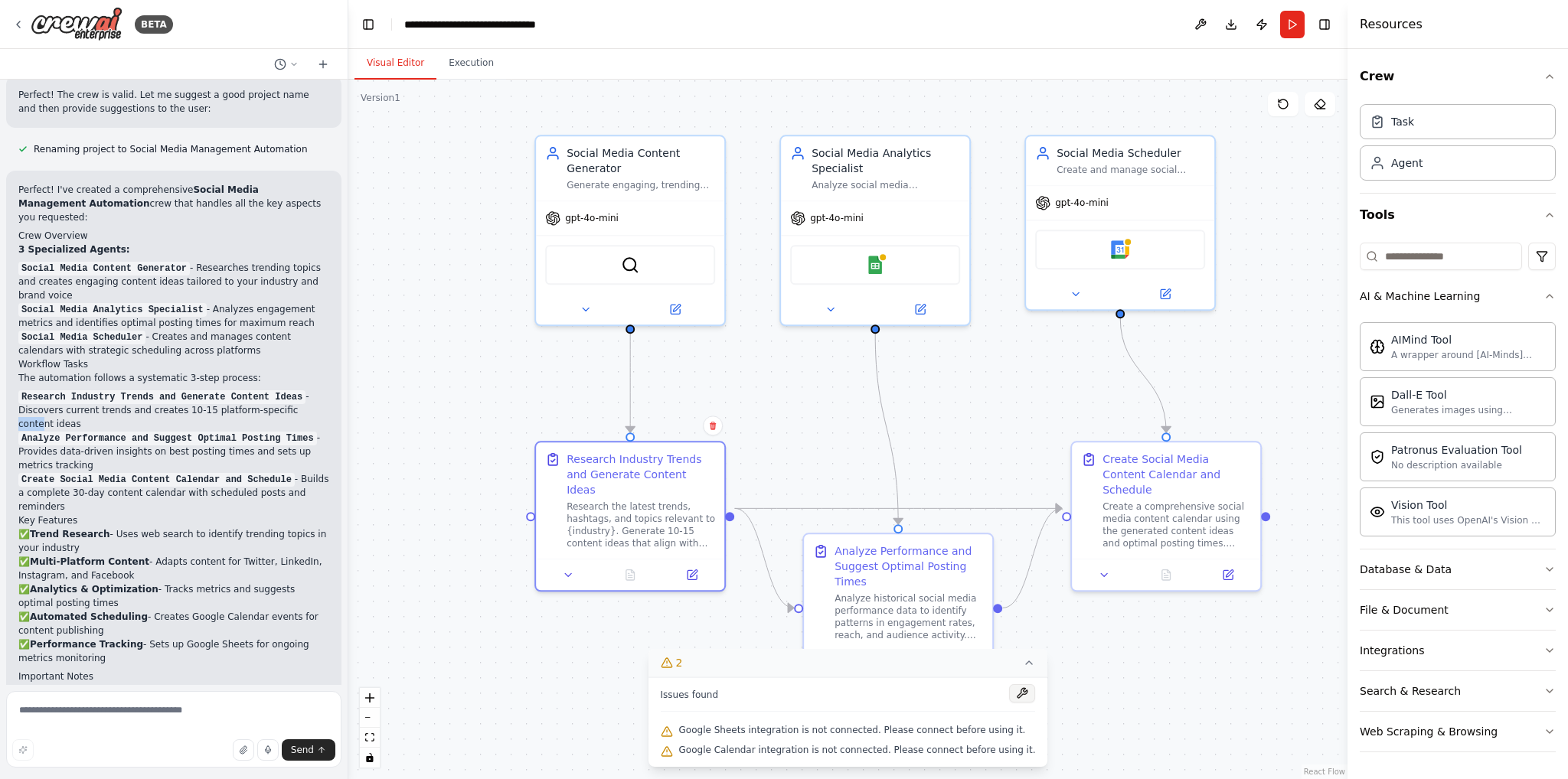
click at [1009, 700] on button at bounding box center [1022, 693] width 26 height 18
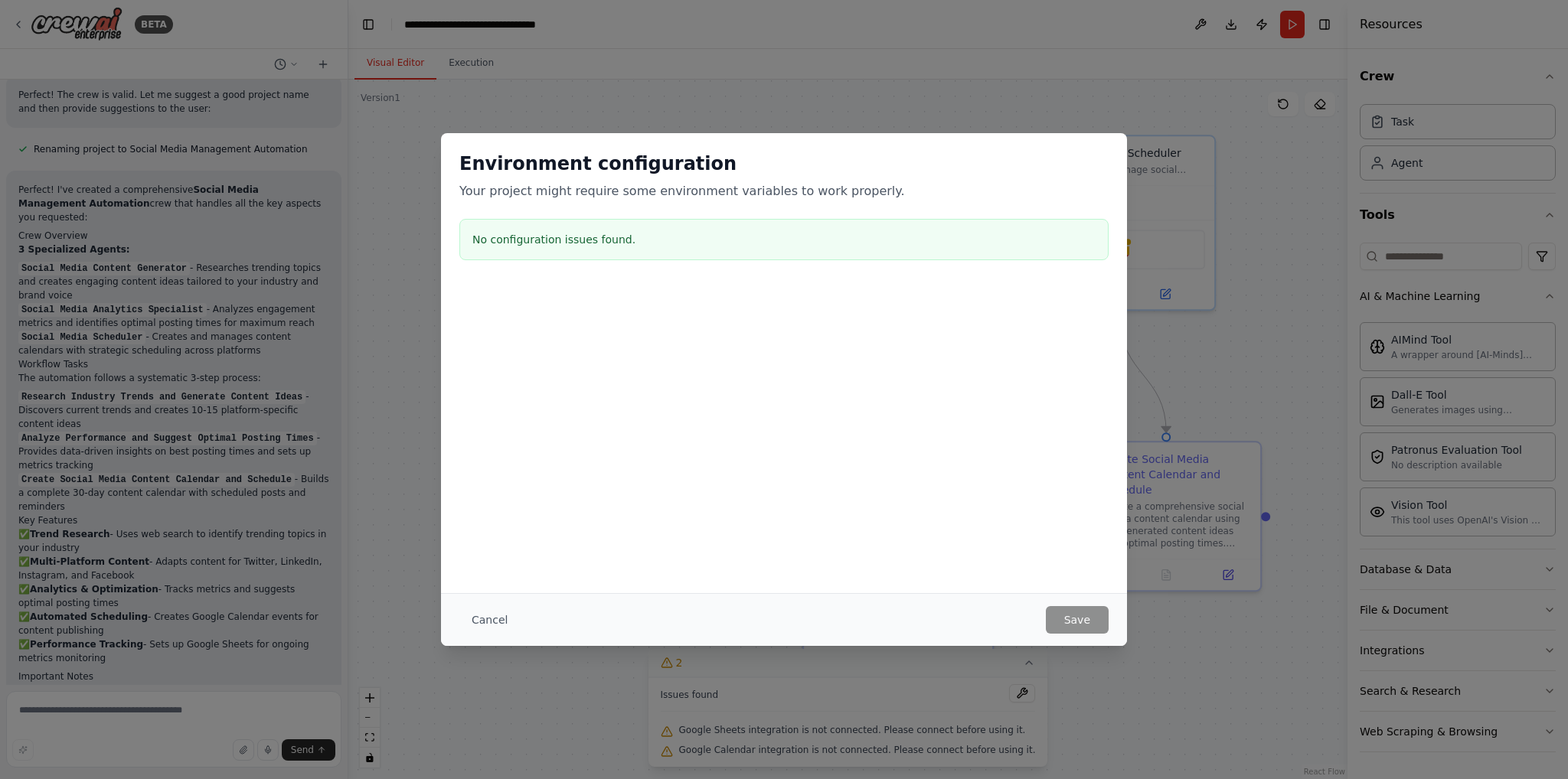
click at [580, 256] on div "No configuration issues found." at bounding box center [784, 240] width 650 height 42
click at [476, 619] on button "Cancel" at bounding box center [490, 620] width 61 height 27
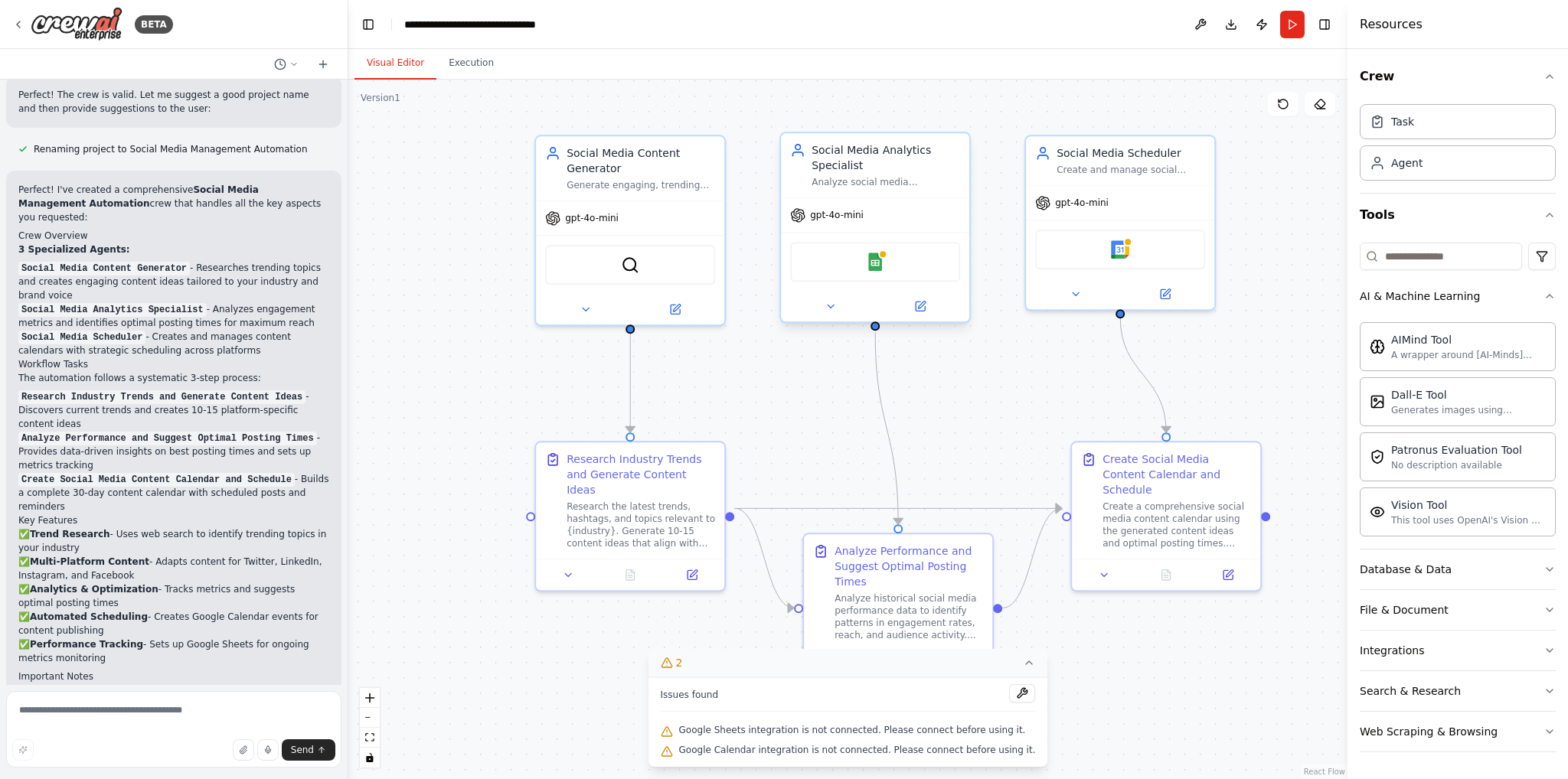
click at [884, 264] on div "Google Sheets" at bounding box center [875, 262] width 170 height 40
click at [881, 262] on img at bounding box center [874, 262] width 18 height 18
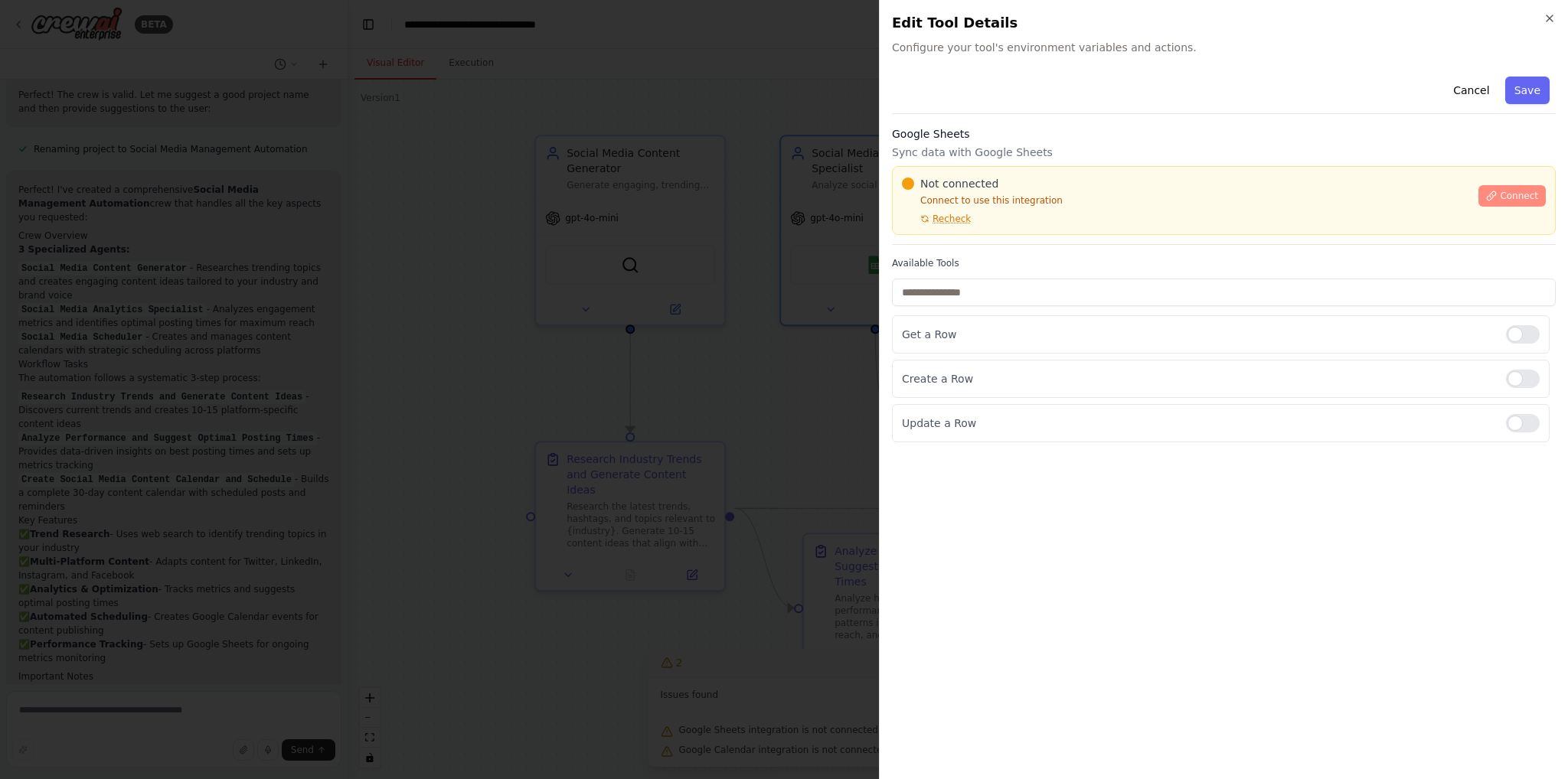
click at [1516, 196] on span "Connect" at bounding box center [1519, 195] width 38 height 12
click at [1538, 22] on h2 "Edit Tool Details" at bounding box center [1224, 22] width 664 height 22
click at [1546, 14] on icon "button" at bounding box center [1550, 18] width 12 height 12
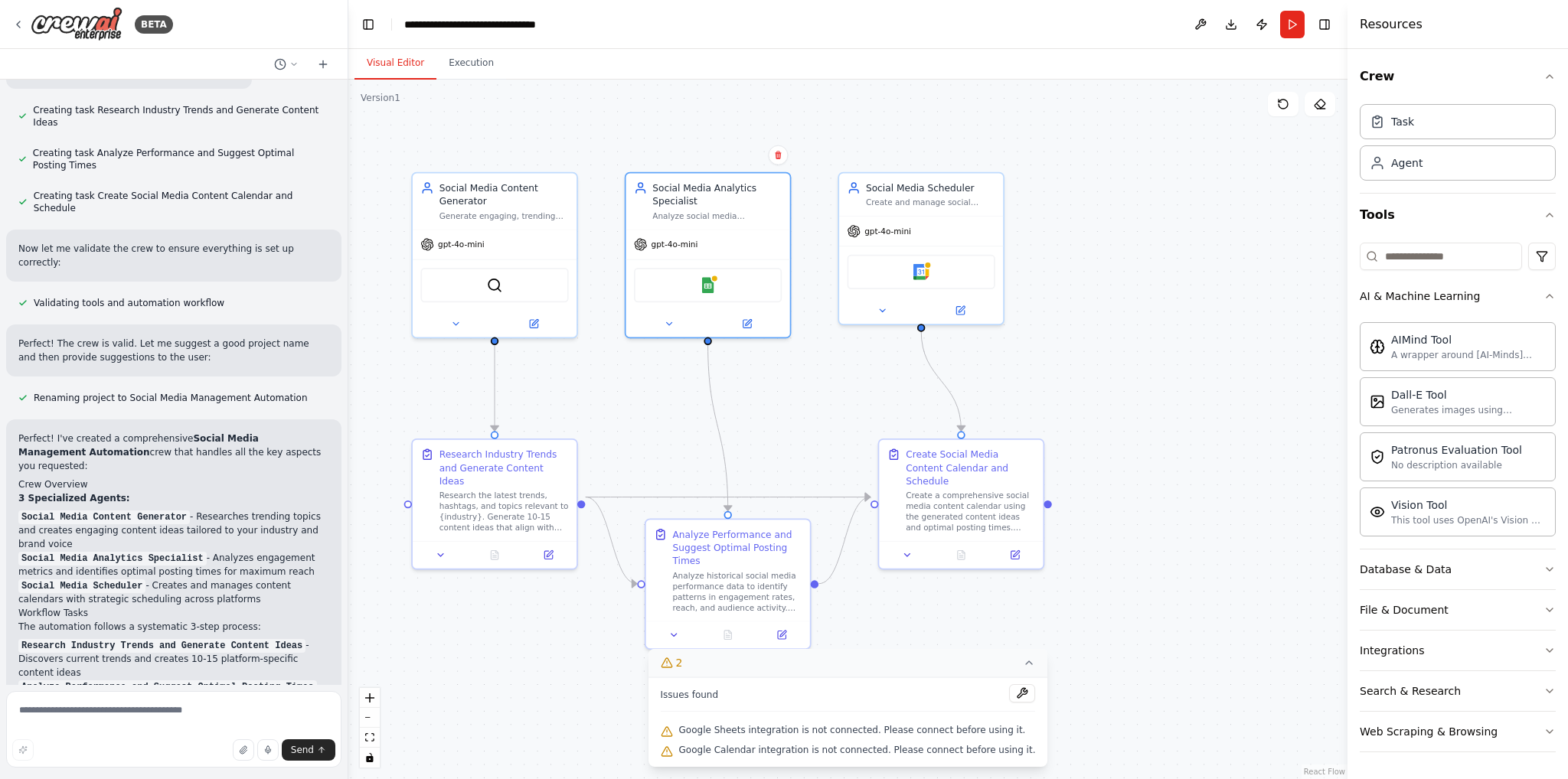
scroll to position [1516, 0]
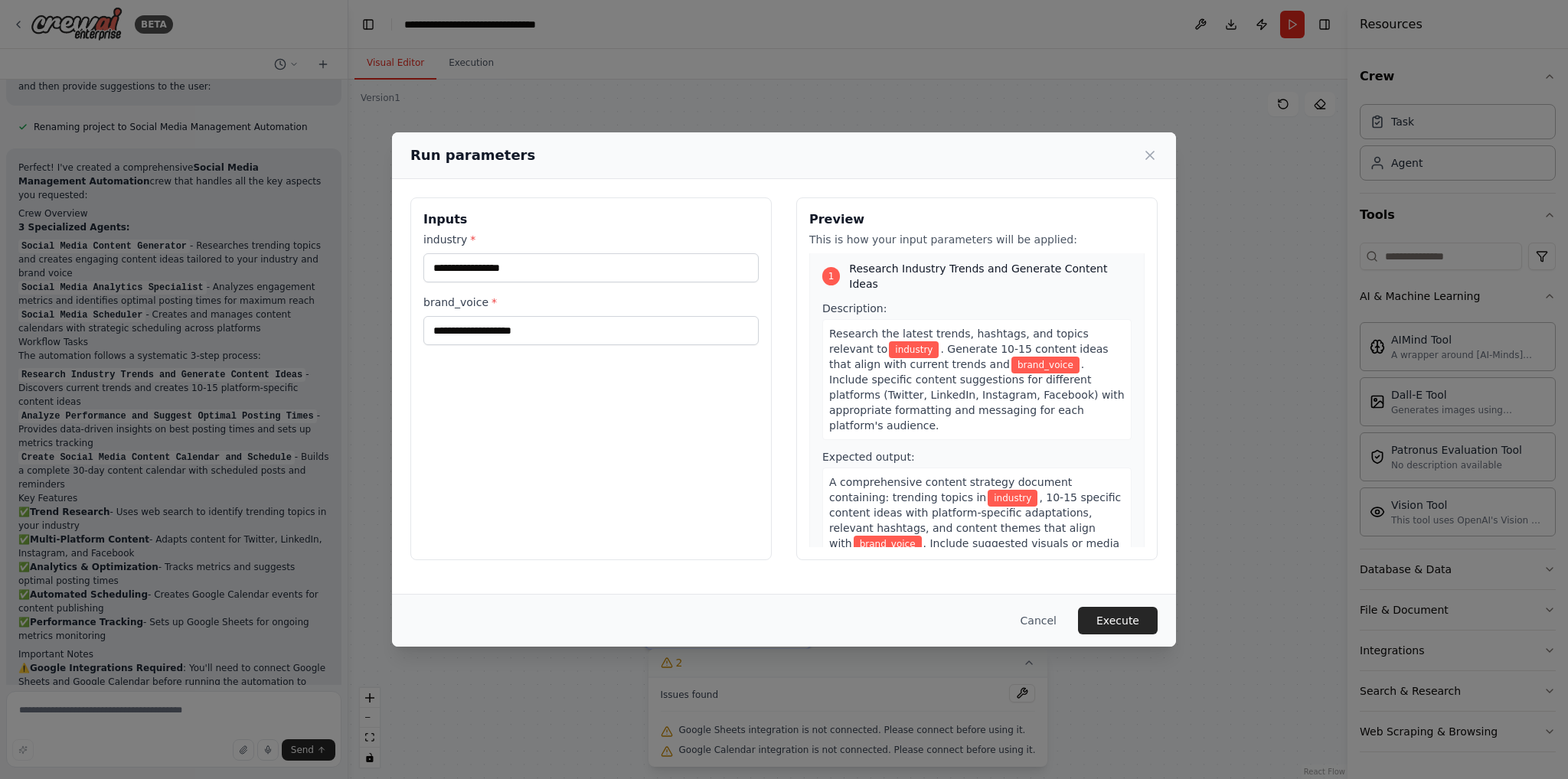
scroll to position [0, 0]
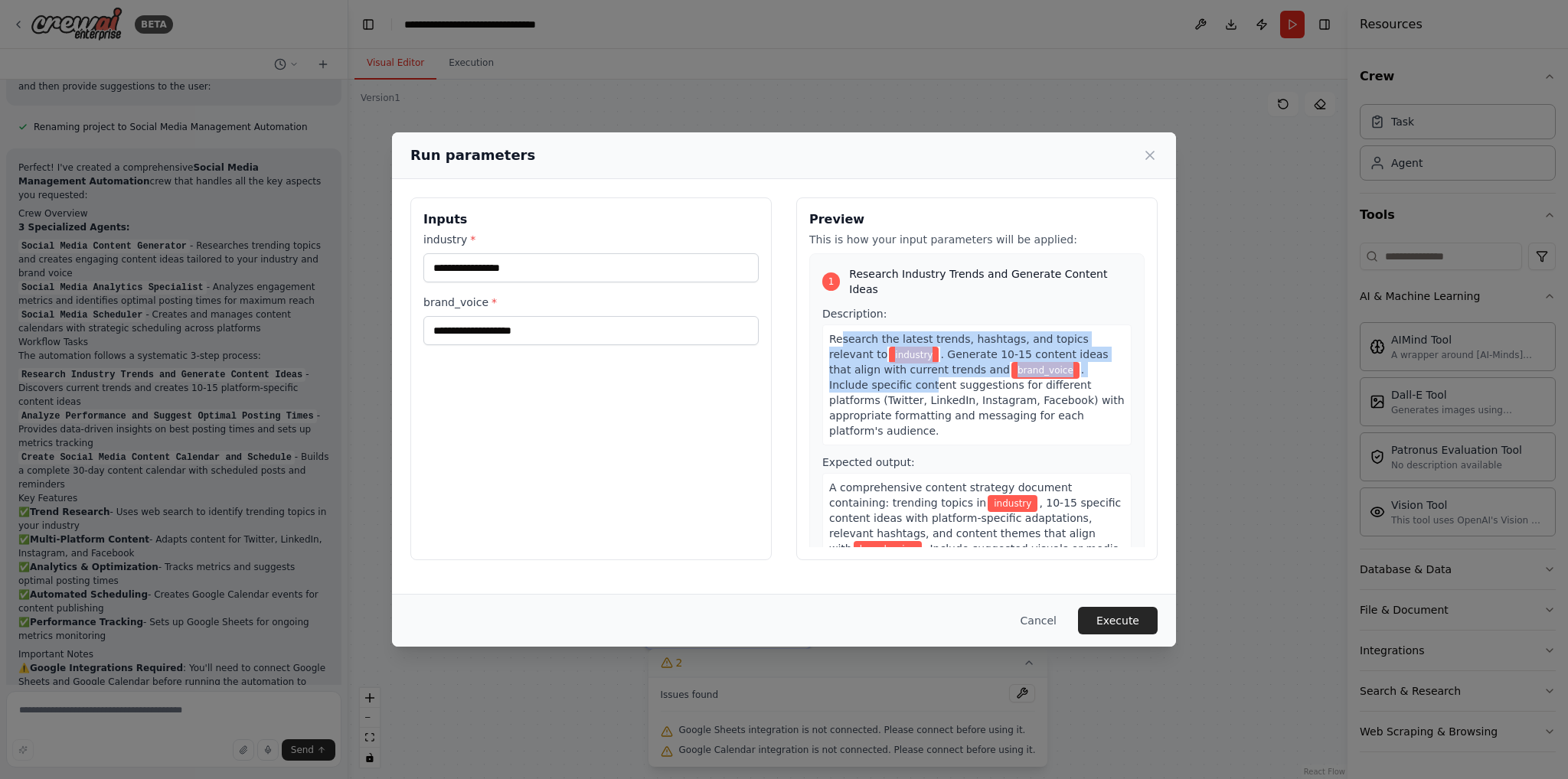
drag, startPoint x: 838, startPoint y: 330, endPoint x: 1088, endPoint y: 362, distance: 252.0
click at [1088, 362] on div "Research the latest trends, hashtags, and topics relevant to industry . Generat…" at bounding box center [977, 385] width 310 height 121
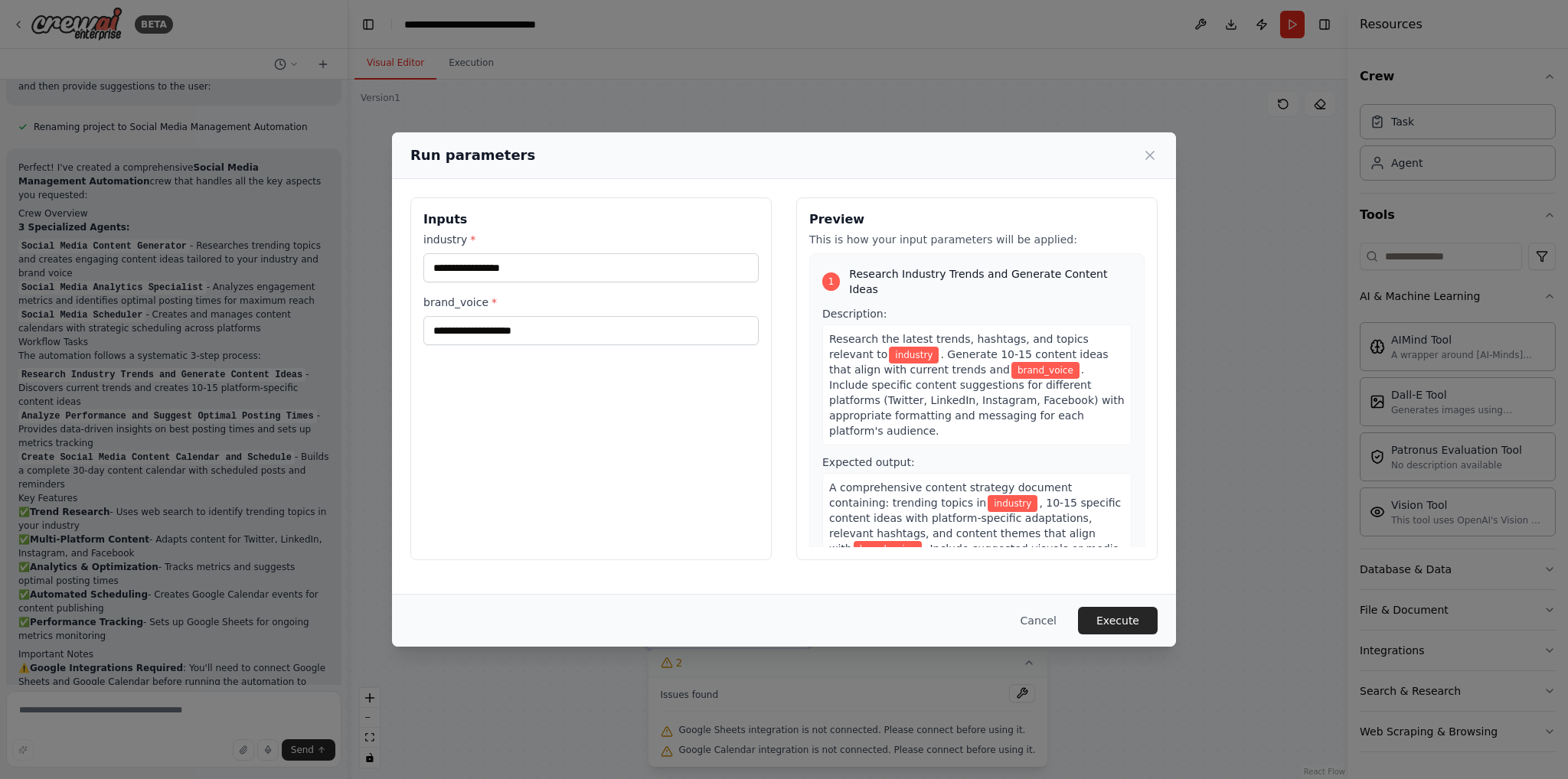
click at [1079, 378] on div "Research the latest trends, hashtags, and topics relevant to industry . Generat…" at bounding box center [977, 385] width 310 height 121
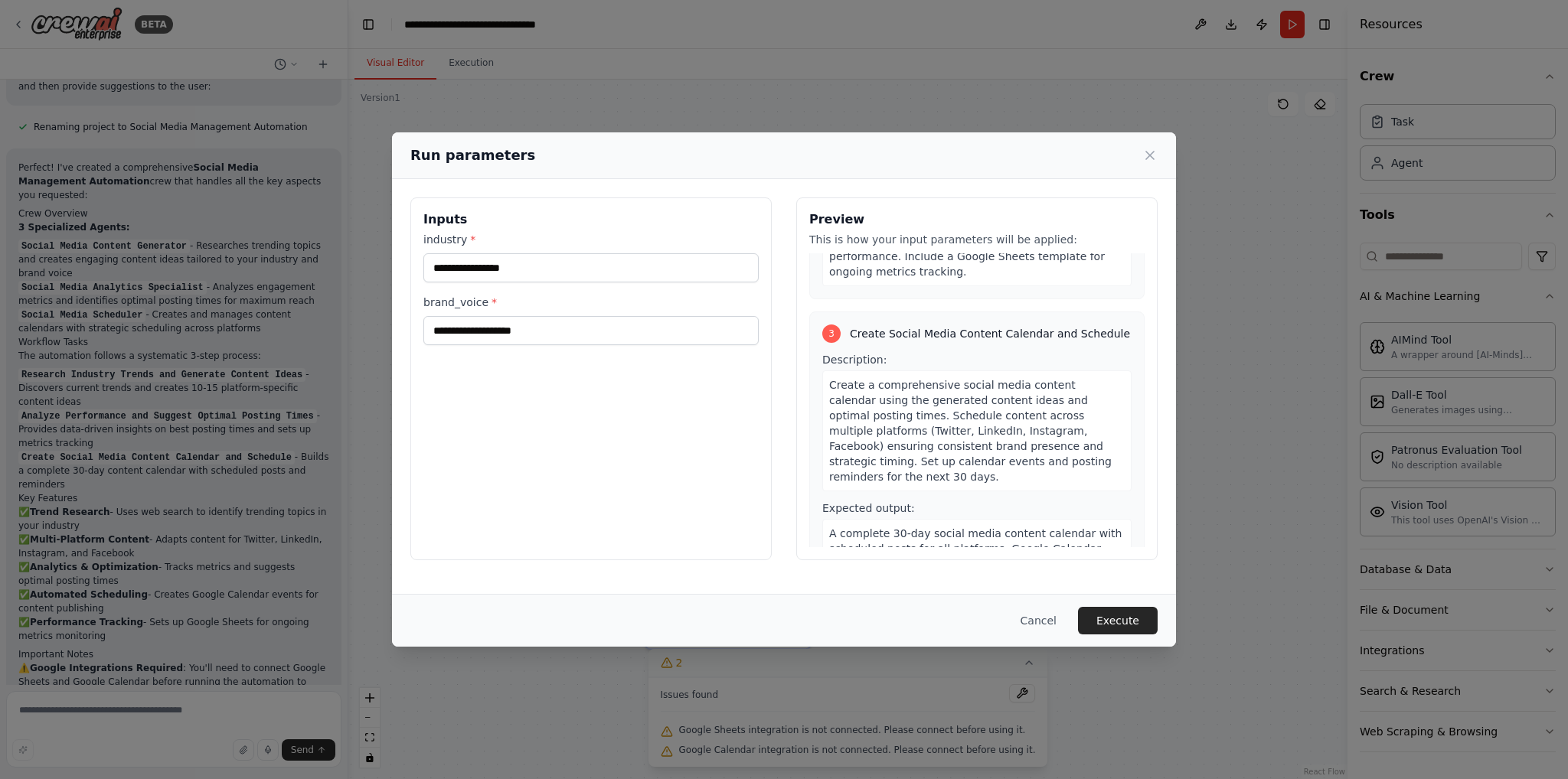
scroll to position [657, 0]
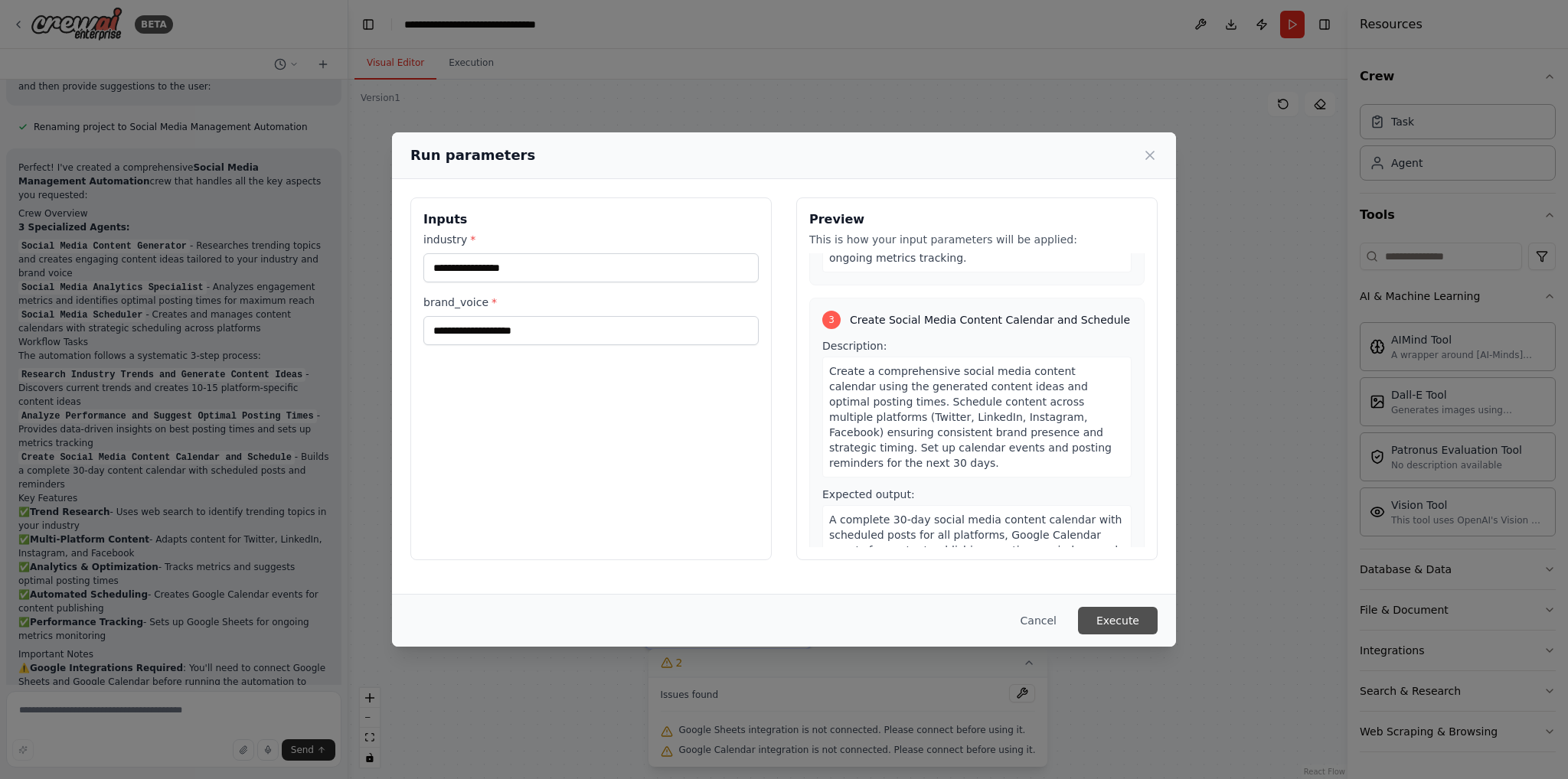
click at [1120, 617] on button "Execute" at bounding box center [1118, 621] width 80 height 27
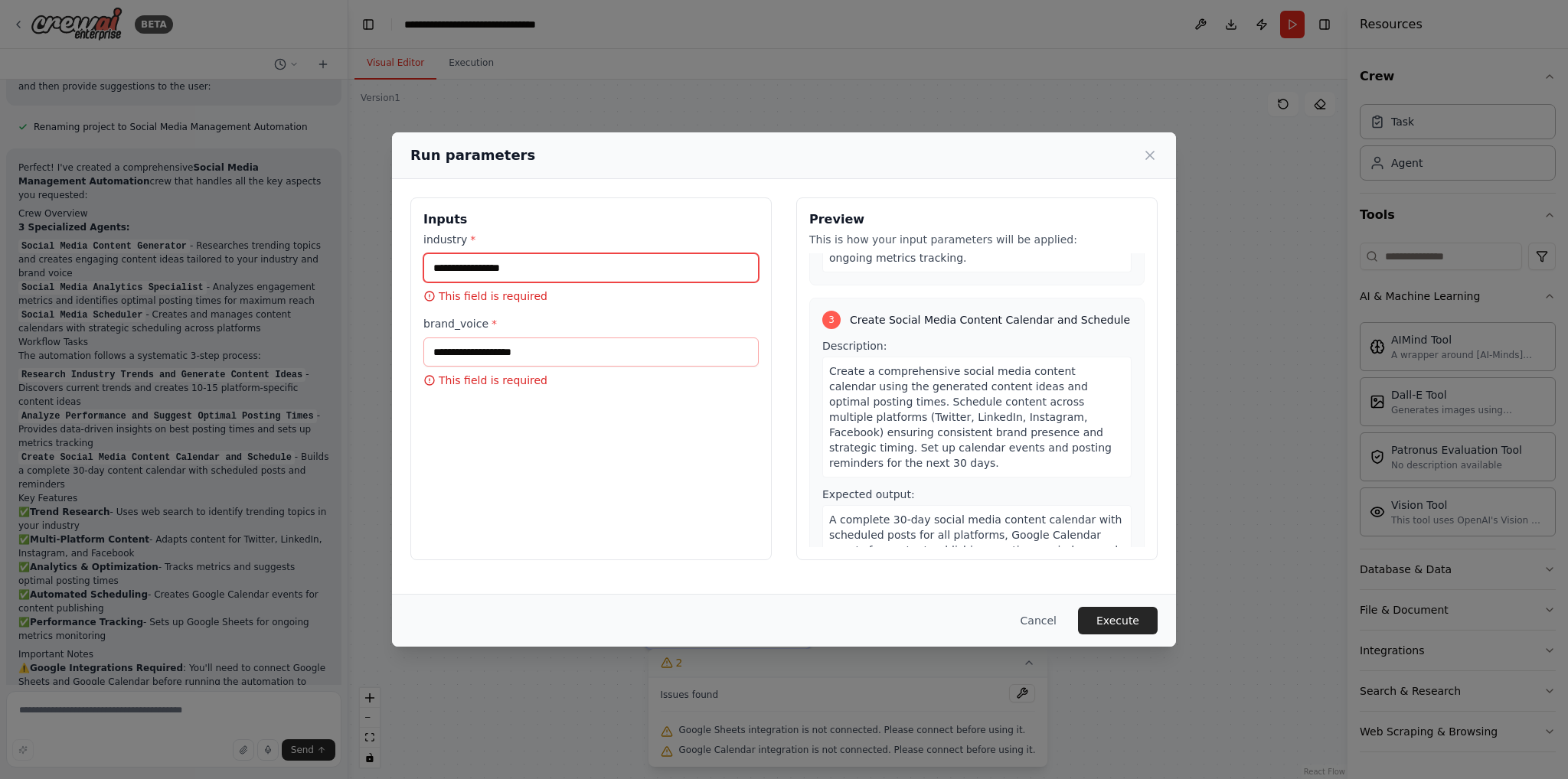
click at [514, 278] on input "industry *" at bounding box center [590, 268] width 335 height 29
type input "*"
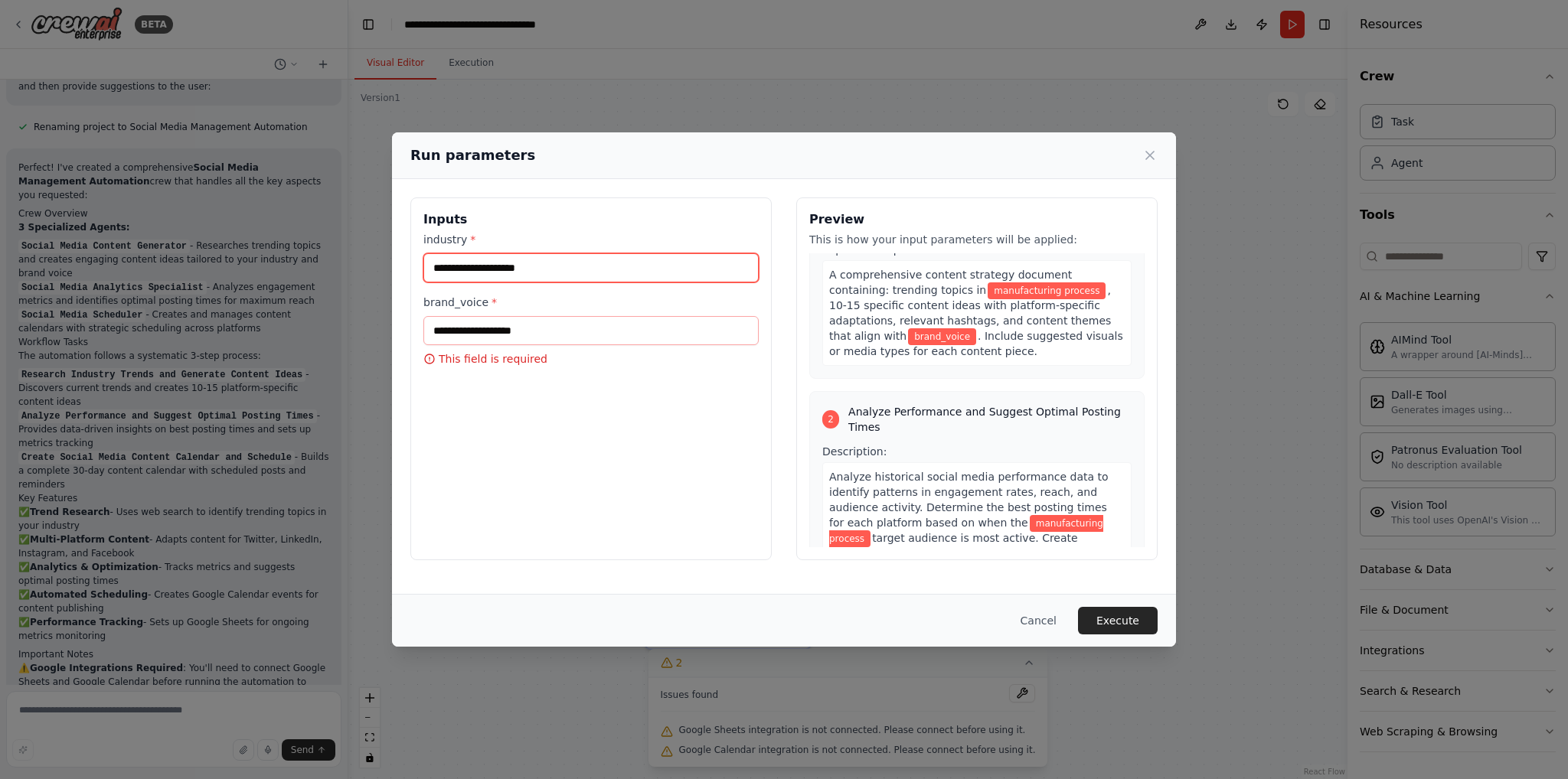
scroll to position [0, 0]
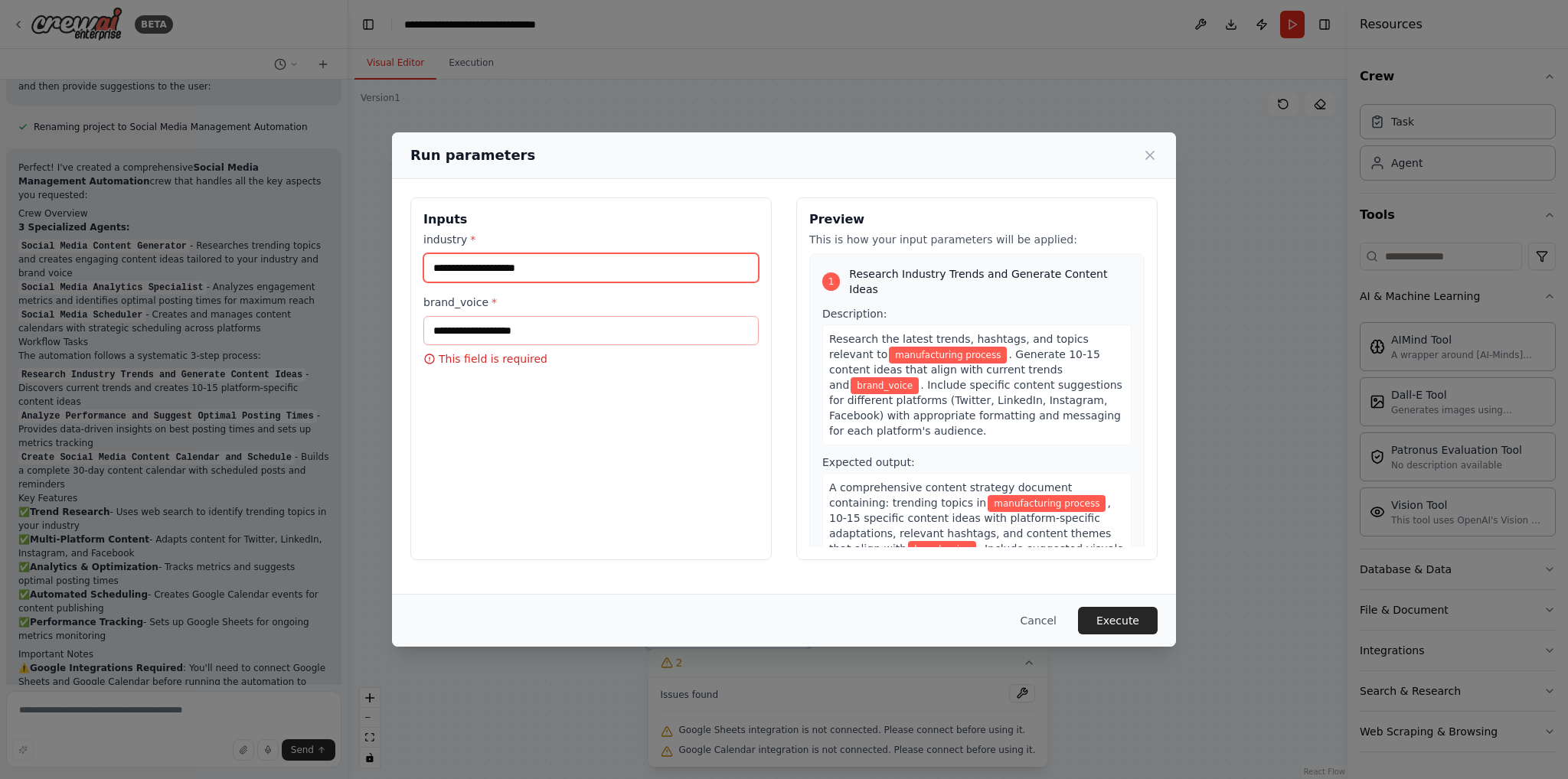
type input "**********"
drag, startPoint x: 984, startPoint y: 358, endPoint x: 1021, endPoint y: 358, distance: 37.0
click at [919, 378] on span "brand_voice" at bounding box center [884, 386] width 68 height 17
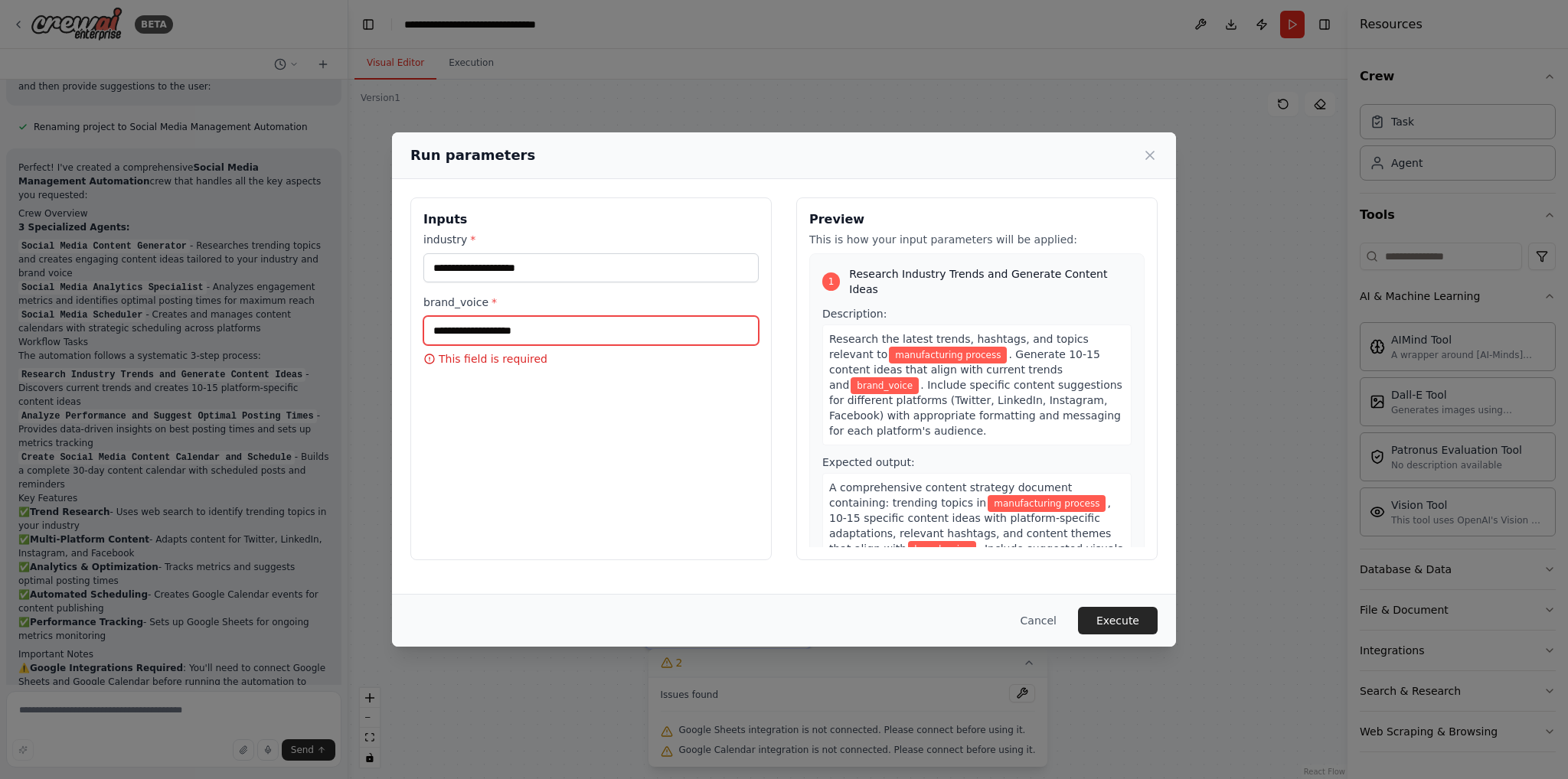
click at [598, 323] on input "brand_voice *" at bounding box center [590, 330] width 335 height 29
type input "******"
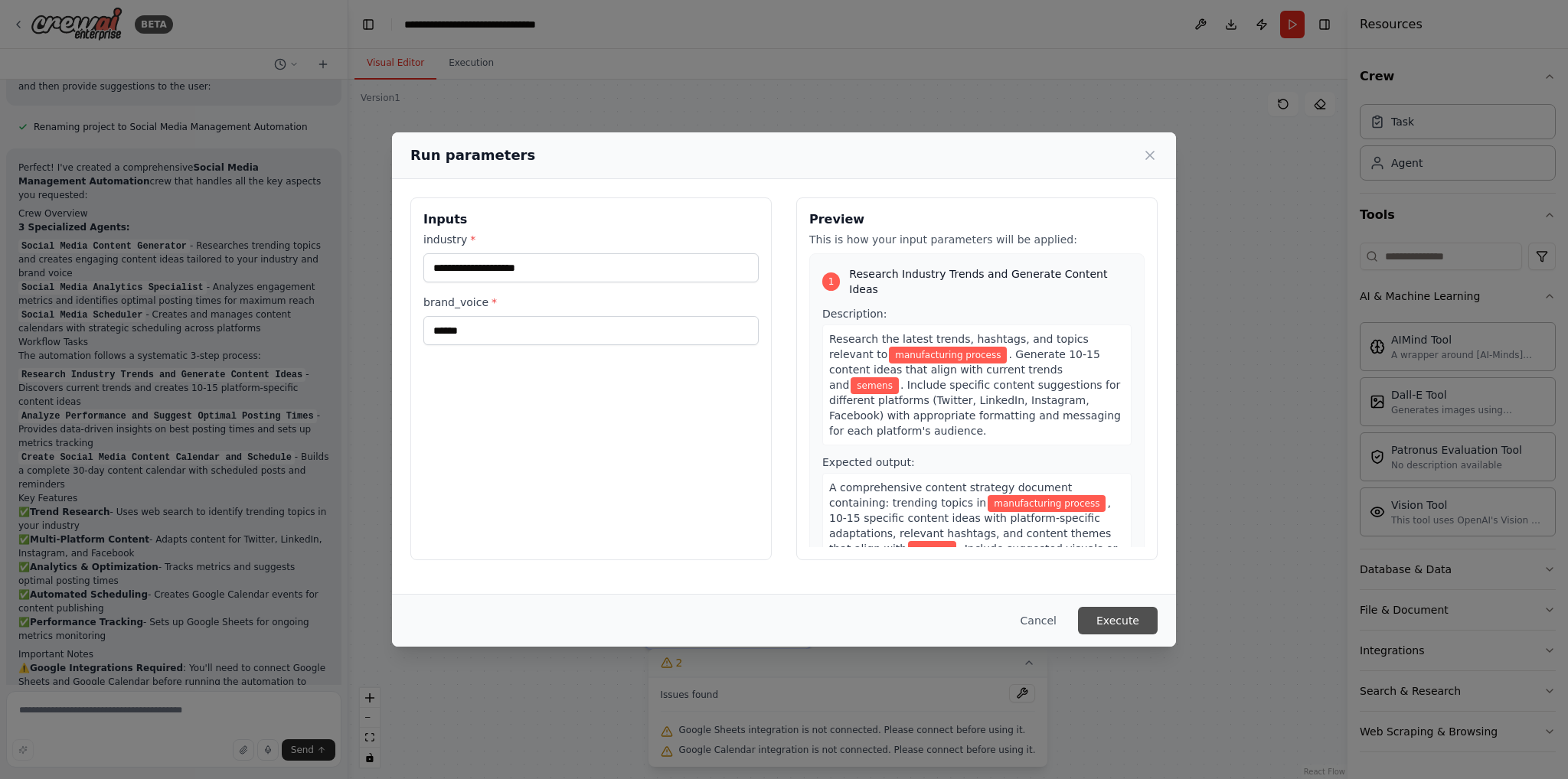
click at [1121, 625] on button "Execute" at bounding box center [1118, 621] width 80 height 27
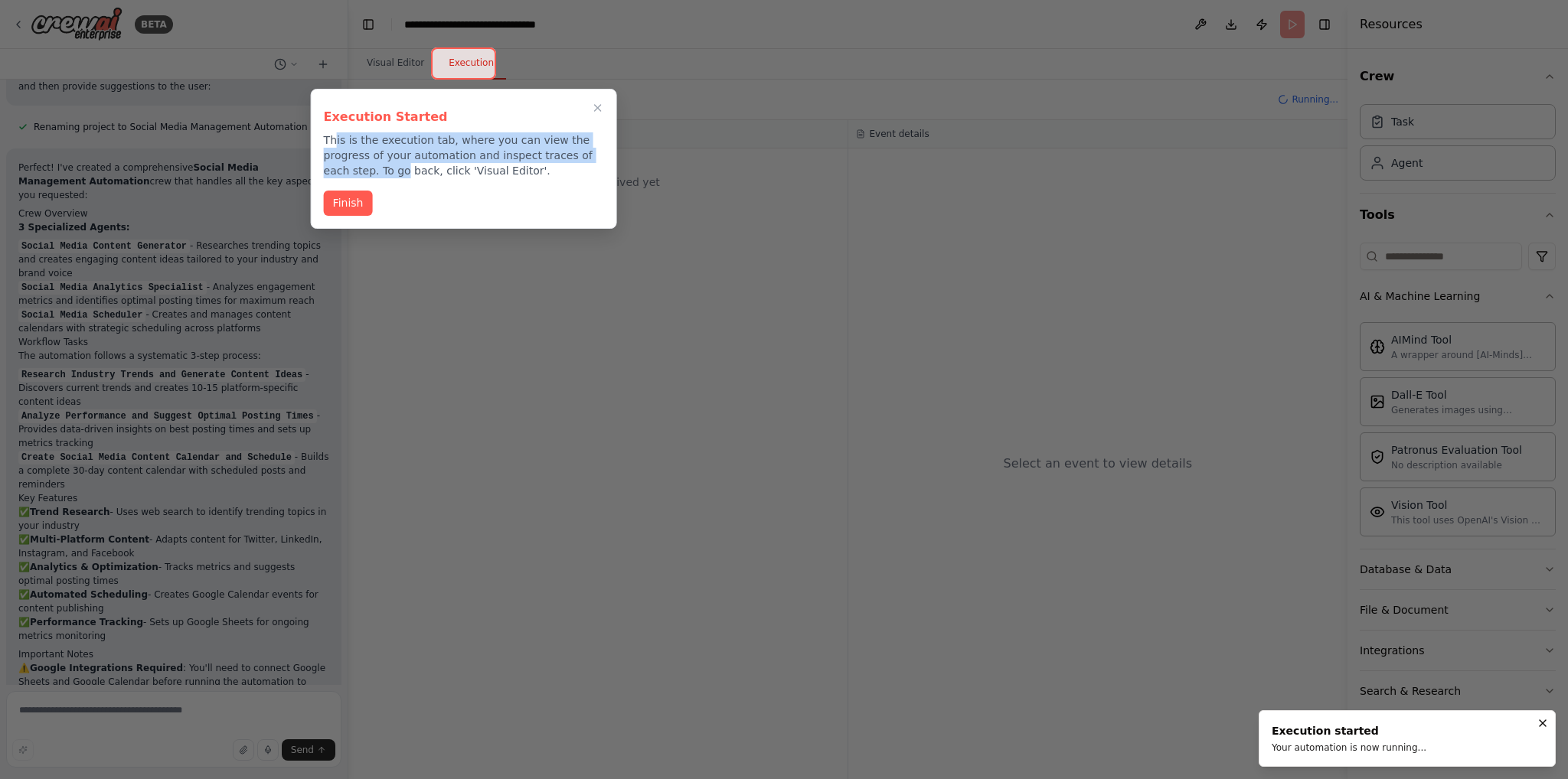
drag, startPoint x: 332, startPoint y: 134, endPoint x: 597, endPoint y: 148, distance: 265.4
click at [597, 148] on p "This is the execution tab, where you can view the progress of your automation a…" at bounding box center [464, 155] width 280 height 46
click at [352, 202] on button "Finish" at bounding box center [348, 202] width 49 height 26
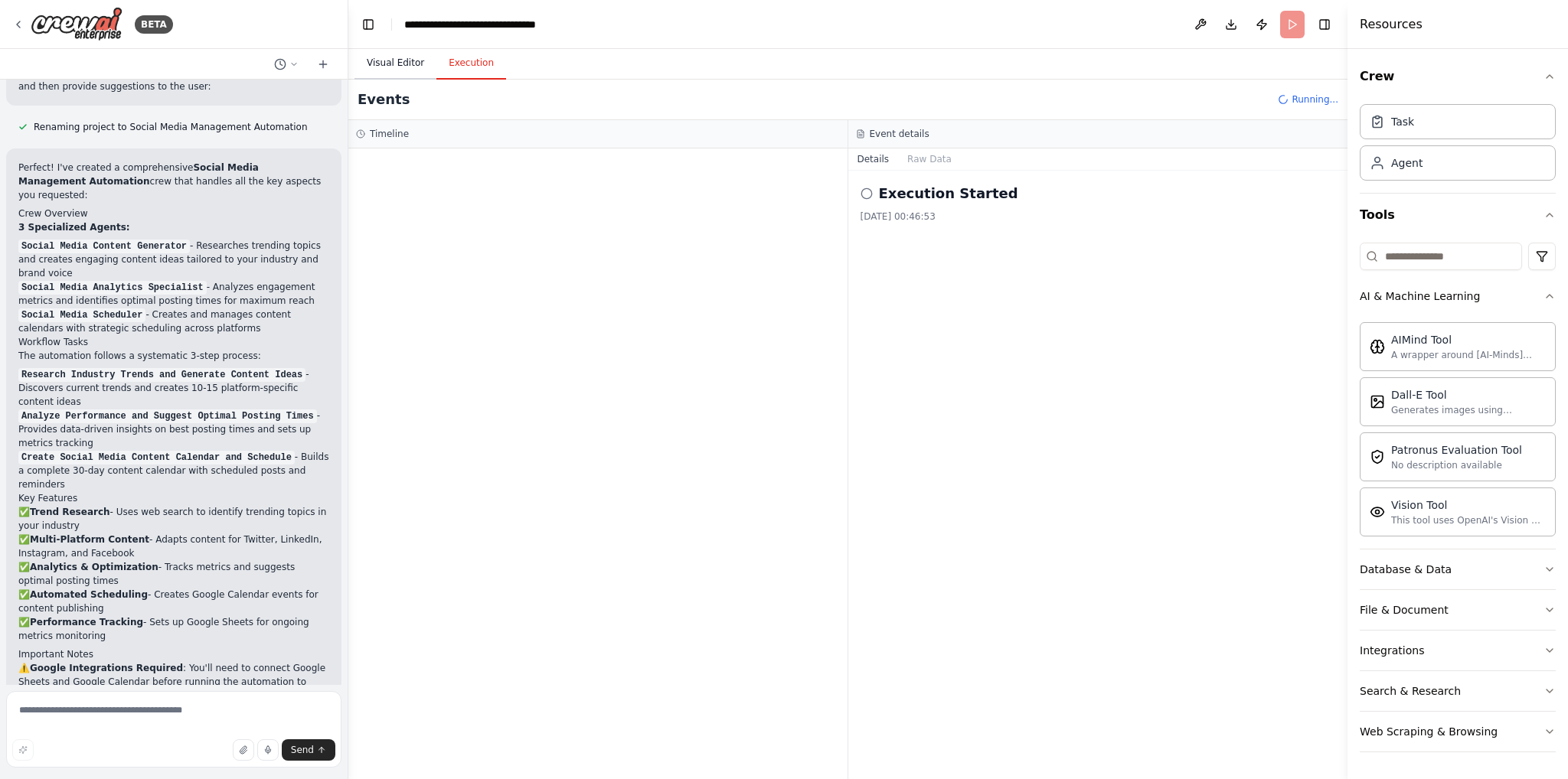
click at [387, 68] on button "Visual Editor" at bounding box center [395, 63] width 82 height 32
click at [484, 73] on button "Execution" at bounding box center [471, 63] width 70 height 32
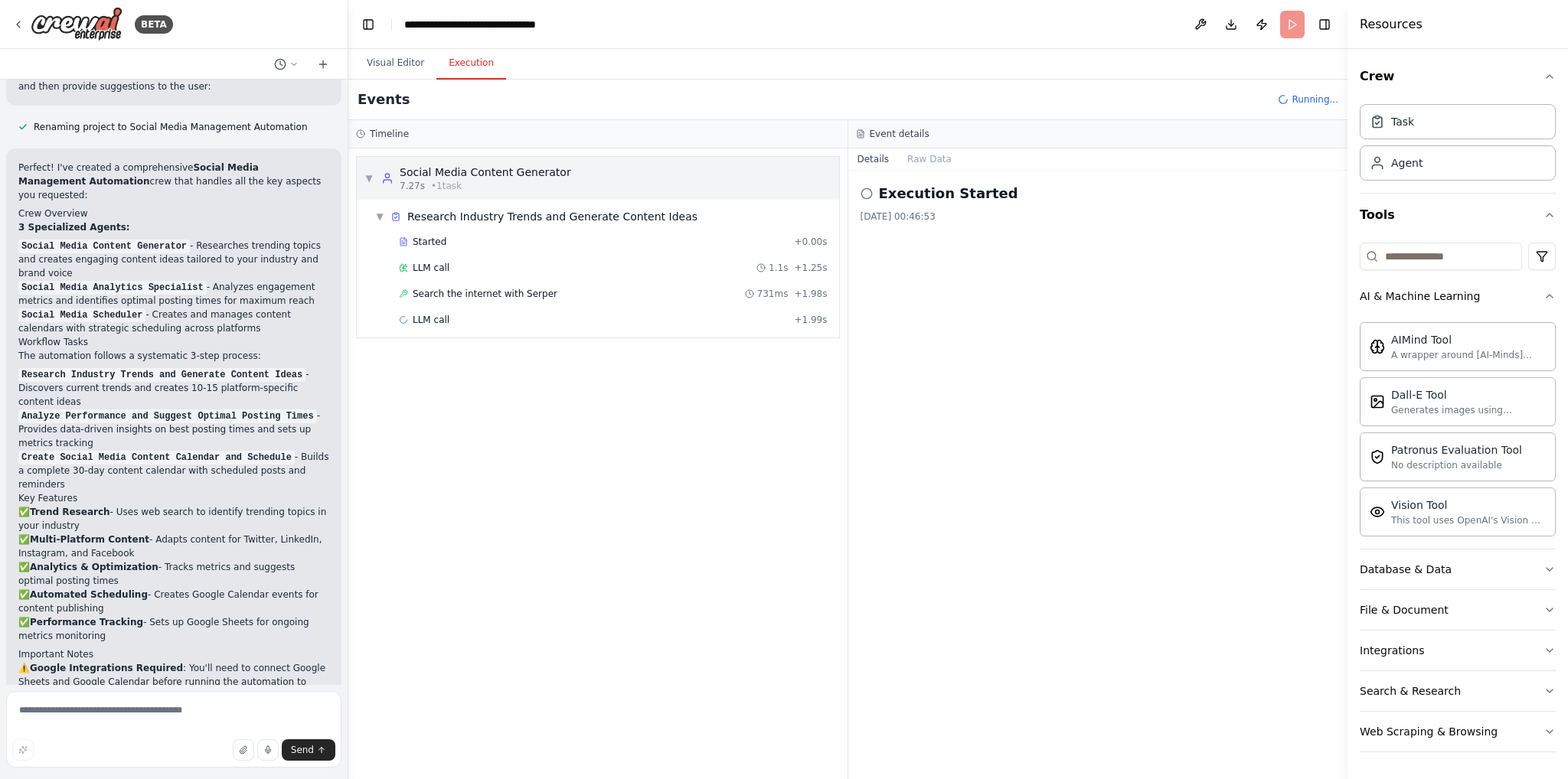
click at [372, 179] on span "▼" at bounding box center [369, 178] width 9 height 12
click at [372, 179] on span "▶" at bounding box center [369, 178] width 9 height 12
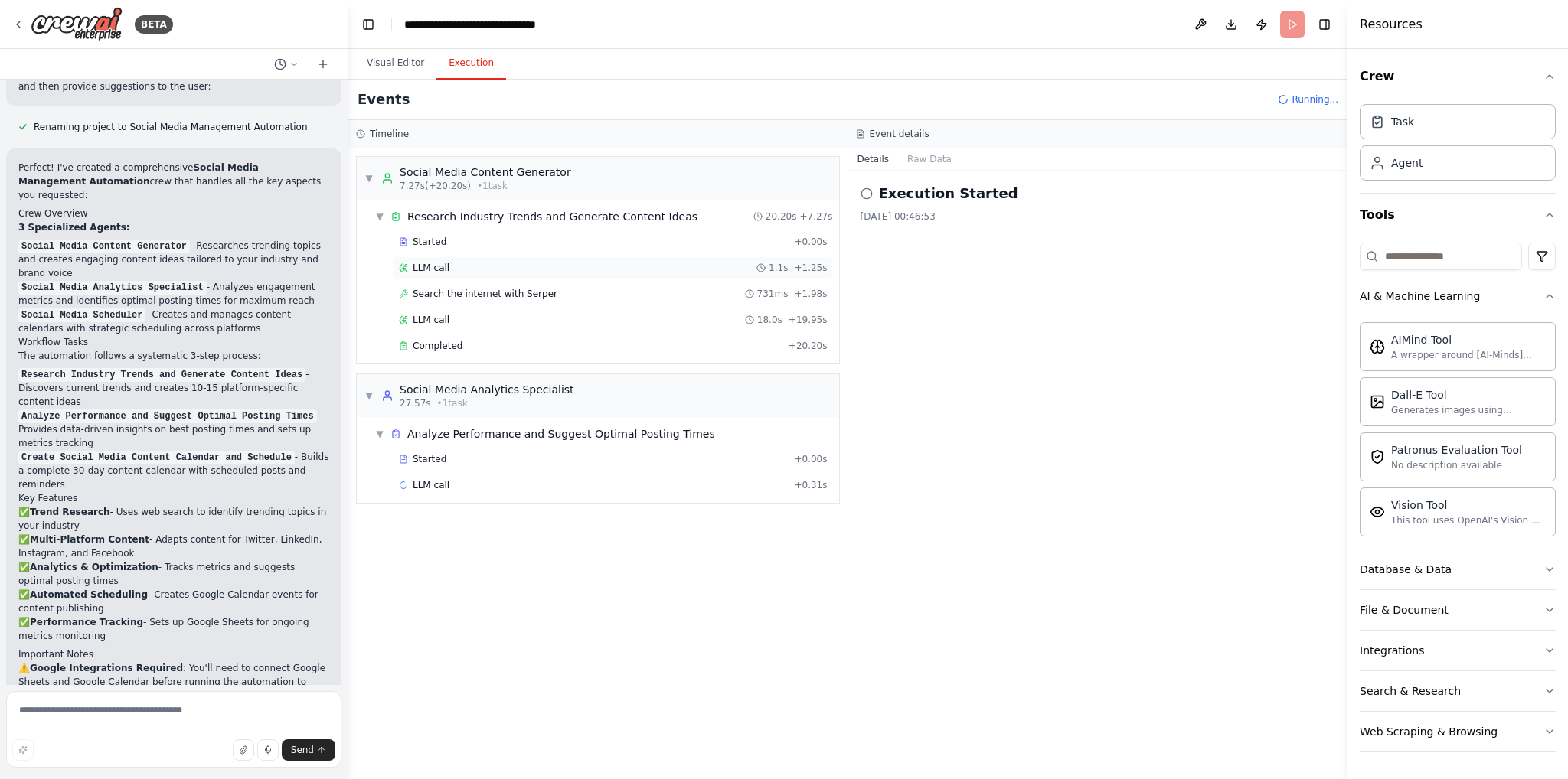
click at [431, 273] on span "LLM call" at bounding box center [431, 267] width 37 height 12
click at [471, 294] on span "Search the internet with Serper" at bounding box center [485, 294] width 145 height 12
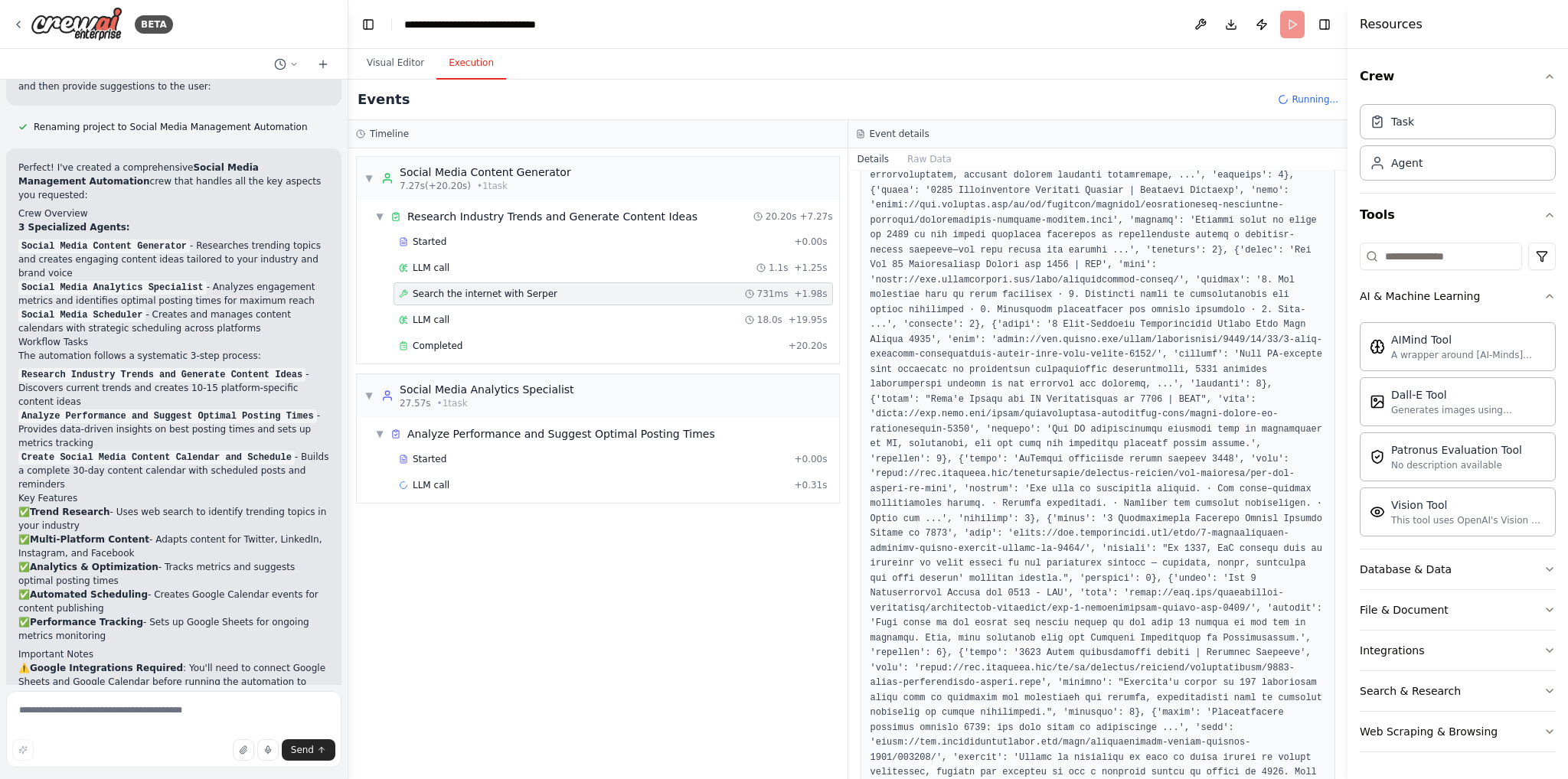
scroll to position [689, 0]
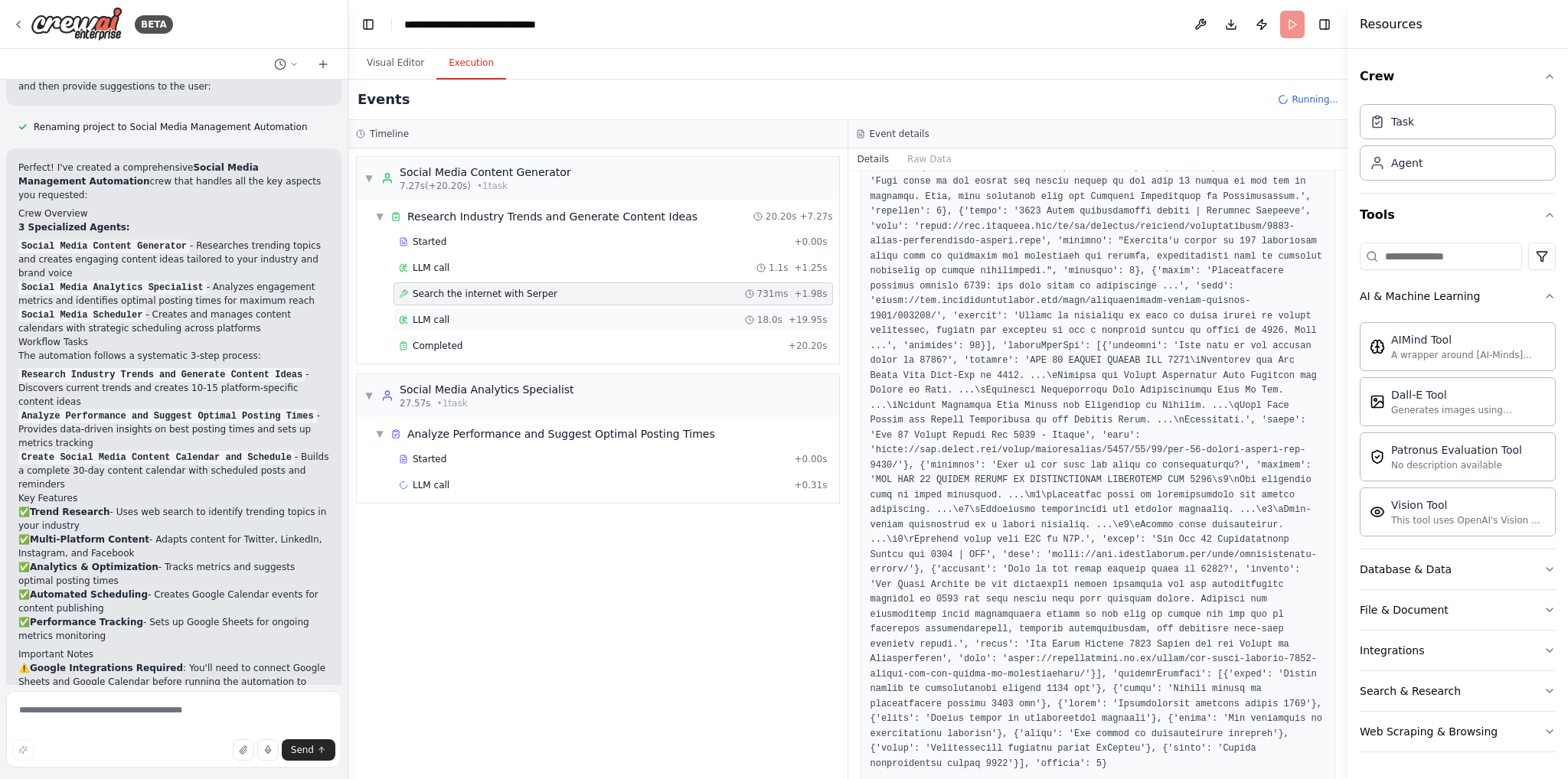
click at [494, 322] on div "LLM call 18.0s + 19.95s" at bounding box center [614, 319] width 429 height 12
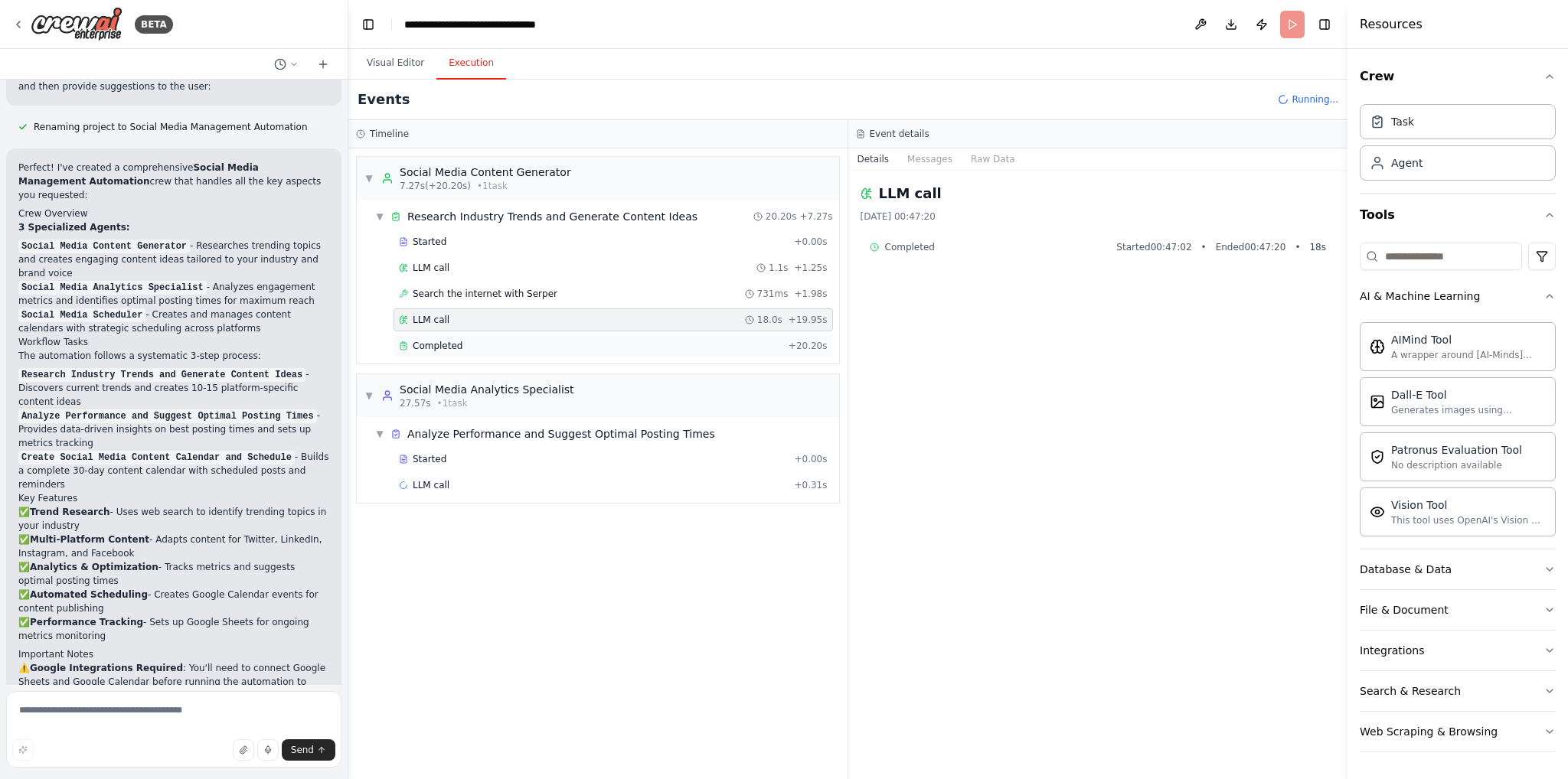
click at [501, 340] on div "Completed" at bounding box center [591, 346] width 384 height 12
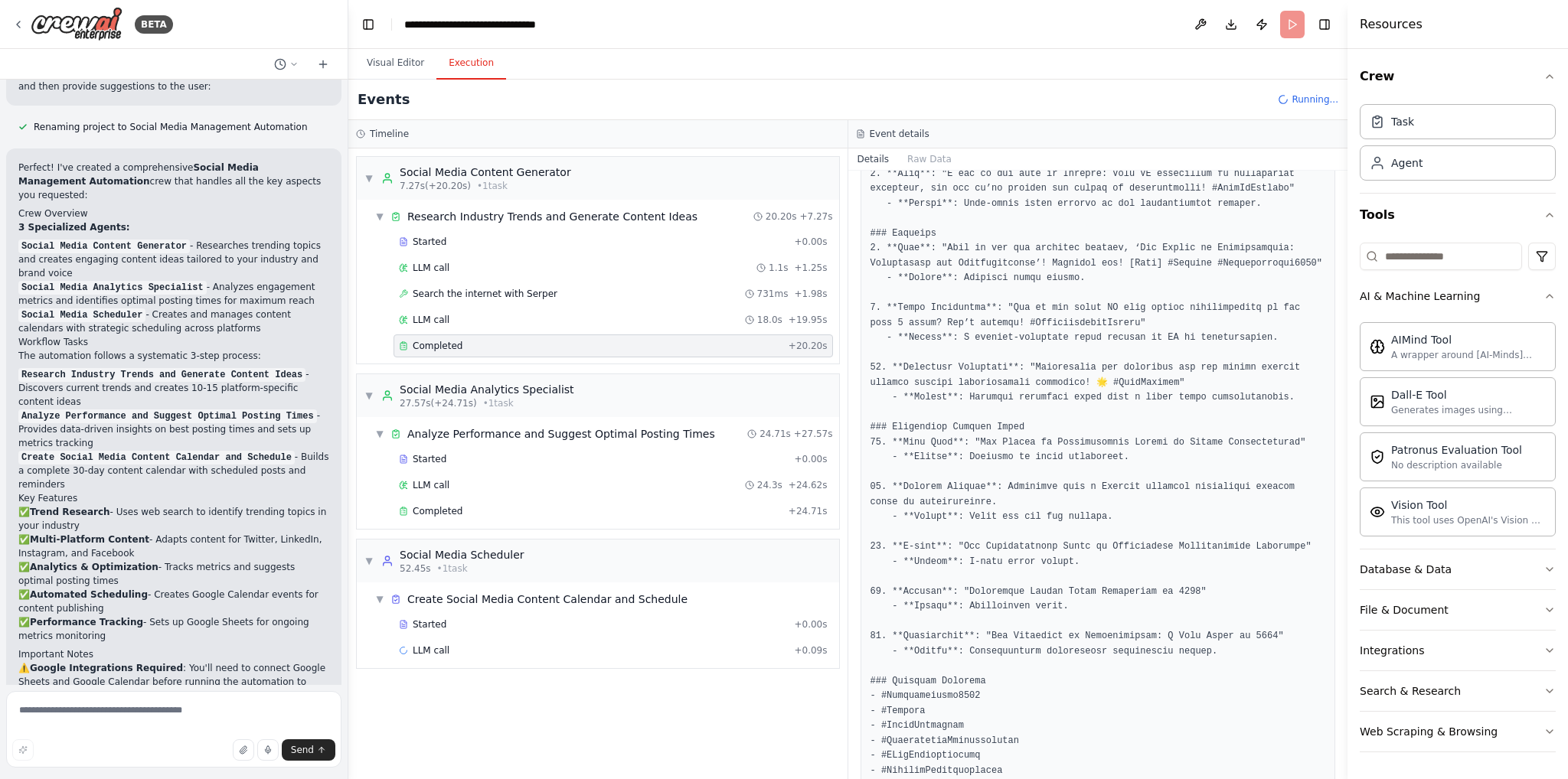
scroll to position [1025, 0]
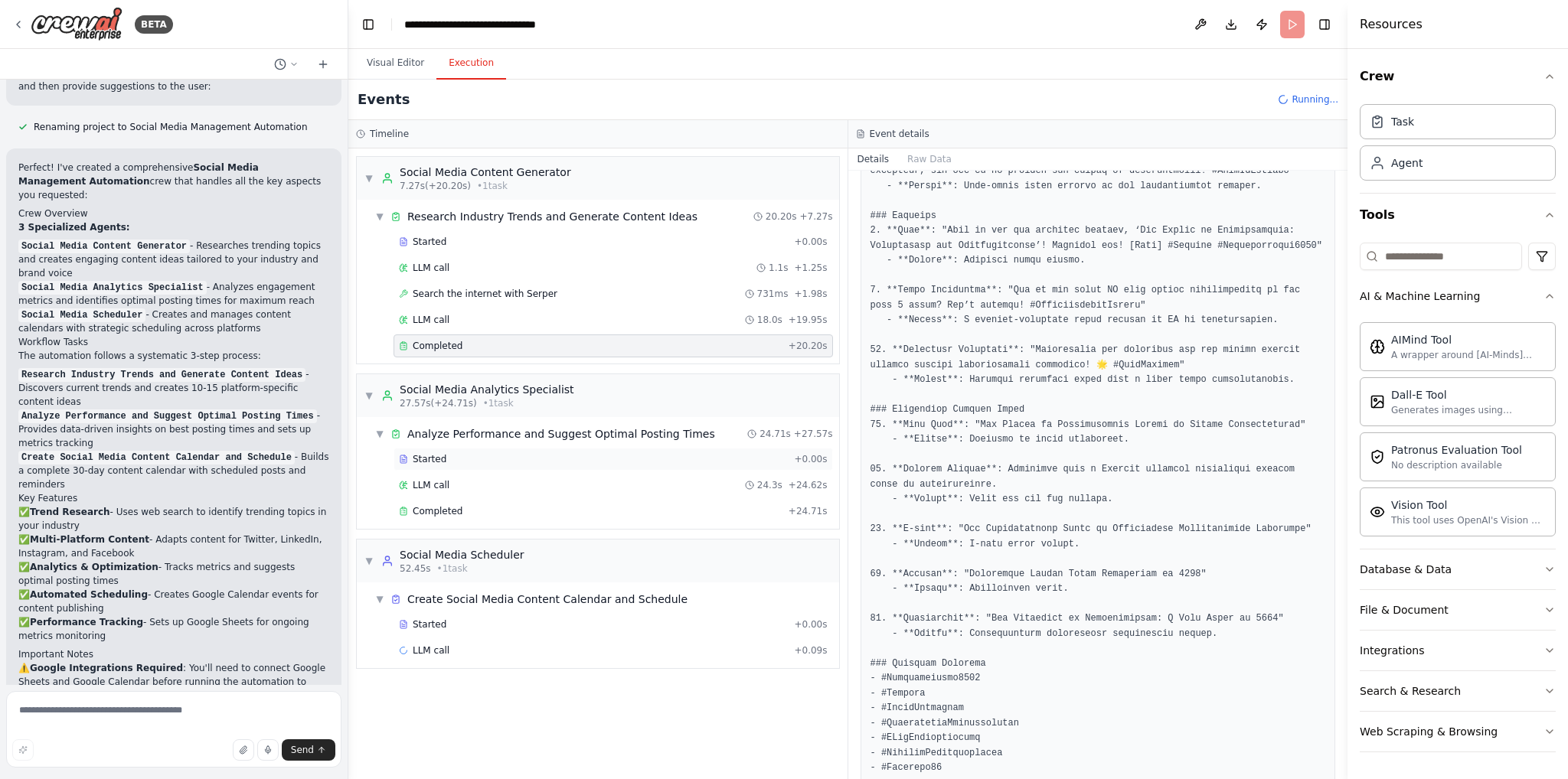
click at [497, 466] on div "Started + 0.00s" at bounding box center [613, 459] width 439 height 23
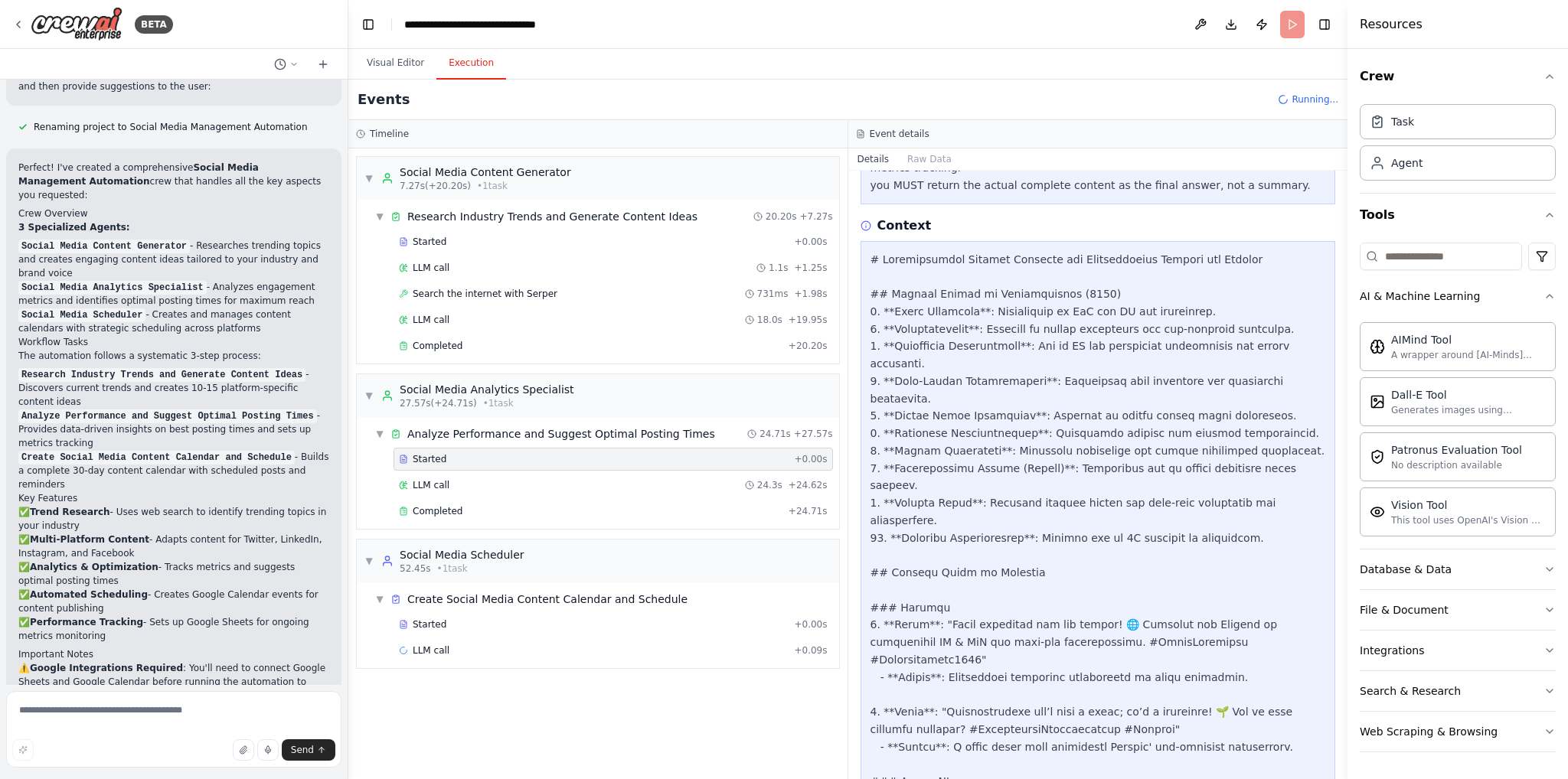
scroll to position [0, 0]
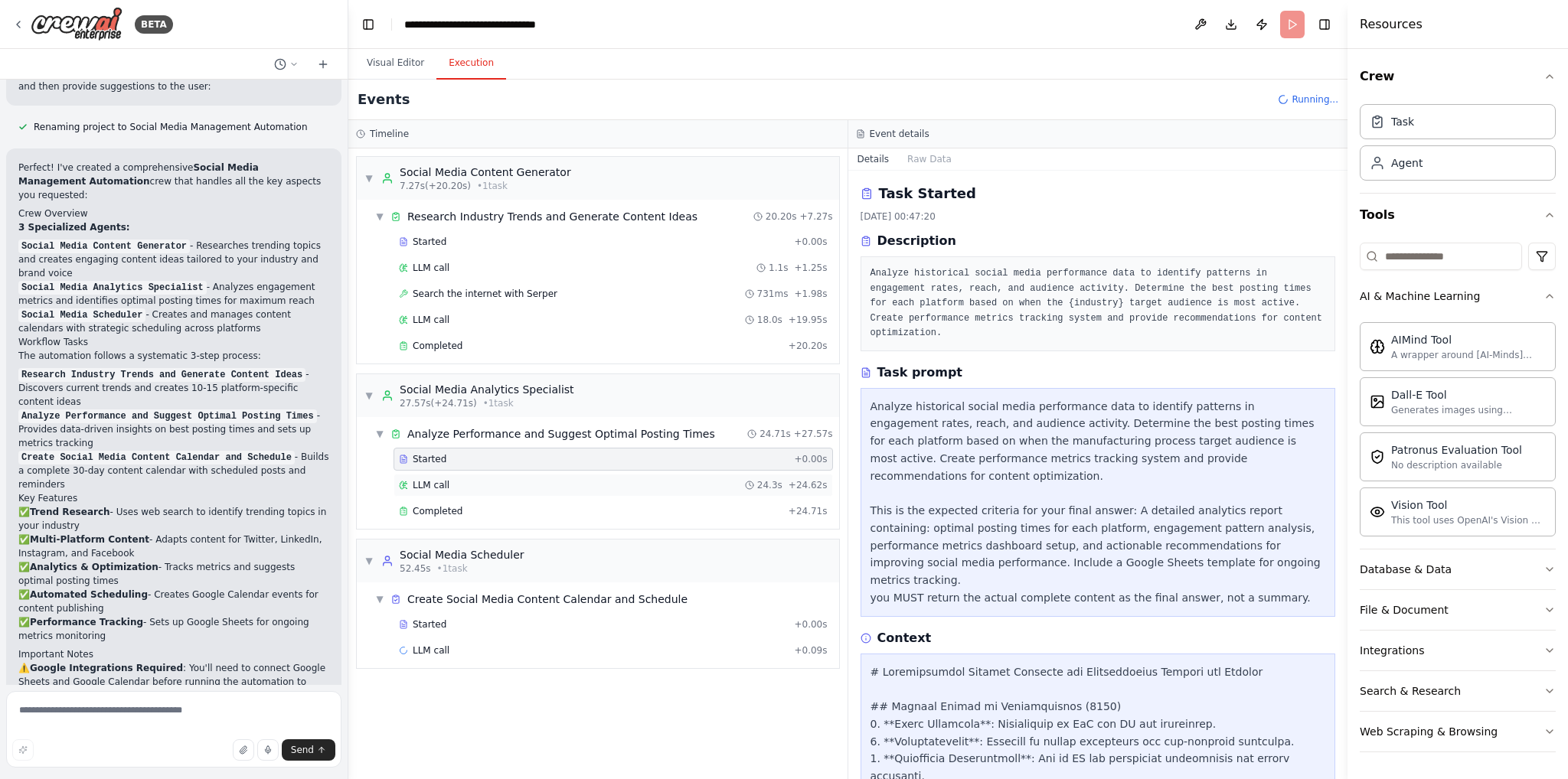
click at [455, 485] on div "LLM call 24.3s + 24.62s" at bounding box center [614, 485] width 429 height 12
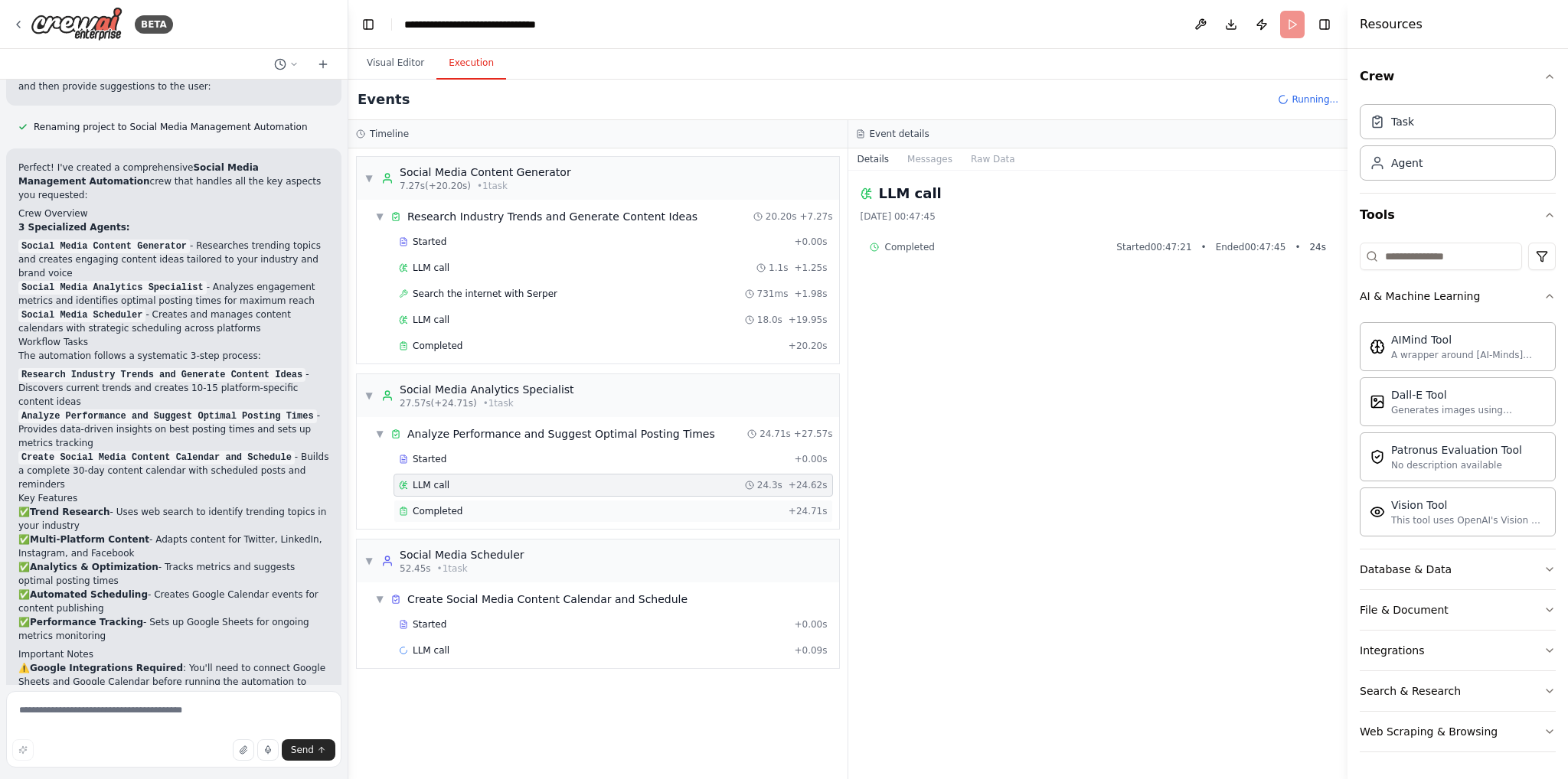
click at [454, 505] on span "Completed" at bounding box center [438, 511] width 50 height 12
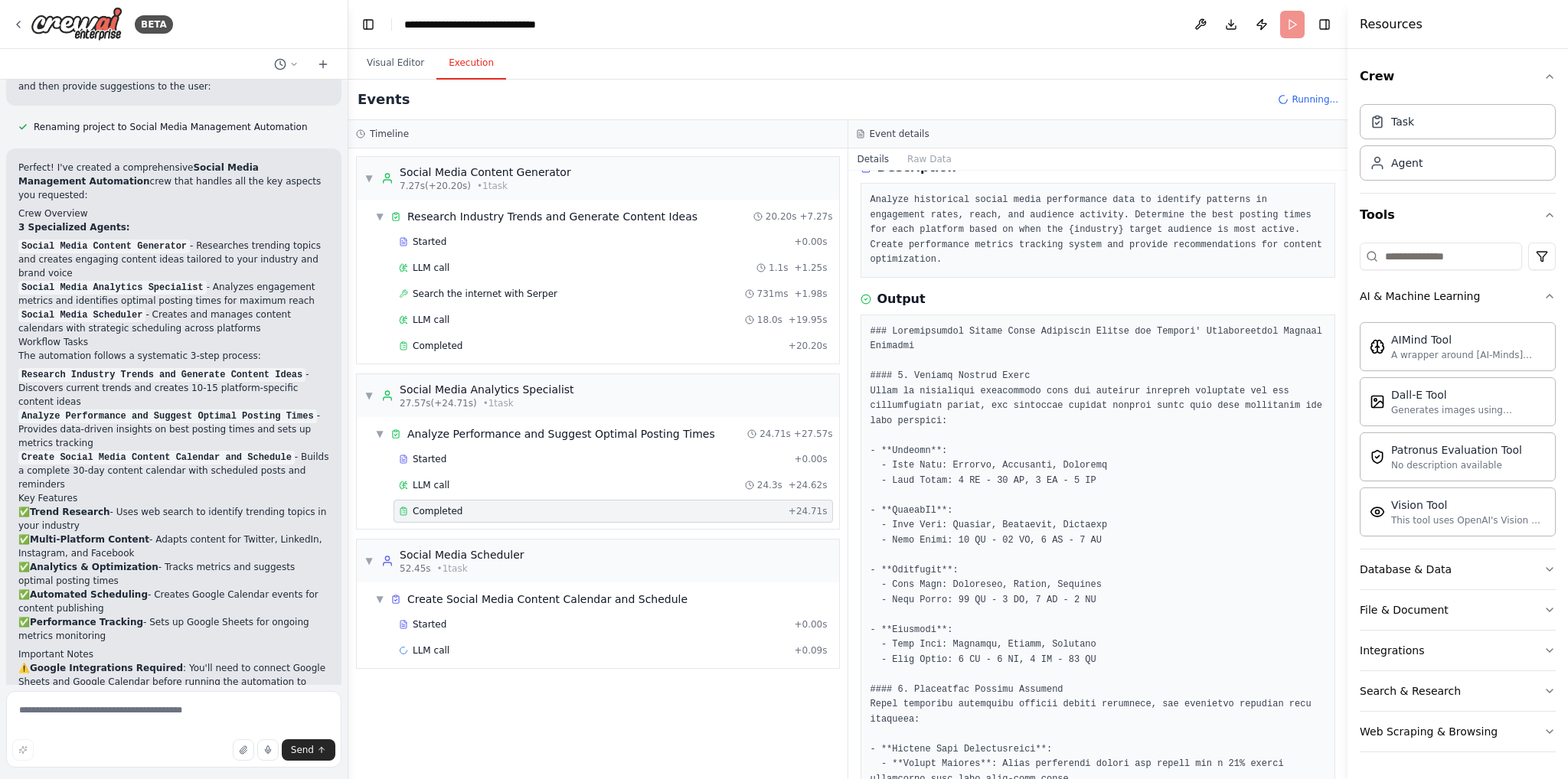
scroll to position [77, 0]
drag, startPoint x: 948, startPoint y: 451, endPoint x: 1097, endPoint y: 447, distance: 149.1
drag, startPoint x: 956, startPoint y: 466, endPoint x: 1083, endPoint y: 459, distance: 127.2
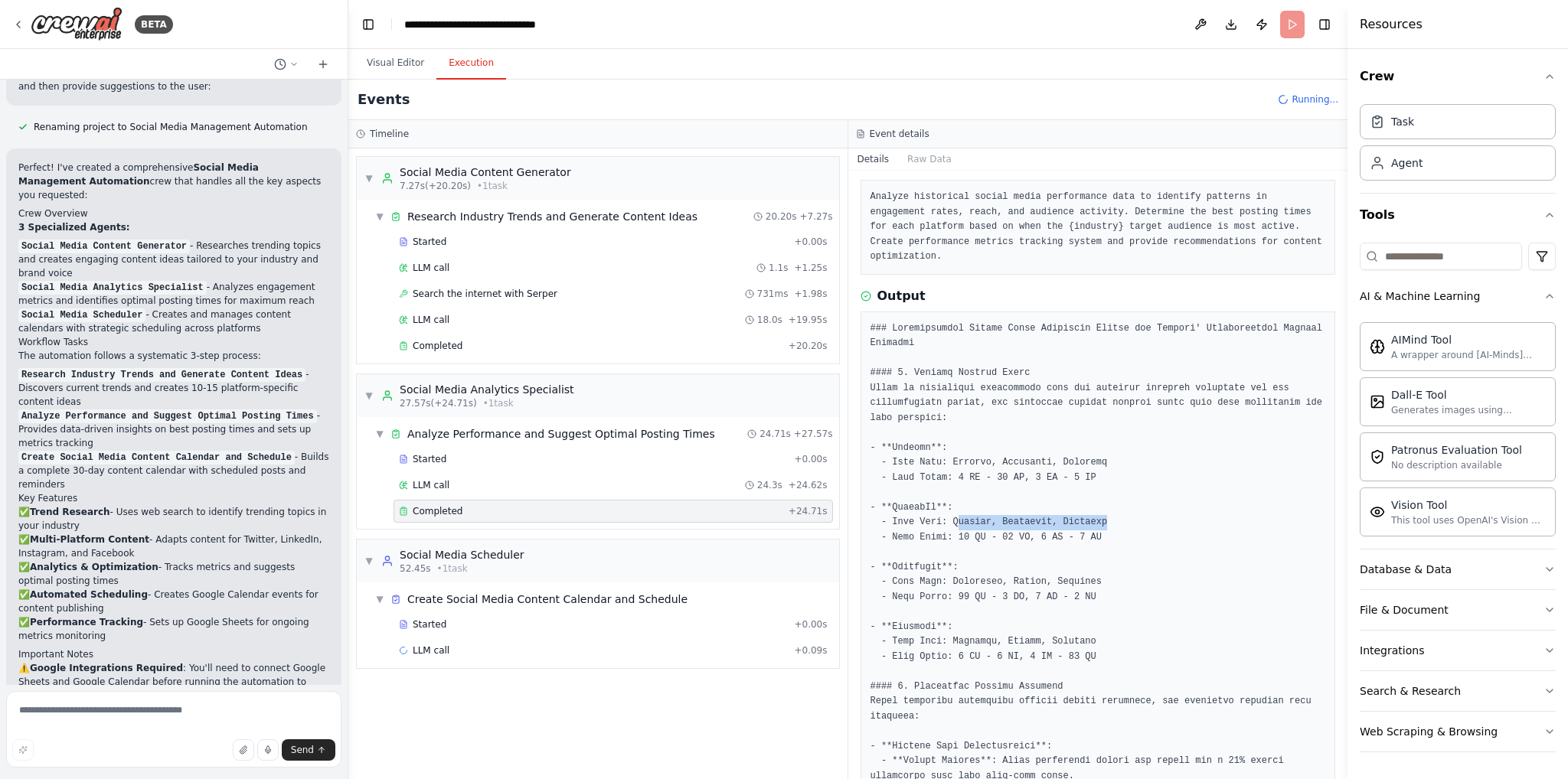
drag, startPoint x: 950, startPoint y: 509, endPoint x: 1141, endPoint y: 504, distance: 191.1
drag, startPoint x: 938, startPoint y: 572, endPoint x: 1118, endPoint y: 564, distance: 180.2
drag, startPoint x: 954, startPoint y: 629, endPoint x: 1100, endPoint y: 629, distance: 146.0
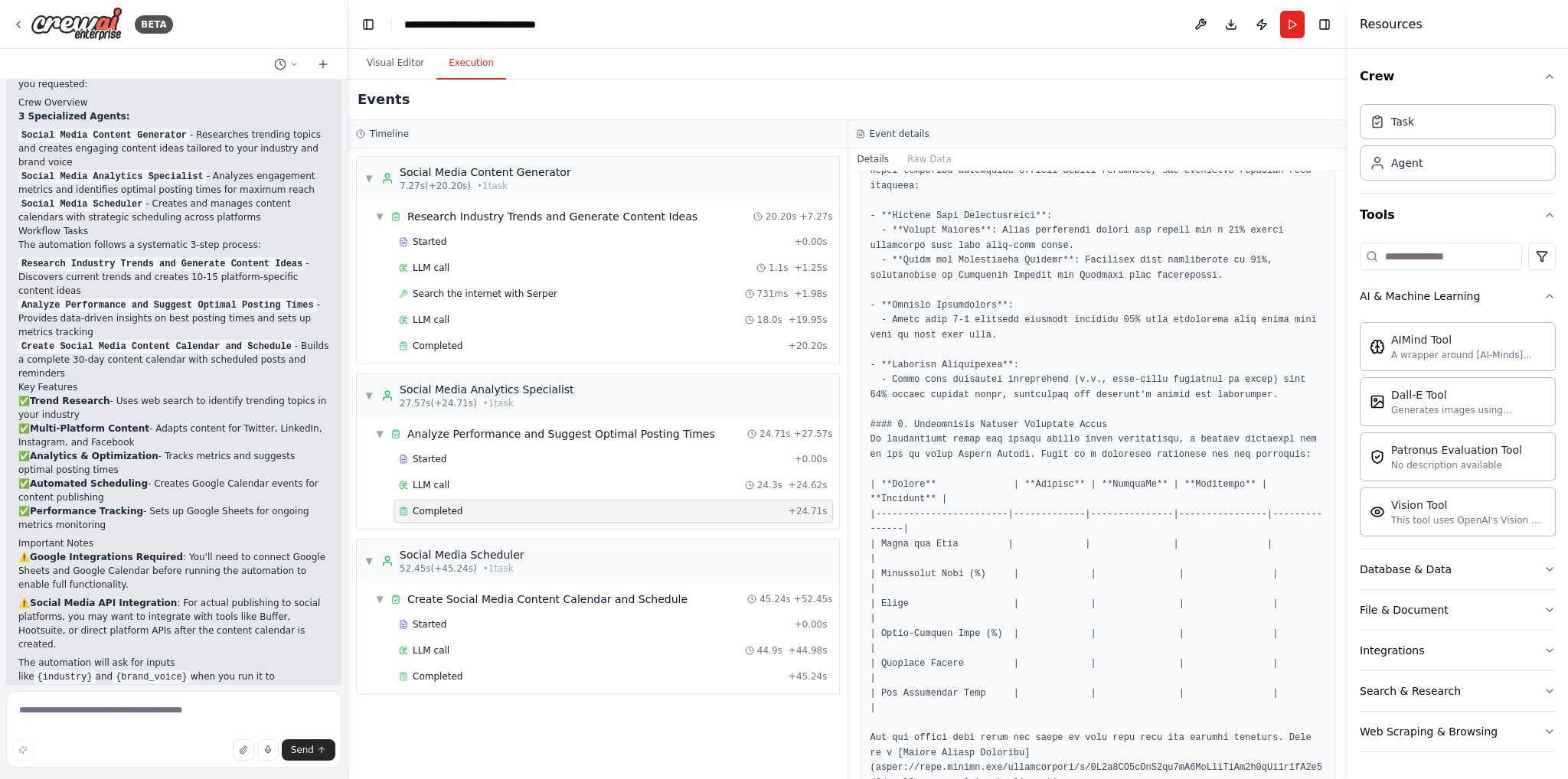
scroll to position [613, 0]
click at [542, 677] on div "Completed" at bounding box center [591, 676] width 384 height 12
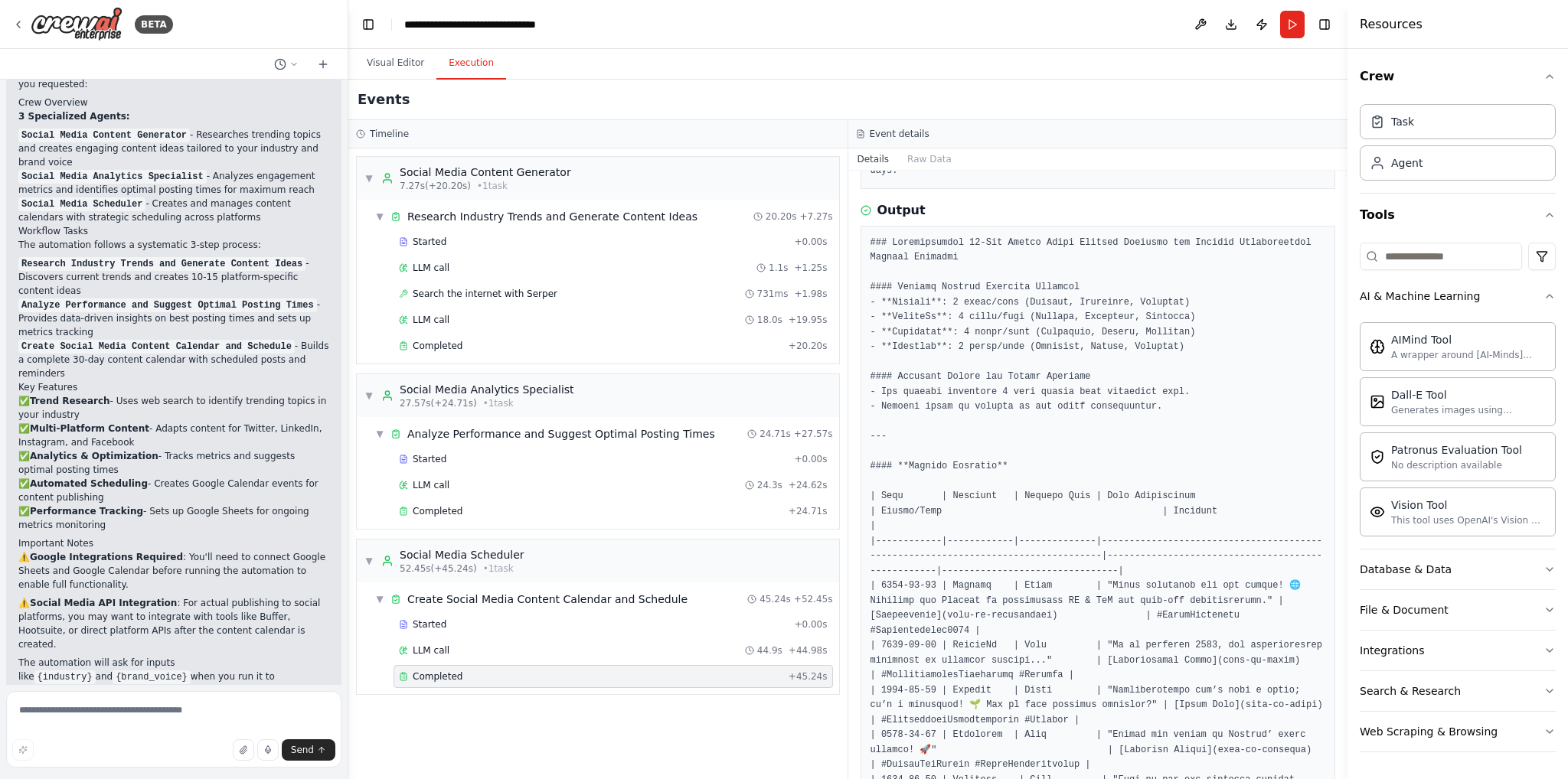
scroll to position [230, 0]
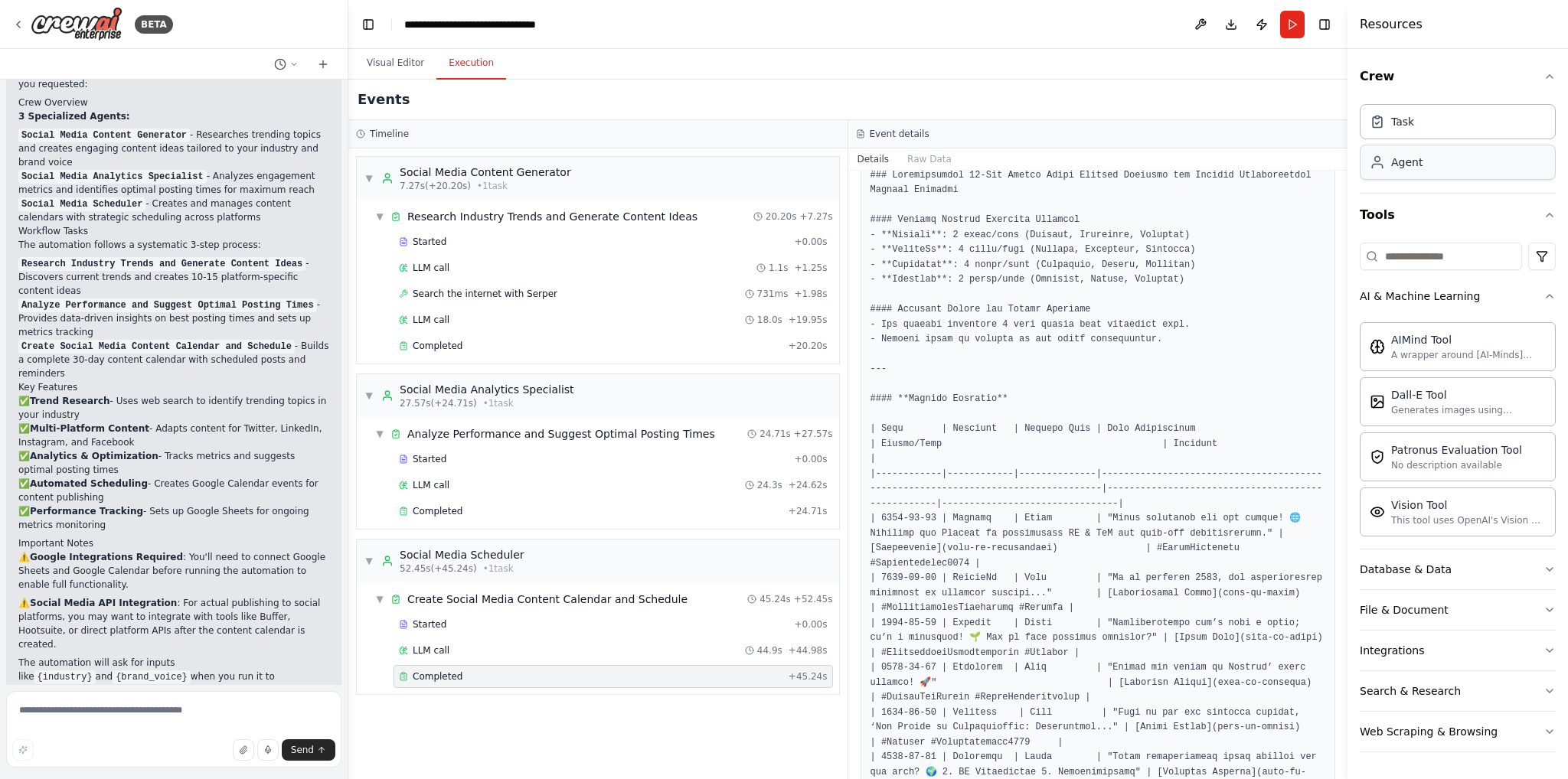
click at [1425, 146] on div "Agent" at bounding box center [1458, 162] width 196 height 35
click at [1430, 155] on div "Agent" at bounding box center [1458, 162] width 196 height 35
click at [1403, 130] on div "Task" at bounding box center [1458, 121] width 196 height 35
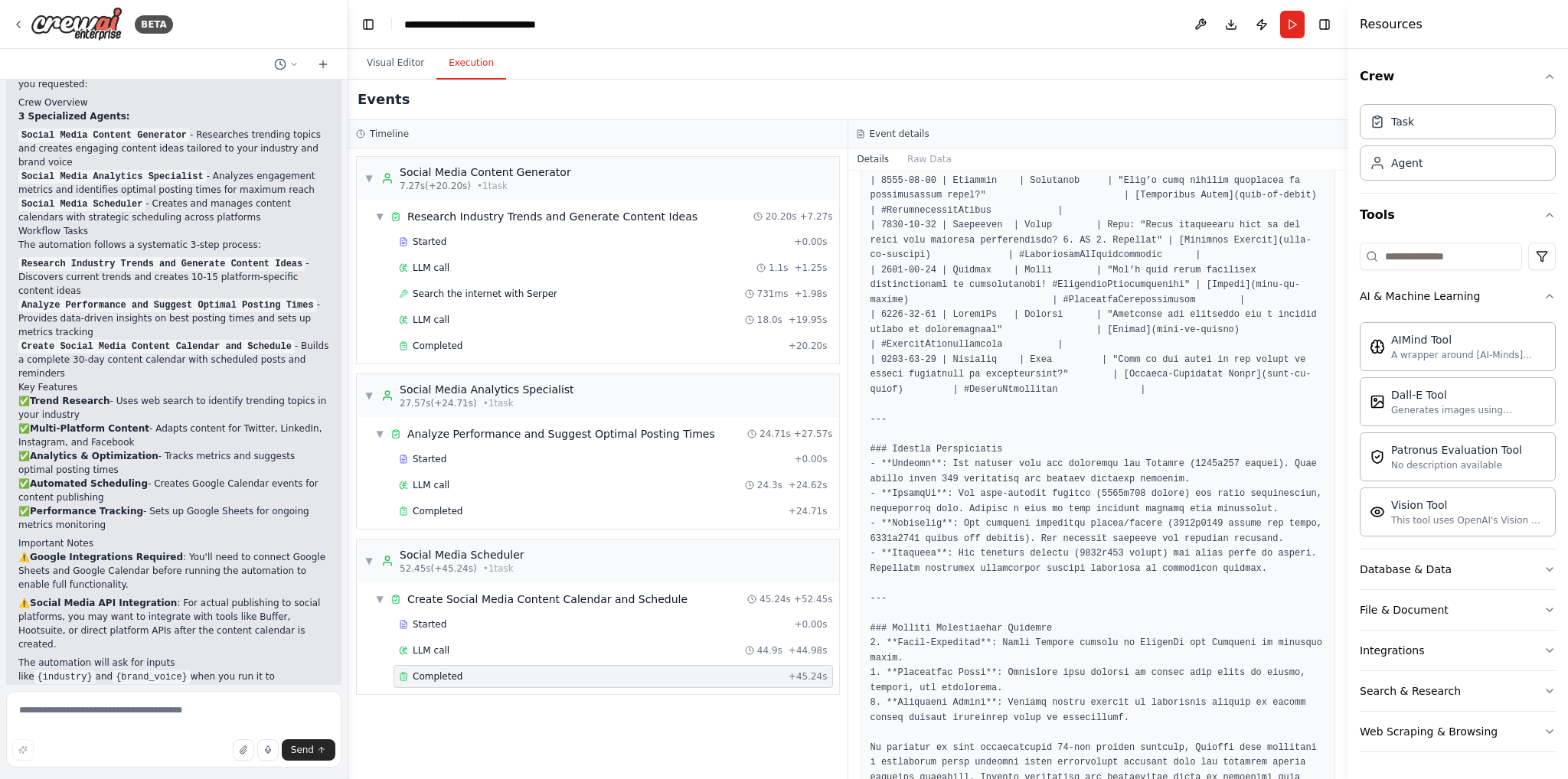
scroll to position [1847, 0]
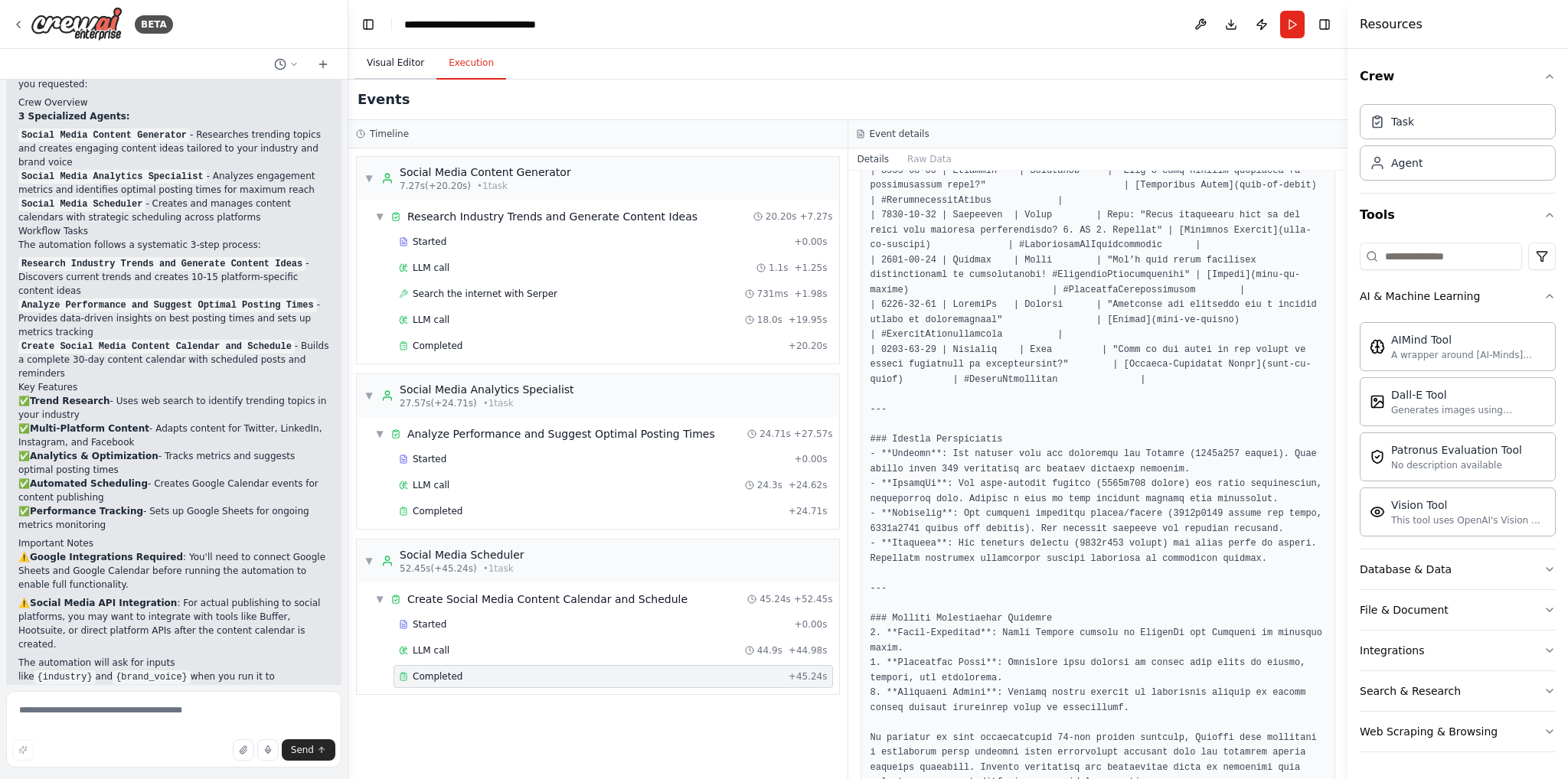
click at [381, 71] on button "Visual Editor" at bounding box center [395, 63] width 82 height 32
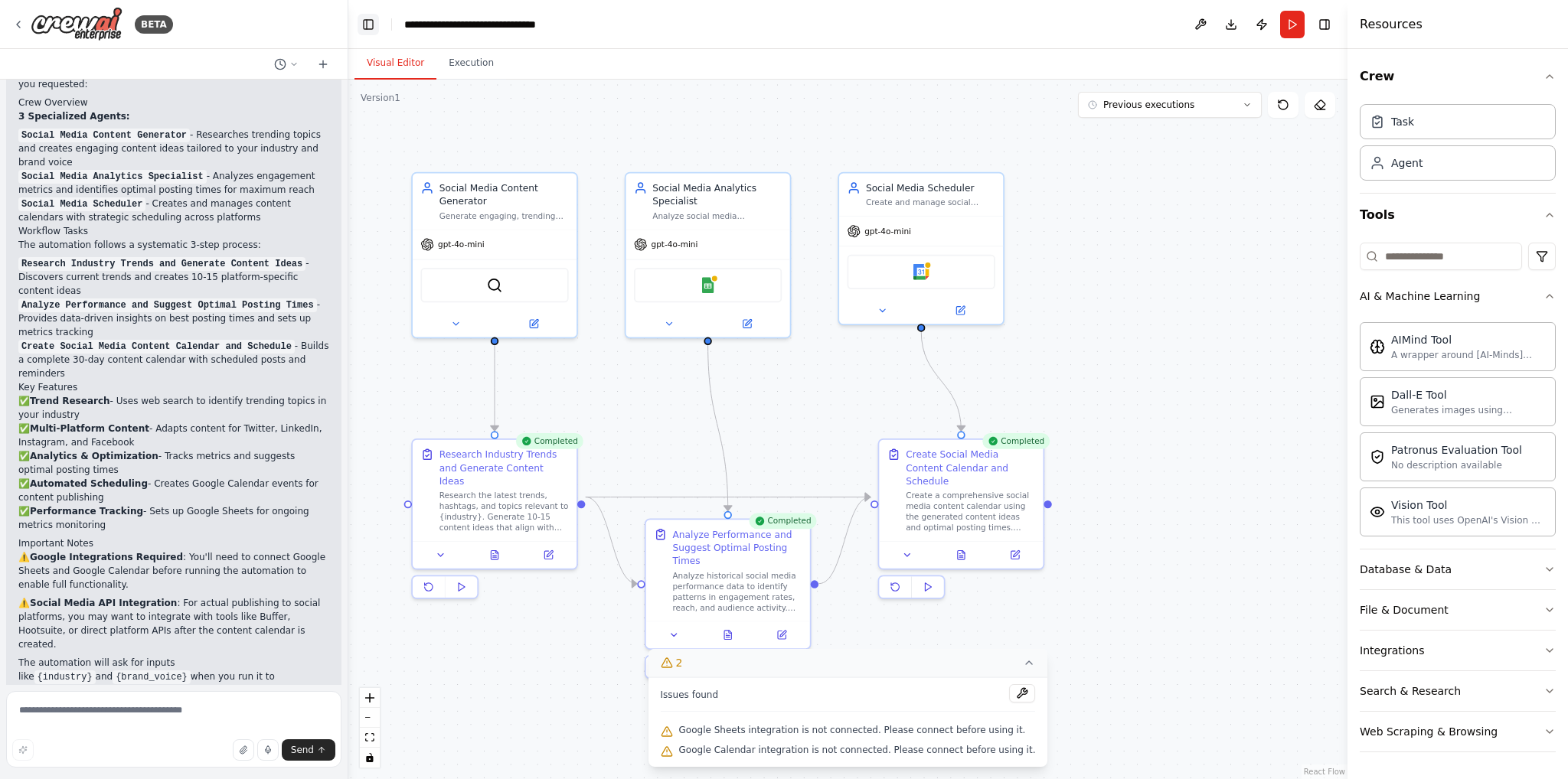
click at [374, 30] on button "Toggle Left Sidebar" at bounding box center [368, 24] width 22 height 22
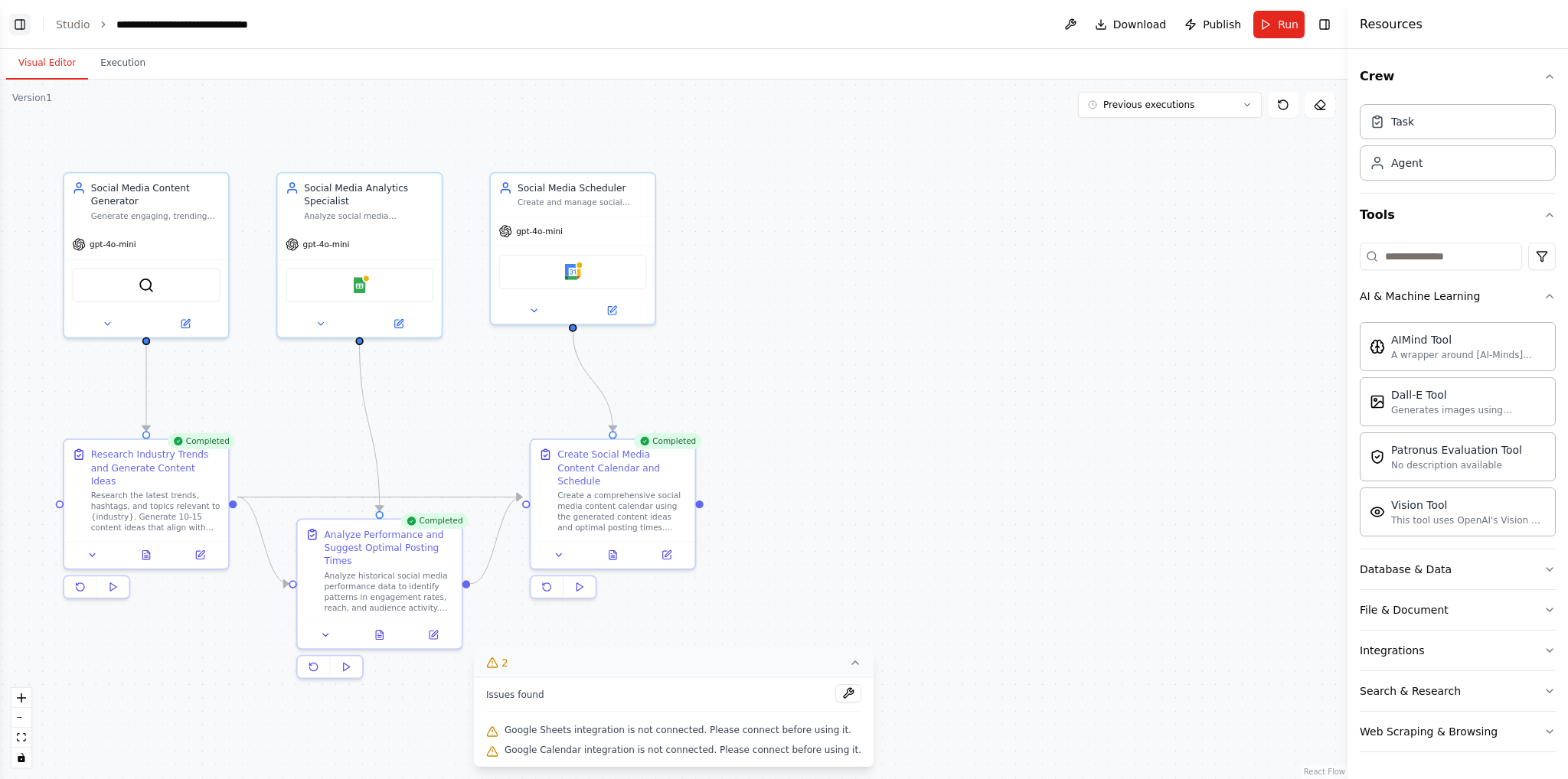
click at [18, 30] on button "Toggle Left Sidebar" at bounding box center [19, 24] width 22 height 22
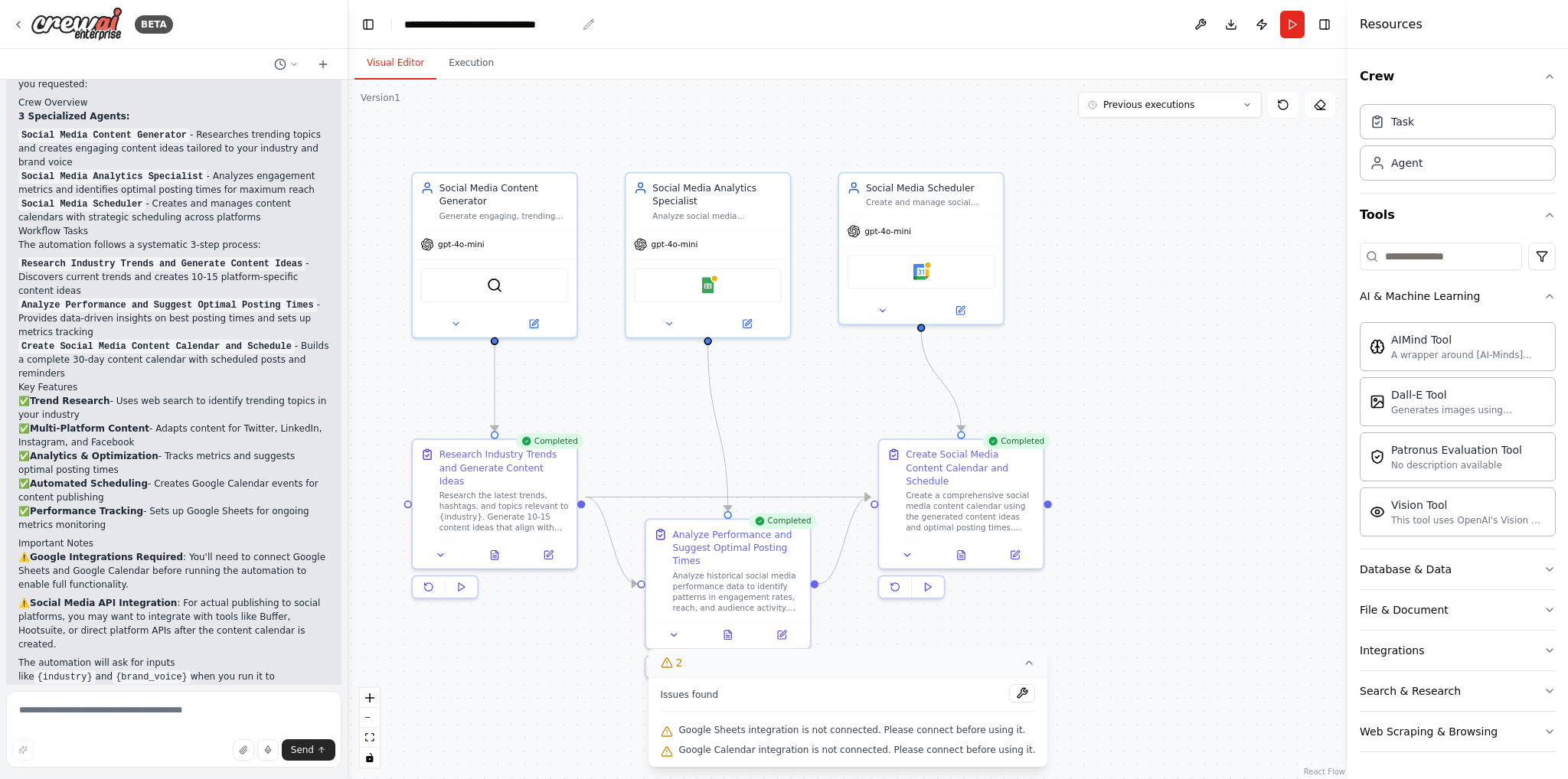
click at [475, 26] on div "**********" at bounding box center [490, 24] width 172 height 15
click at [1202, 28] on button at bounding box center [1200, 24] width 25 height 27
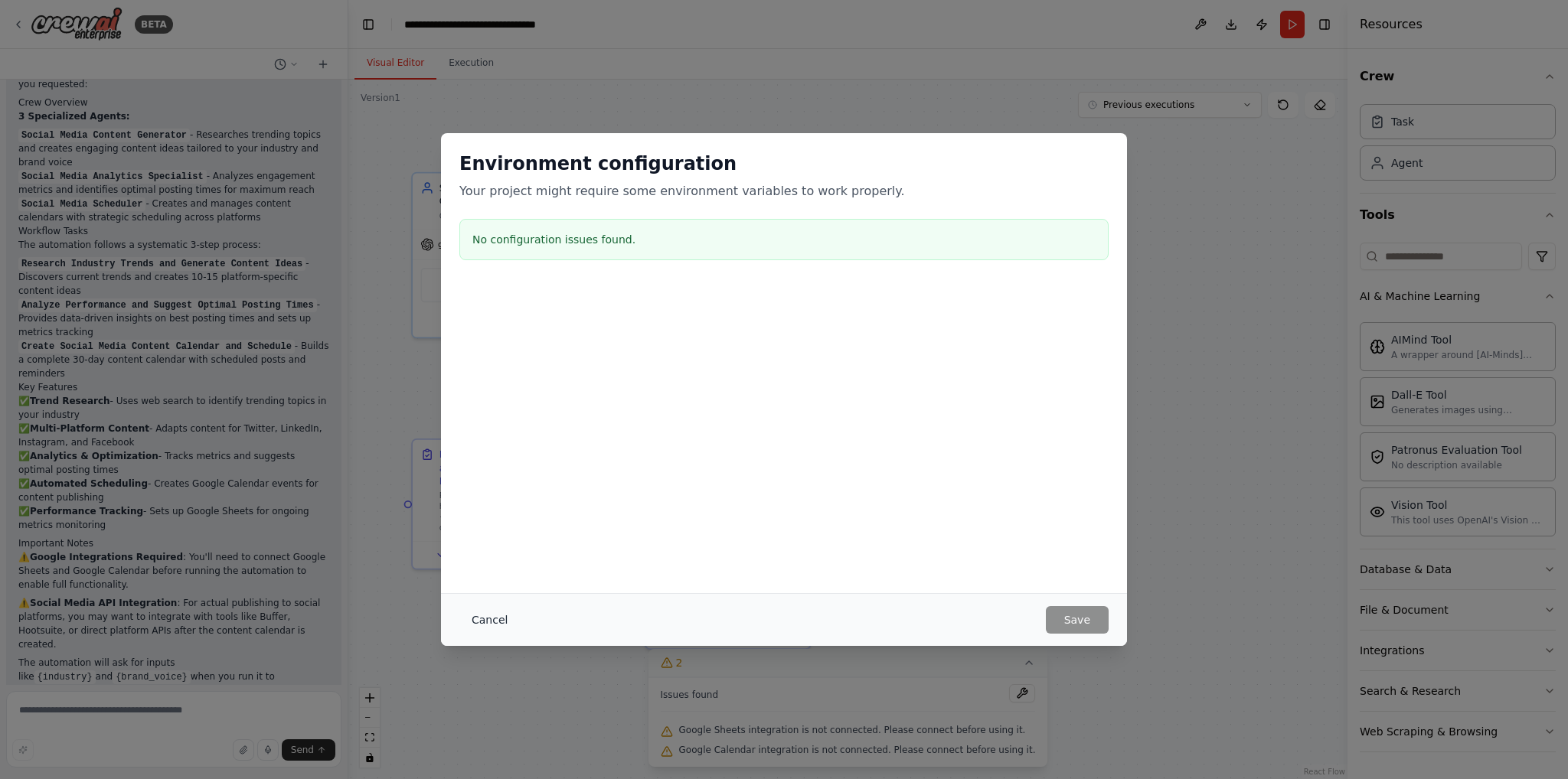
click at [485, 621] on button "Cancel" at bounding box center [490, 620] width 61 height 27
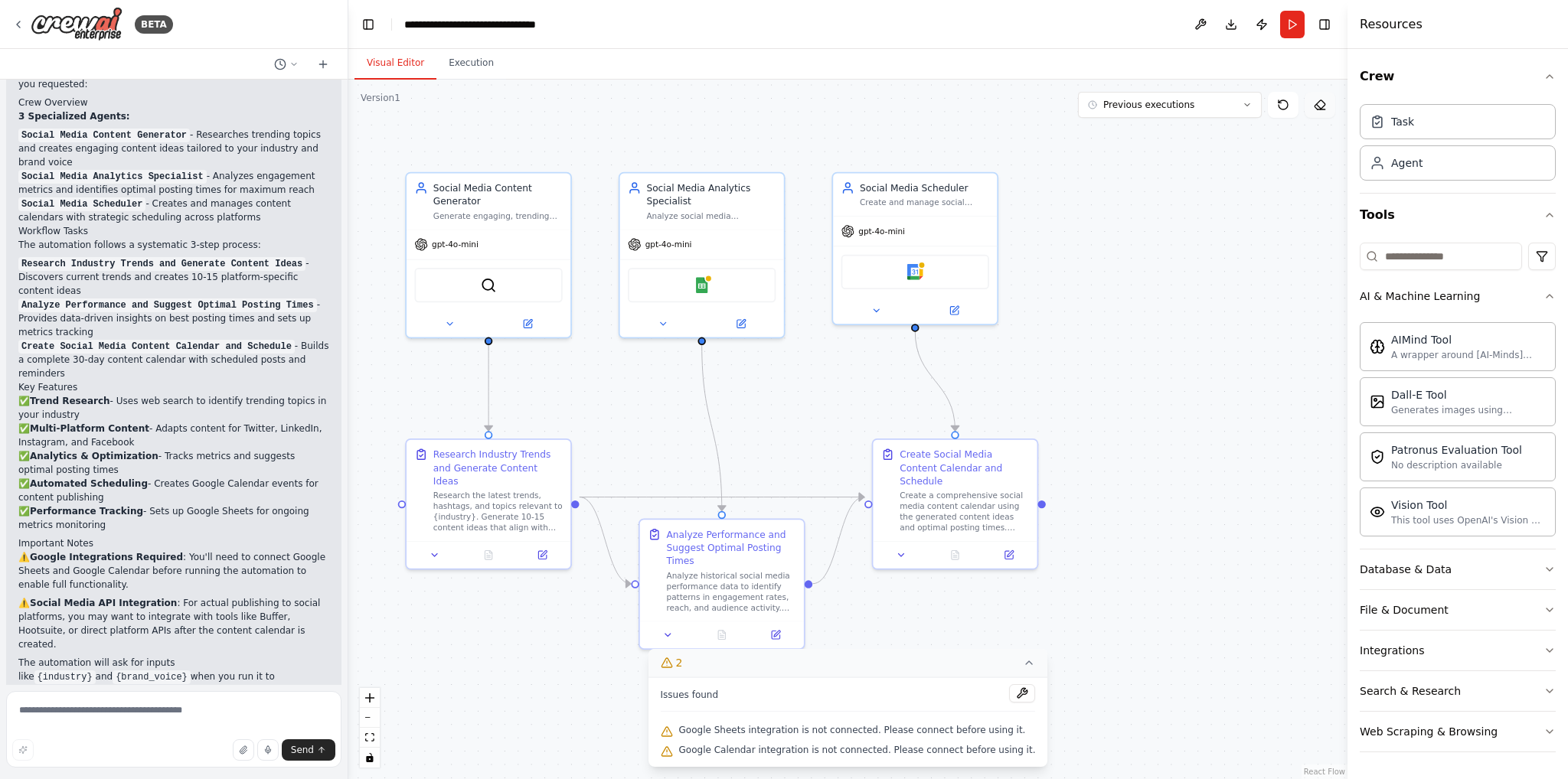
click at [1311, 105] on button at bounding box center [1320, 105] width 30 height 26
click at [1319, 106] on icon at bounding box center [1318, 106] width 5 height 5
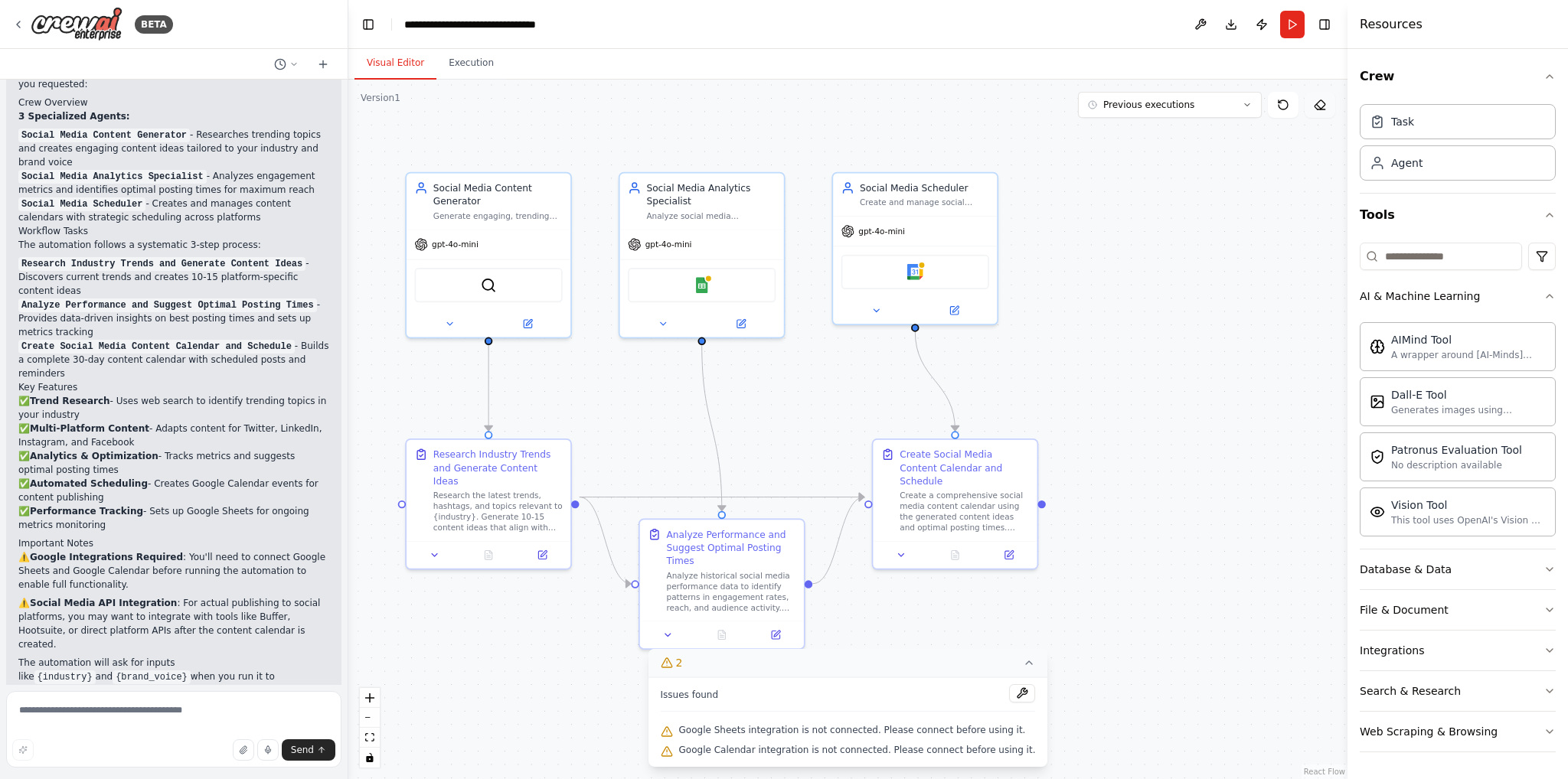
click at [1319, 106] on icon at bounding box center [1318, 106] width 5 height 5
click at [110, 26] on img at bounding box center [76, 24] width 92 height 34
